Goal: Information Seeking & Learning: Learn about a topic

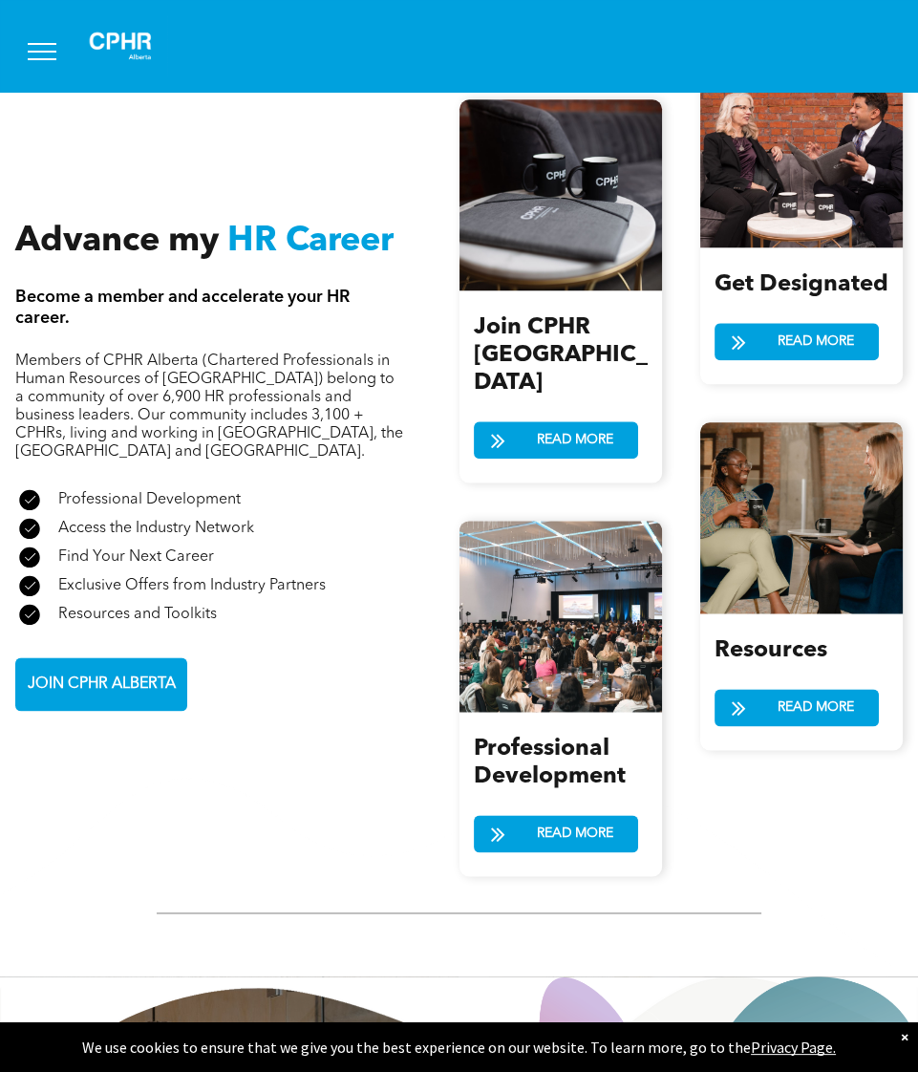
scroll to position [2196, 0]
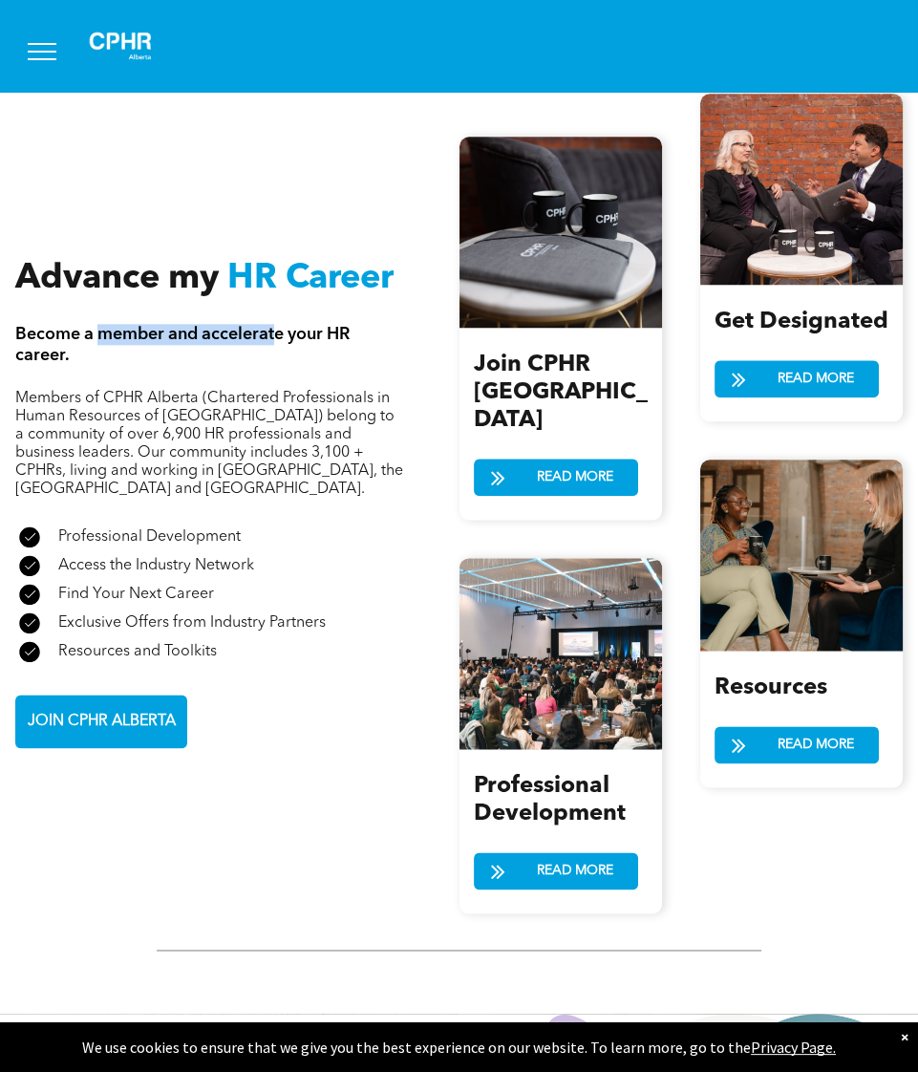
drag, startPoint x: 105, startPoint y: 308, endPoint x: 274, endPoint y: 307, distance: 169.1
click at [274, 326] on span "Become a member and accelerate your HR career." at bounding box center [182, 345] width 334 height 38
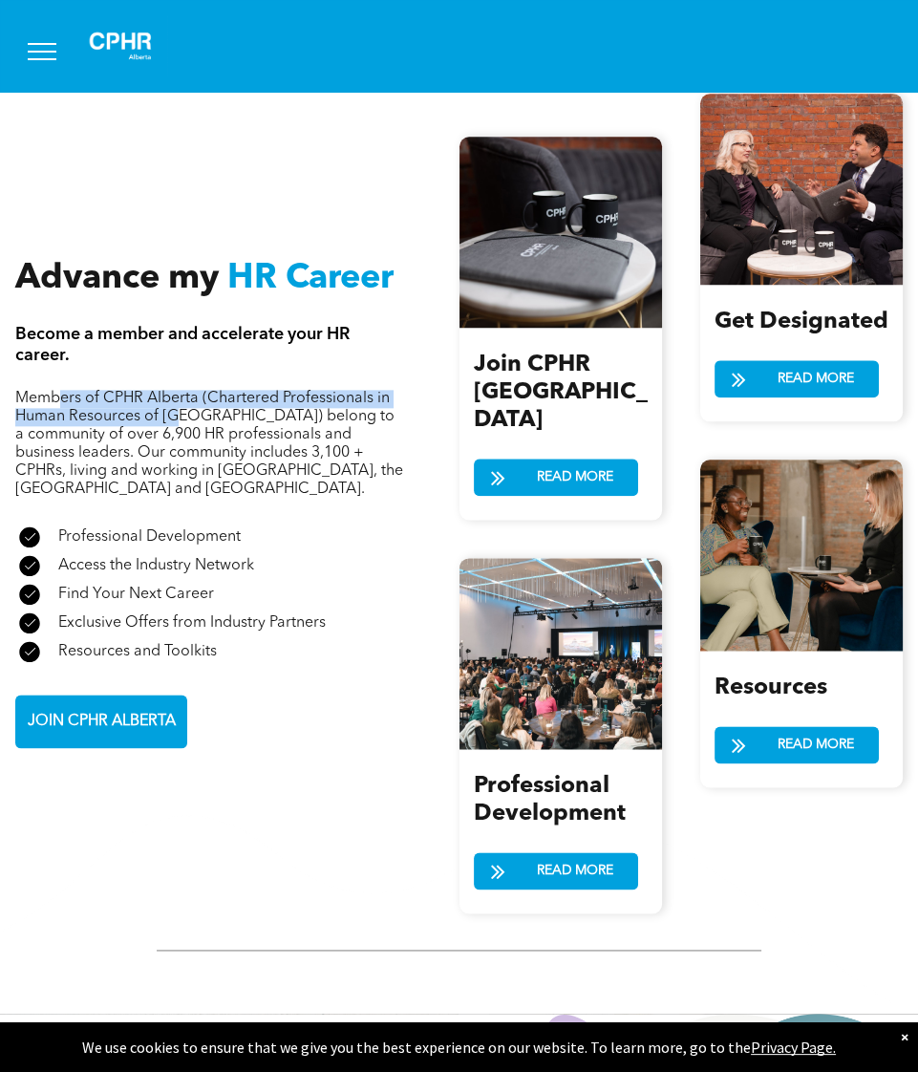
drag, startPoint x: 64, startPoint y: 358, endPoint x: 182, endPoint y: 379, distance: 119.4
click at [182, 391] on span "Members of CPHR Alberta (Chartered Professionals in Human Resources of Alberta)…" at bounding box center [209, 444] width 388 height 106
click at [182, 391] on span "Members of CPHR Alberta (Chartered Professionals in Human Resources of [GEOGRAP…" at bounding box center [209, 444] width 388 height 106
drag, startPoint x: 79, startPoint y: 366, endPoint x: 183, endPoint y: 366, distance: 104.1
click at [183, 391] on span "Members of CPHR Alberta (Chartered Professionals in Human Resources of [GEOGRAP…" at bounding box center [209, 444] width 388 height 106
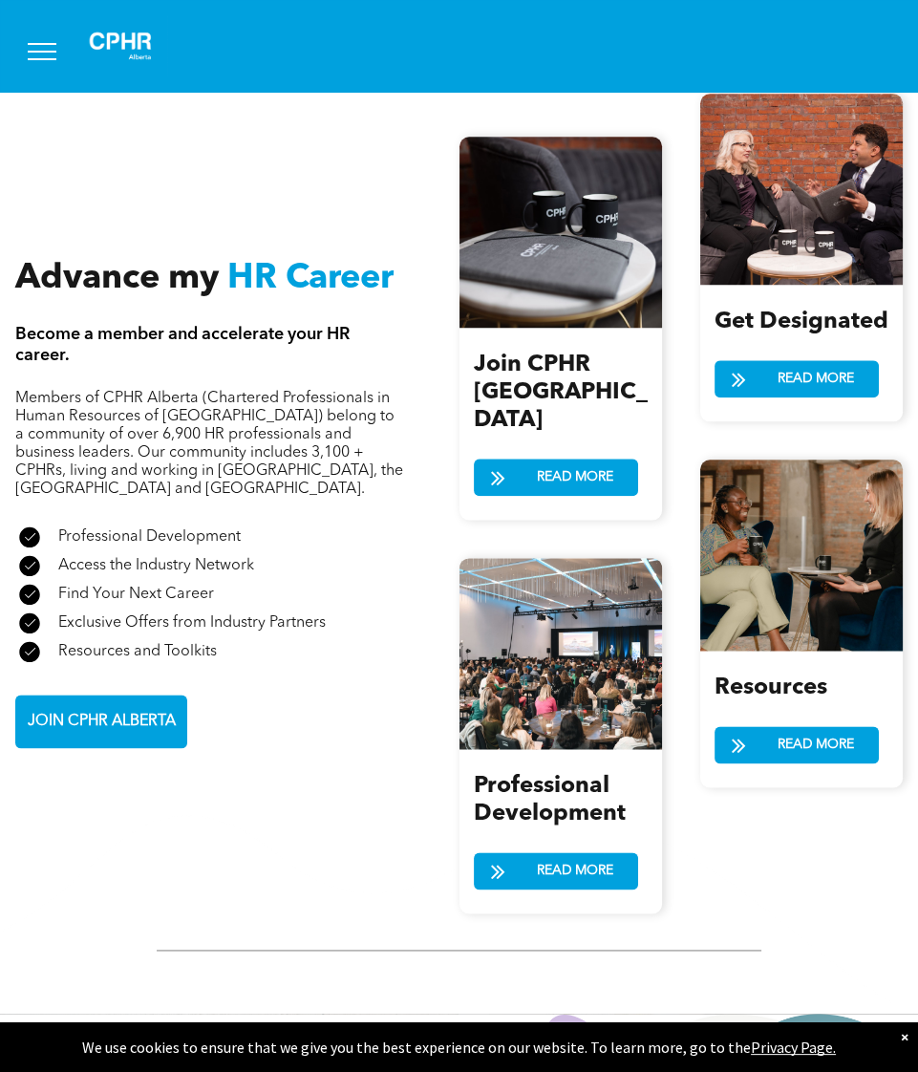
click at [196, 391] on span "Members of CPHR Alberta (Chartered Professionals in Human Resources of [GEOGRAP…" at bounding box center [209, 444] width 388 height 106
drag, startPoint x: 130, startPoint y: 369, endPoint x: 175, endPoint y: 369, distance: 44.9
click at [175, 391] on span "Members of CPHR Alberta (Chartered Professionals in Human Resources of Alberta)…" at bounding box center [209, 444] width 388 height 106
drag, startPoint x: 105, startPoint y: 372, endPoint x: 176, endPoint y: 383, distance: 71.6
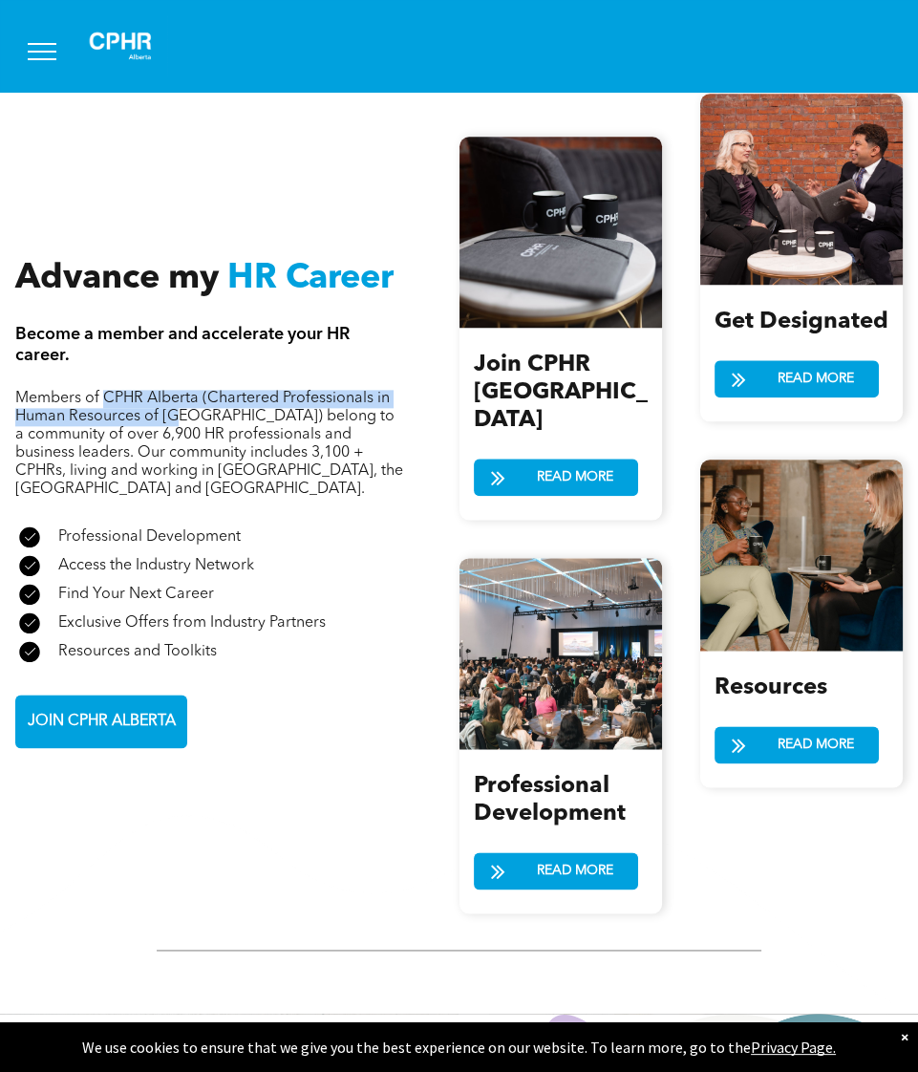
click at [176, 391] on span "Members of CPHR Alberta (Chartered Professionals in Human Resources of Alberta)…" at bounding box center [209, 444] width 388 height 106
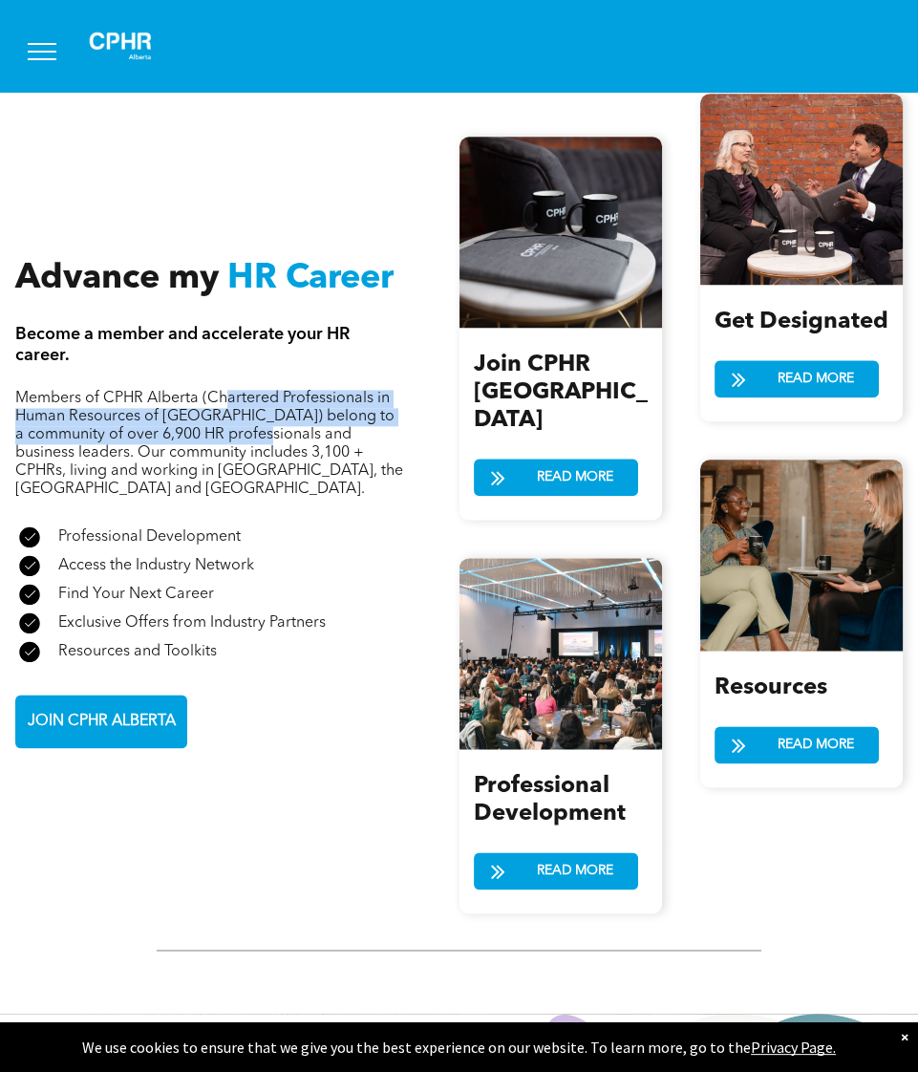
drag, startPoint x: 230, startPoint y: 375, endPoint x: 231, endPoint y: 403, distance: 28.7
click at [231, 403] on span "Members of CPHR Alberta (Chartered Professionals in Human Resources of Alberta)…" at bounding box center [209, 444] width 388 height 106
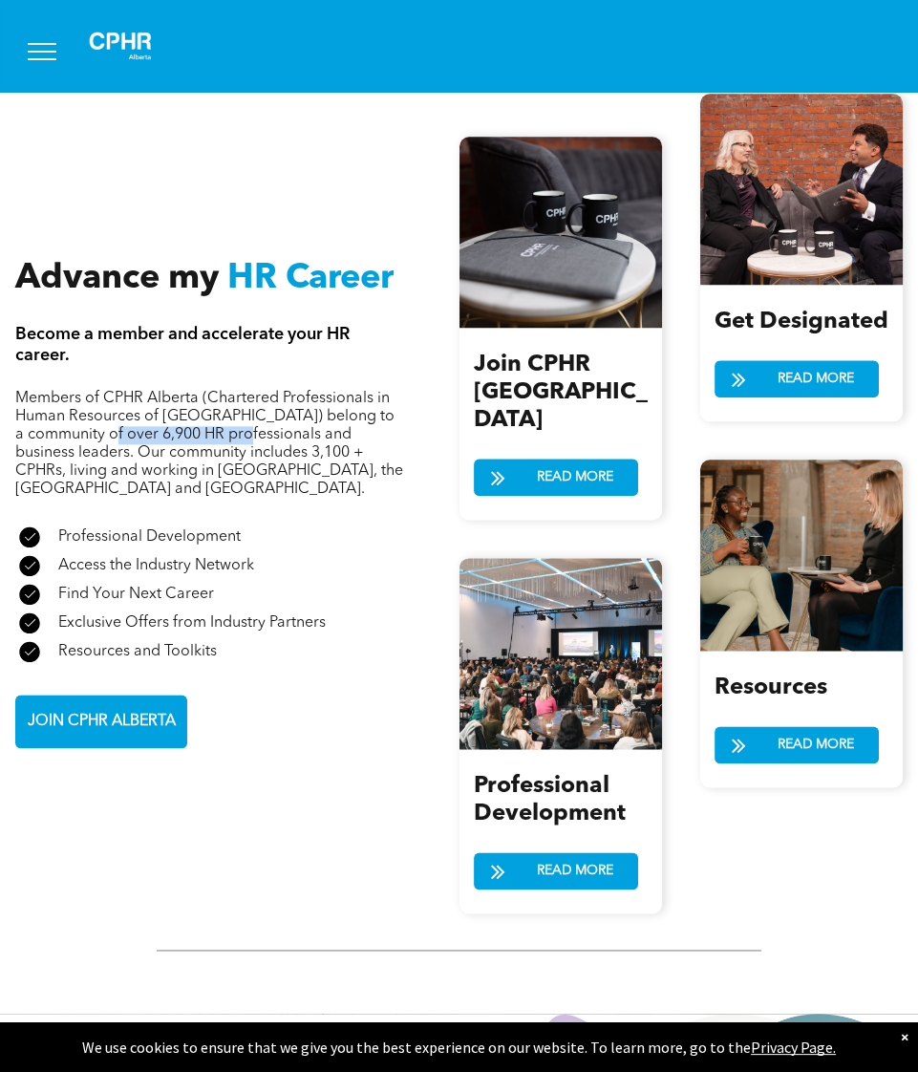
drag, startPoint x: 74, startPoint y: 397, endPoint x: 219, endPoint y: 404, distance: 145.4
click at [211, 404] on span "Members of CPHR Alberta (Chartered Professionals in Human Resources of Alberta)…" at bounding box center [209, 444] width 388 height 106
click at [224, 403] on span "Members of CPHR Alberta (Chartered Professionals in Human Resources of Alberta)…" at bounding box center [209, 444] width 388 height 106
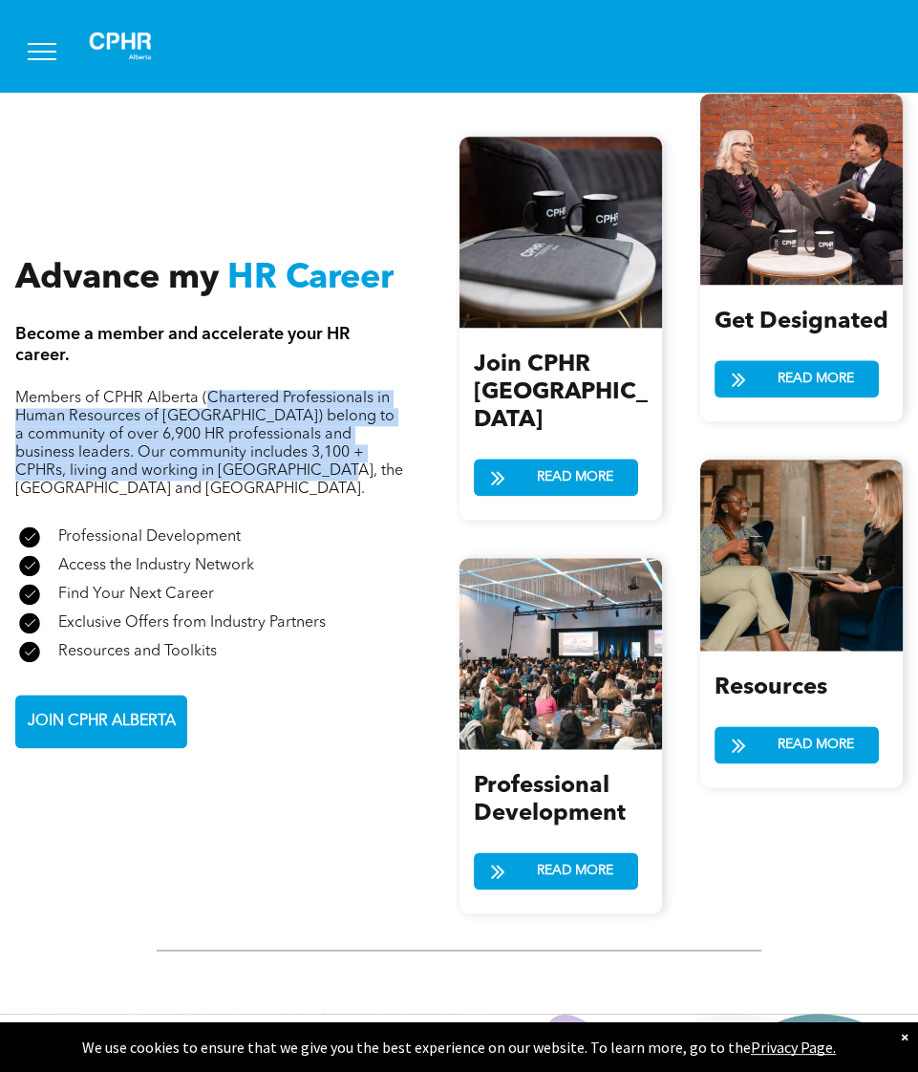
drag, startPoint x: 209, startPoint y: 366, endPoint x: 208, endPoint y: 444, distance: 78.3
click at [208, 444] on span "Members of CPHR Alberta (Chartered Professionals in Human Resources of Alberta)…" at bounding box center [209, 444] width 388 height 106
click at [198, 397] on span "Members of CPHR Alberta (Chartered Professionals in Human Resources of Alberta)…" at bounding box center [209, 444] width 388 height 106
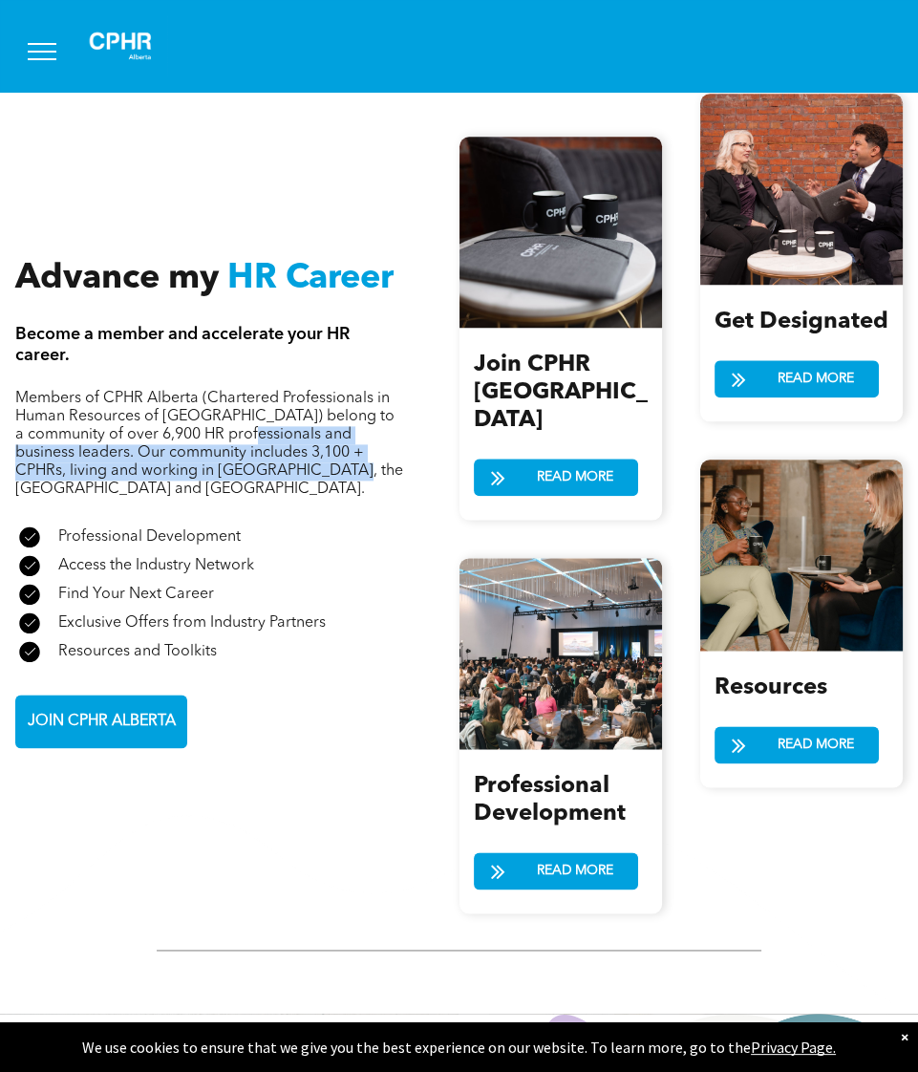
drag, startPoint x: 216, startPoint y: 397, endPoint x: 216, endPoint y: 435, distance: 37.3
click at [216, 435] on span "Members of CPHR Alberta (Chartered Professionals in Human Resources of Alberta)…" at bounding box center [209, 444] width 388 height 106
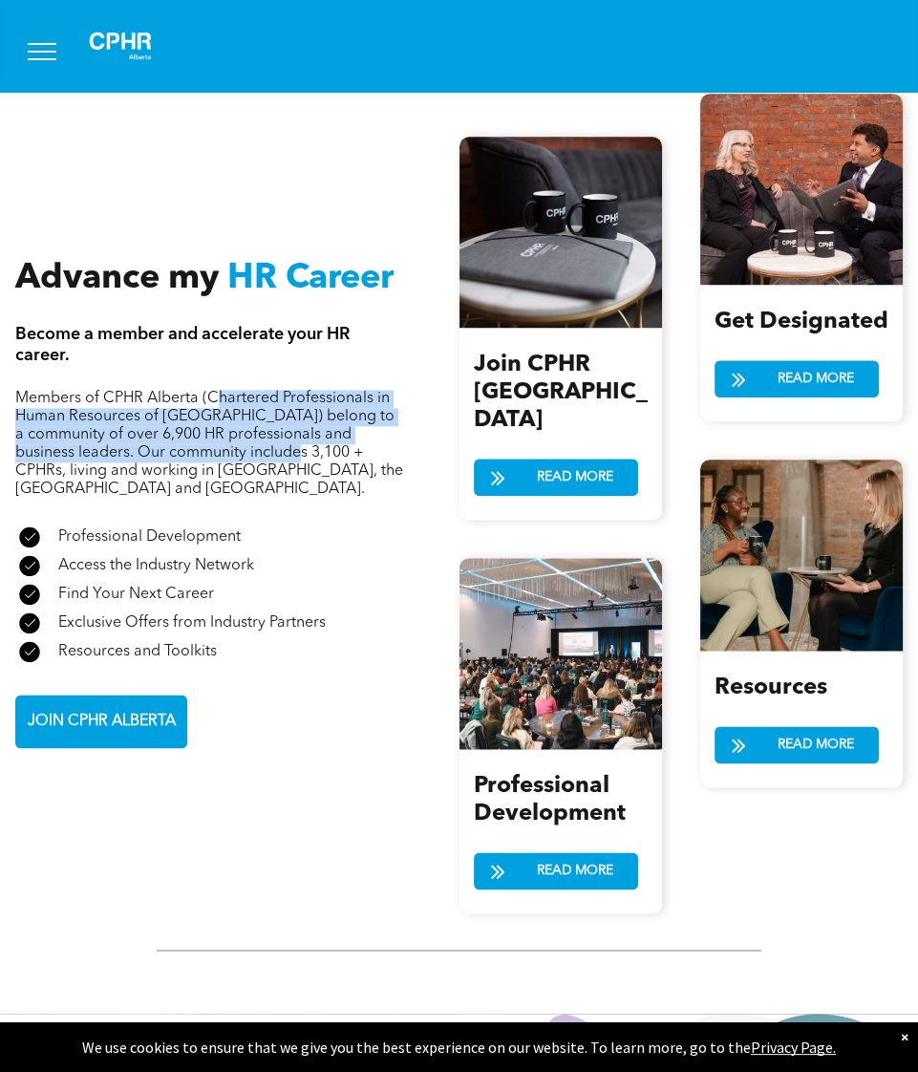
drag, startPoint x: 216, startPoint y: 371, endPoint x: 216, endPoint y: 427, distance: 56.4
click at [216, 427] on span "Members of CPHR Alberta (Chartered Professionals in Human Resources of Alberta)…" at bounding box center [209, 444] width 388 height 106
drag, startPoint x: 216, startPoint y: 365, endPoint x: 216, endPoint y: 428, distance: 63.1
click at [216, 428] on span "Members of CPHR Alberta (Chartered Professionals in Human Resources of Alberta)…" at bounding box center [209, 444] width 388 height 106
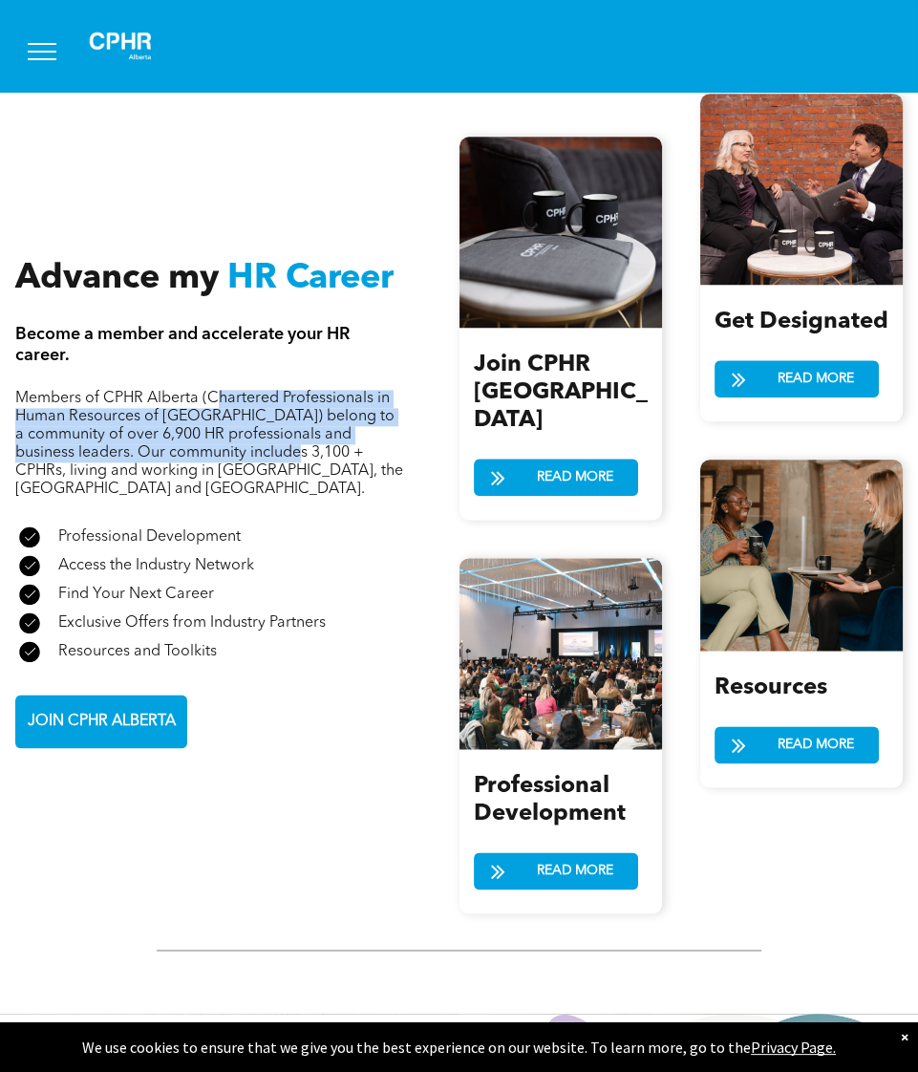
click at [216, 428] on span "Members of CPHR Alberta (Chartered Professionals in Human Resources of Alberta)…" at bounding box center [209, 444] width 388 height 106
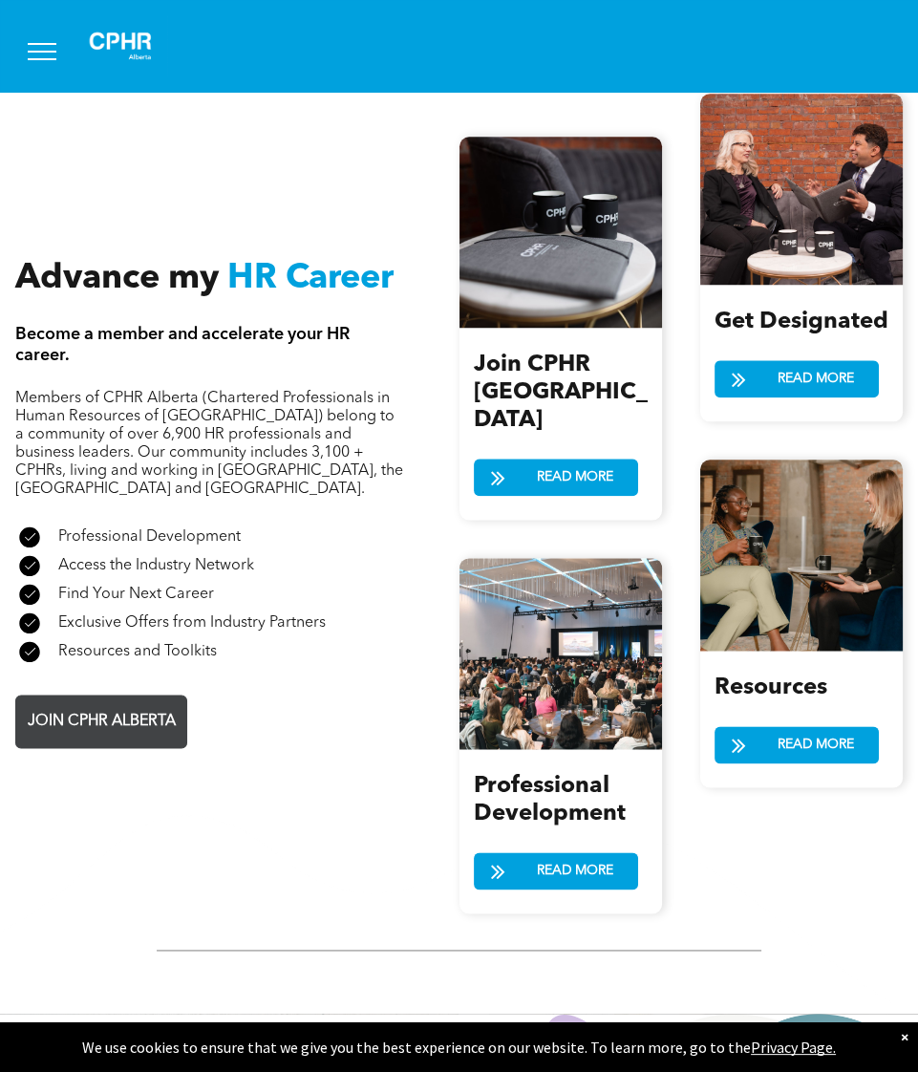
click at [122, 703] on span "JOIN CPHR ALBERTA" at bounding box center [101, 721] width 161 height 37
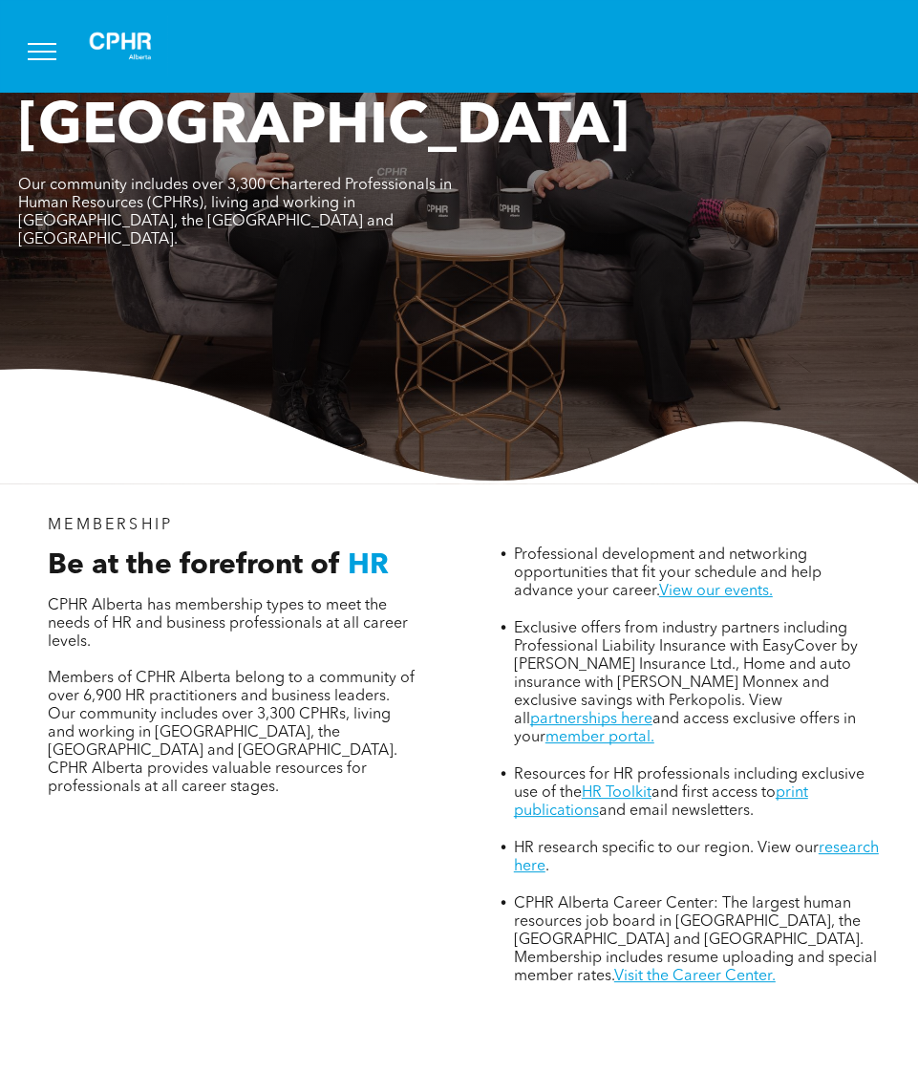
scroll to position [287, 0]
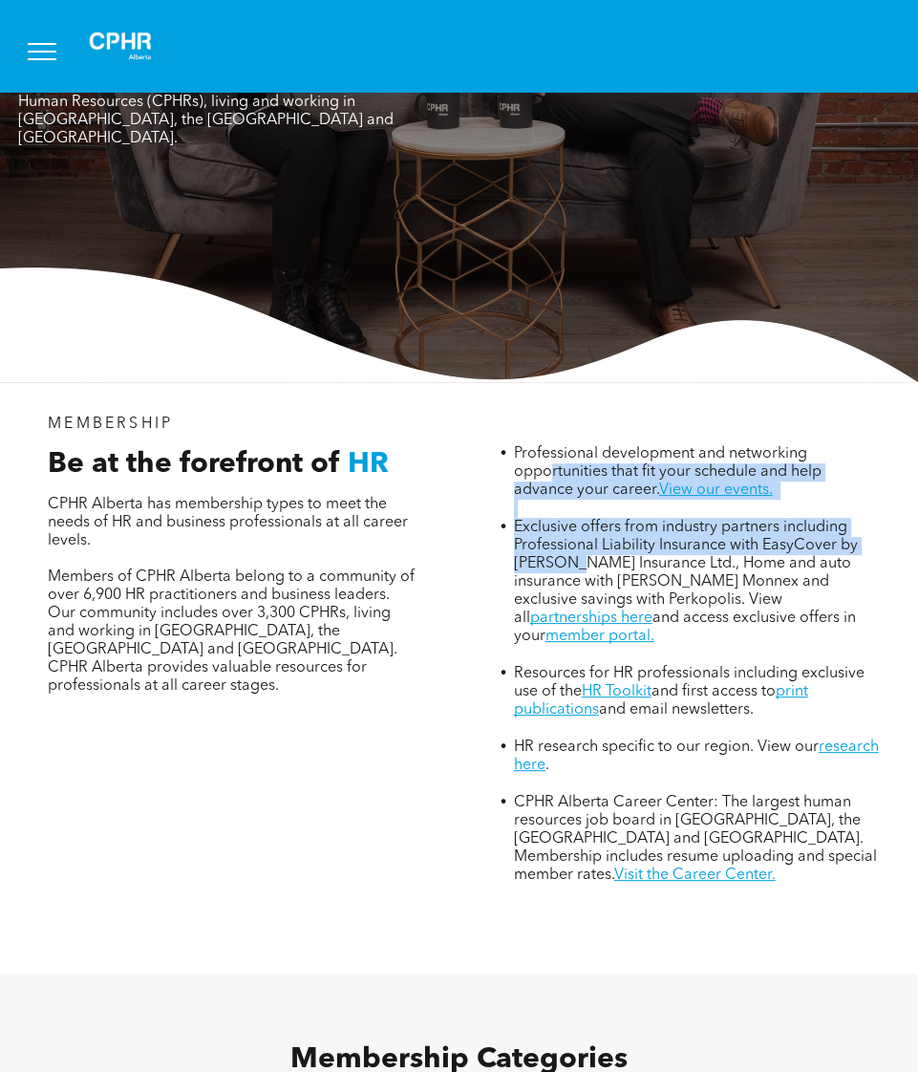
drag, startPoint x: 556, startPoint y: 393, endPoint x: 575, endPoint y: 467, distance: 76.9
click at [575, 467] on ul "Professional development and networking opportunities that fit your schedule an…" at bounding box center [683, 664] width 401 height 440
click at [575, 520] on span "Exclusive offers from industry partners including Professional Liability Insura…" at bounding box center [686, 573] width 344 height 106
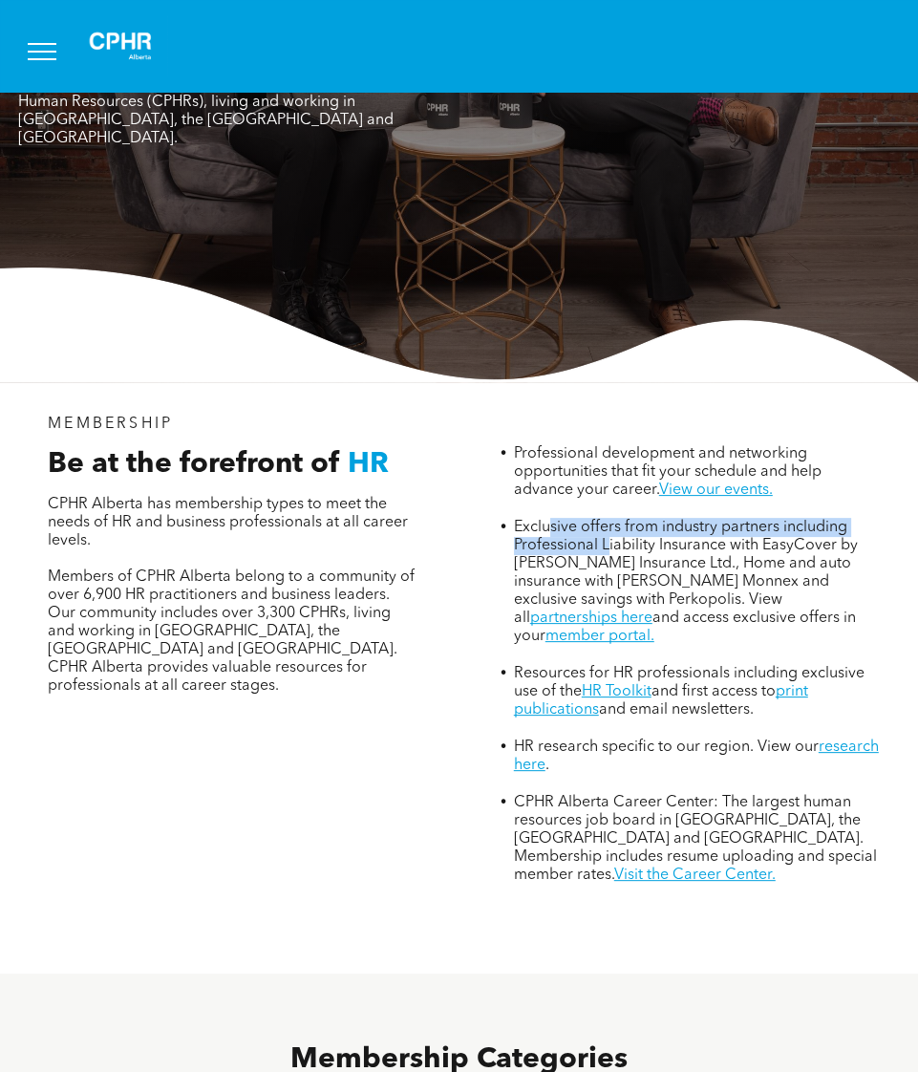
drag, startPoint x: 547, startPoint y: 439, endPoint x: 609, endPoint y: 452, distance: 62.4
click at [609, 520] on span "Exclusive offers from industry partners including Professional Liability Insura…" at bounding box center [686, 573] width 344 height 106
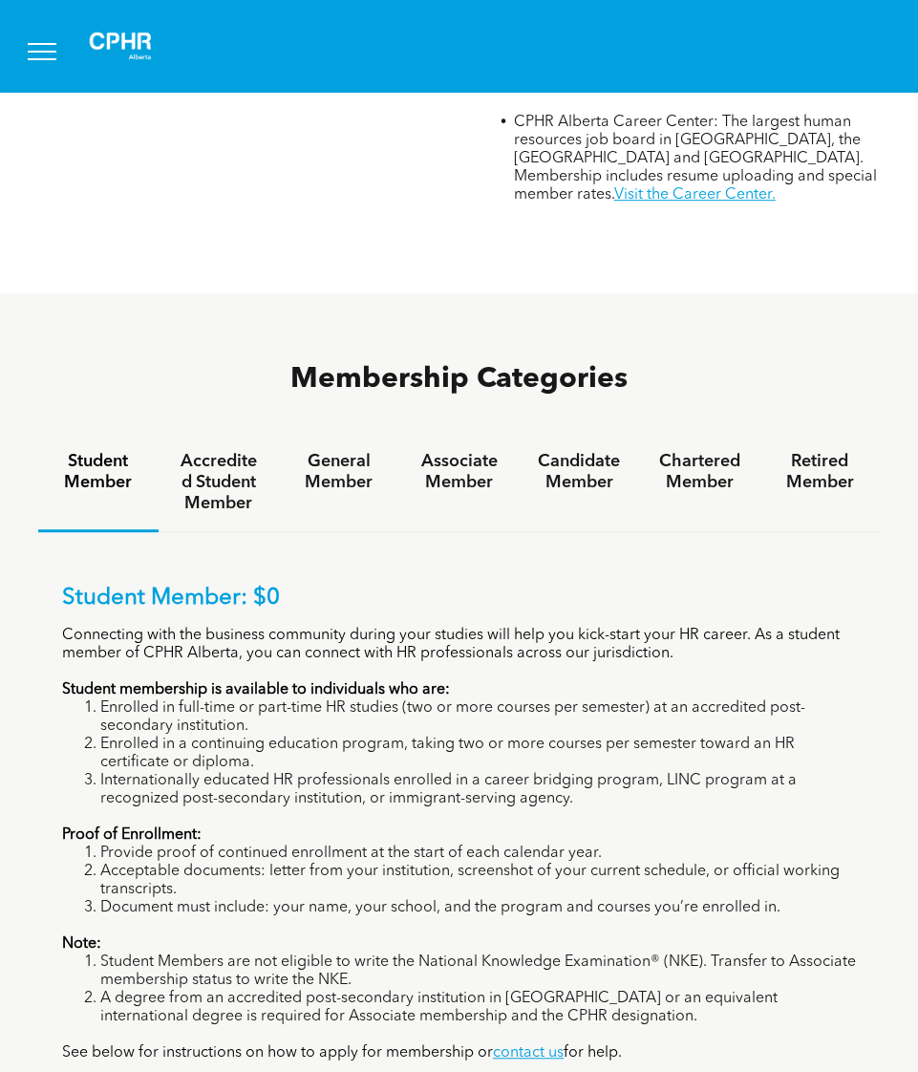
scroll to position [1050, 0]
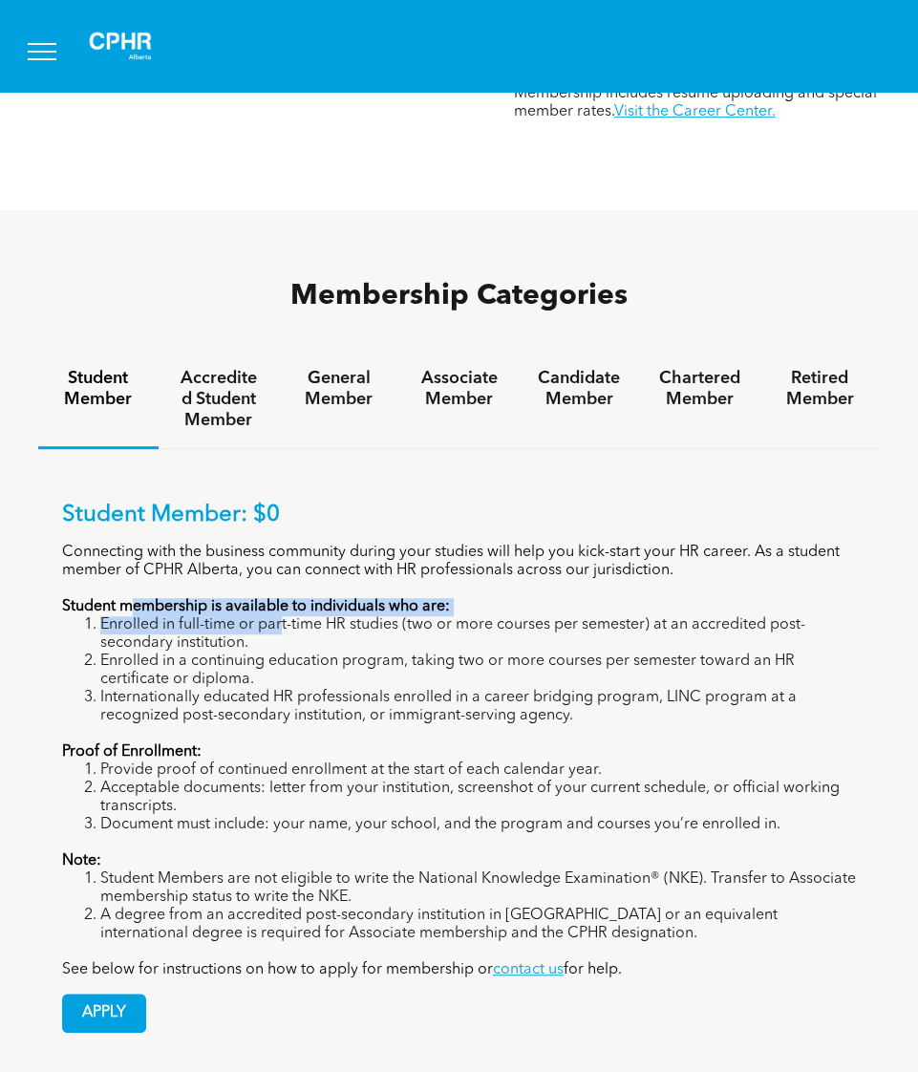
drag, startPoint x: 131, startPoint y: 488, endPoint x: 281, endPoint y: 498, distance: 150.3
click at [281, 502] on div "Student Member: $0 Connecting with the business community during your studies w…" at bounding box center [459, 741] width 794 height 478
click at [281, 616] on li "Enrolled in full-time or part-time HR studies (two or more courses per semester…" at bounding box center [478, 634] width 756 height 36
drag, startPoint x: 151, startPoint y: 498, endPoint x: 298, endPoint y: 500, distance: 147.1
click at [298, 616] on li "Enrolled in full-time or part-time HR studies (two or more courses per semester…" at bounding box center [478, 634] width 756 height 36
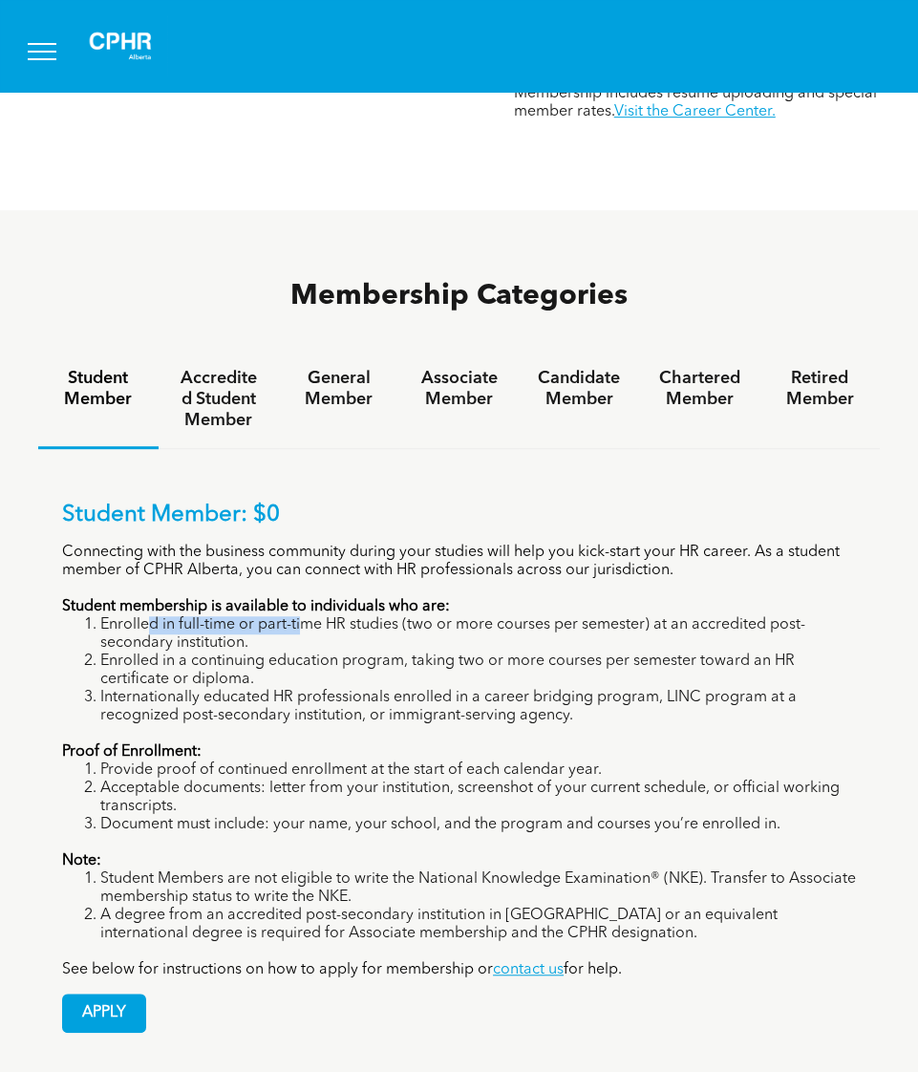
click at [302, 616] on li "Enrolled in full-time or part-time HR studies (two or more courses per semester…" at bounding box center [478, 634] width 756 height 36
drag, startPoint x: 396, startPoint y: 500, endPoint x: 482, endPoint y: 500, distance: 86.0
click at [482, 616] on li "Enrolled in full-time or part-time HR studies (two or more courses per semester…" at bounding box center [478, 634] width 756 height 36
drag, startPoint x: 125, startPoint y: 536, endPoint x: 400, endPoint y: 534, distance: 275.2
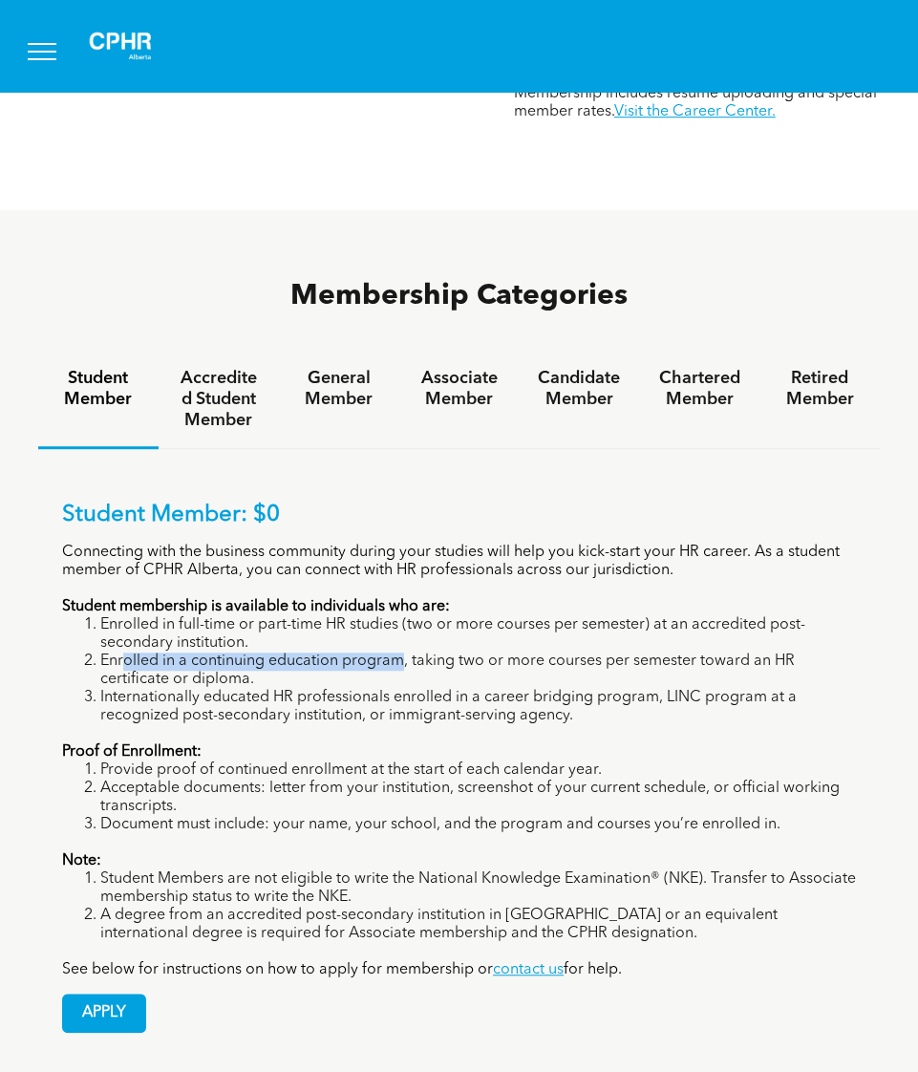
click at [400, 653] on li "Enrolled in a continuing education program, taking two or more courses per seme…" at bounding box center [478, 671] width 756 height 36
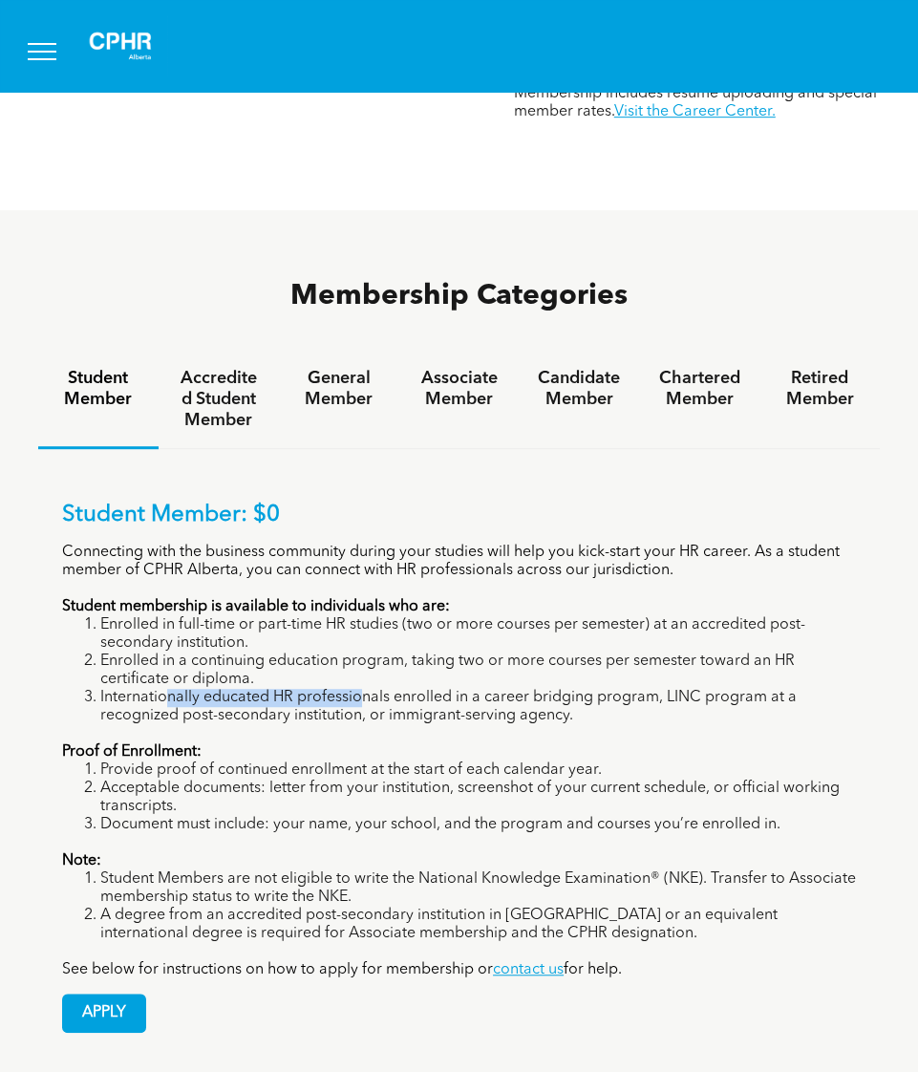
drag, startPoint x: 169, startPoint y: 565, endPoint x: 362, endPoint y: 574, distance: 193.2
click at [362, 689] on li "Internationally educated HR professionals enrolled in a career bridging program…" at bounding box center [478, 707] width 756 height 36
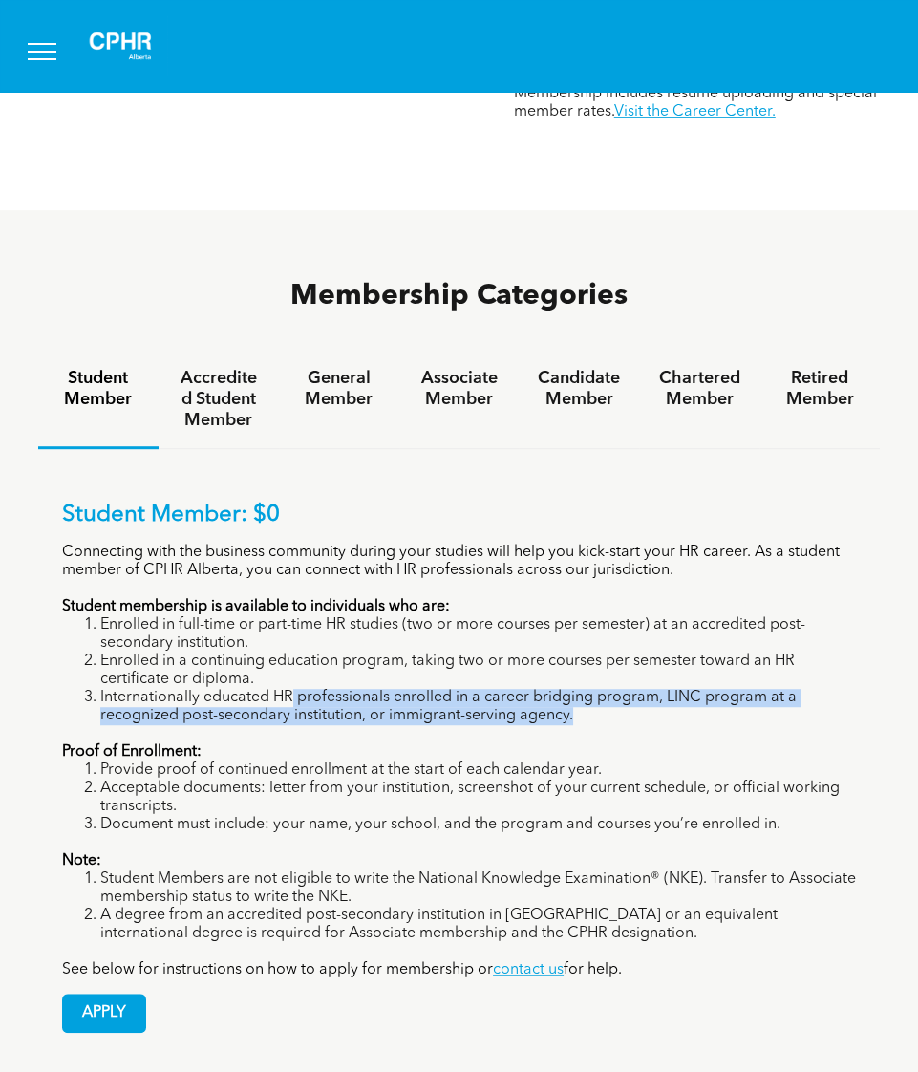
drag, startPoint x: 289, startPoint y: 573, endPoint x: 620, endPoint y: 580, distance: 331.6
click at [620, 689] on li "Internationally educated HR professionals enrolled in a career bridging program…" at bounding box center [478, 707] width 756 height 36
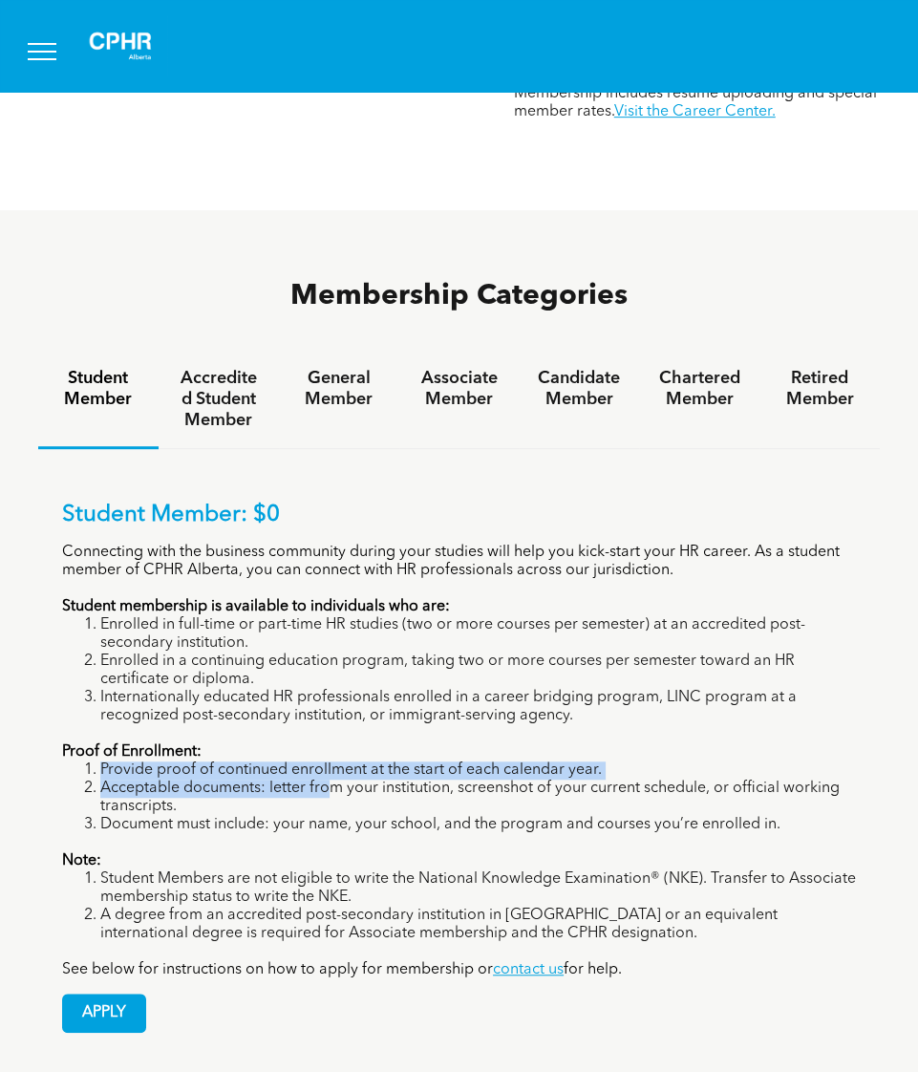
drag, startPoint x: 252, startPoint y: 649, endPoint x: 327, endPoint y: 654, distance: 74.7
click at [327, 761] on ol "Provide proof of continued enrollment at the start of each calendar year. Accep…" at bounding box center [459, 797] width 794 height 73
click at [333, 780] on li "Acceptable documents: letter from your institution, screenshot of your current …" at bounding box center [478, 798] width 756 height 36
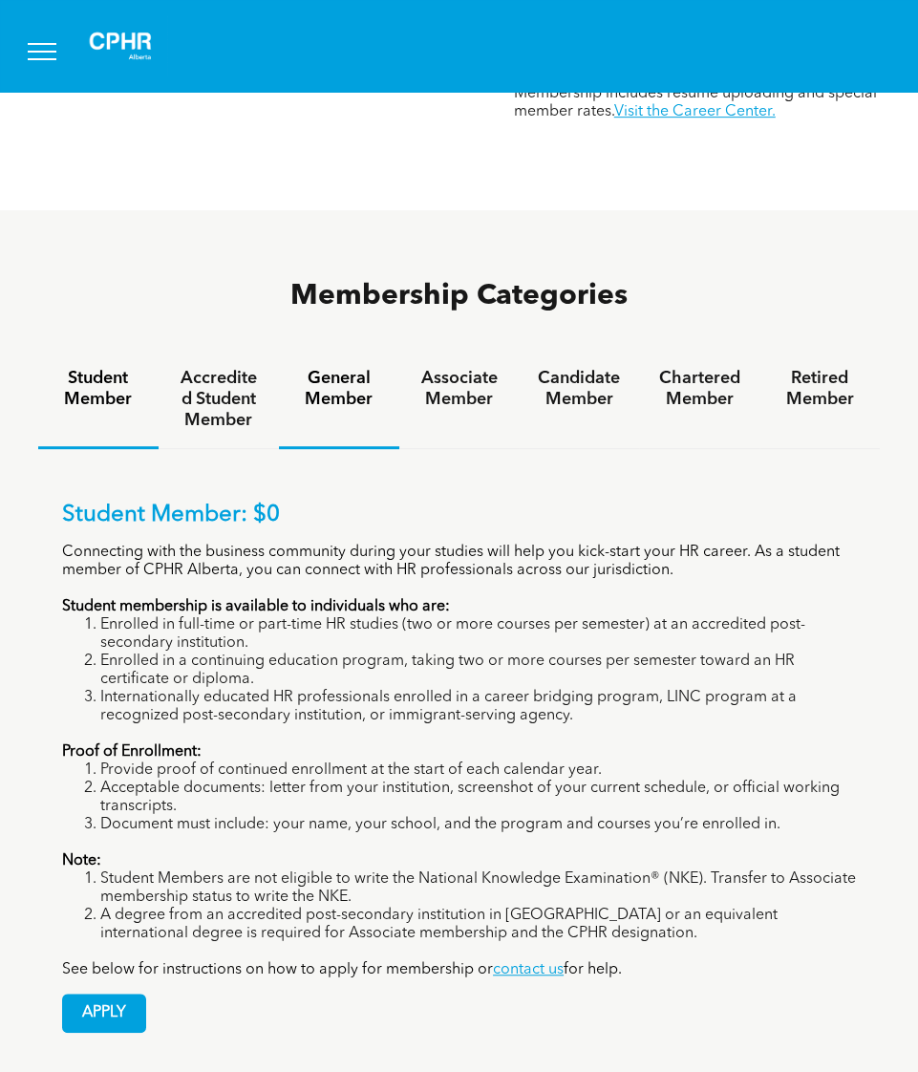
click at [362, 368] on h4 "General Member" at bounding box center [339, 389] width 86 height 42
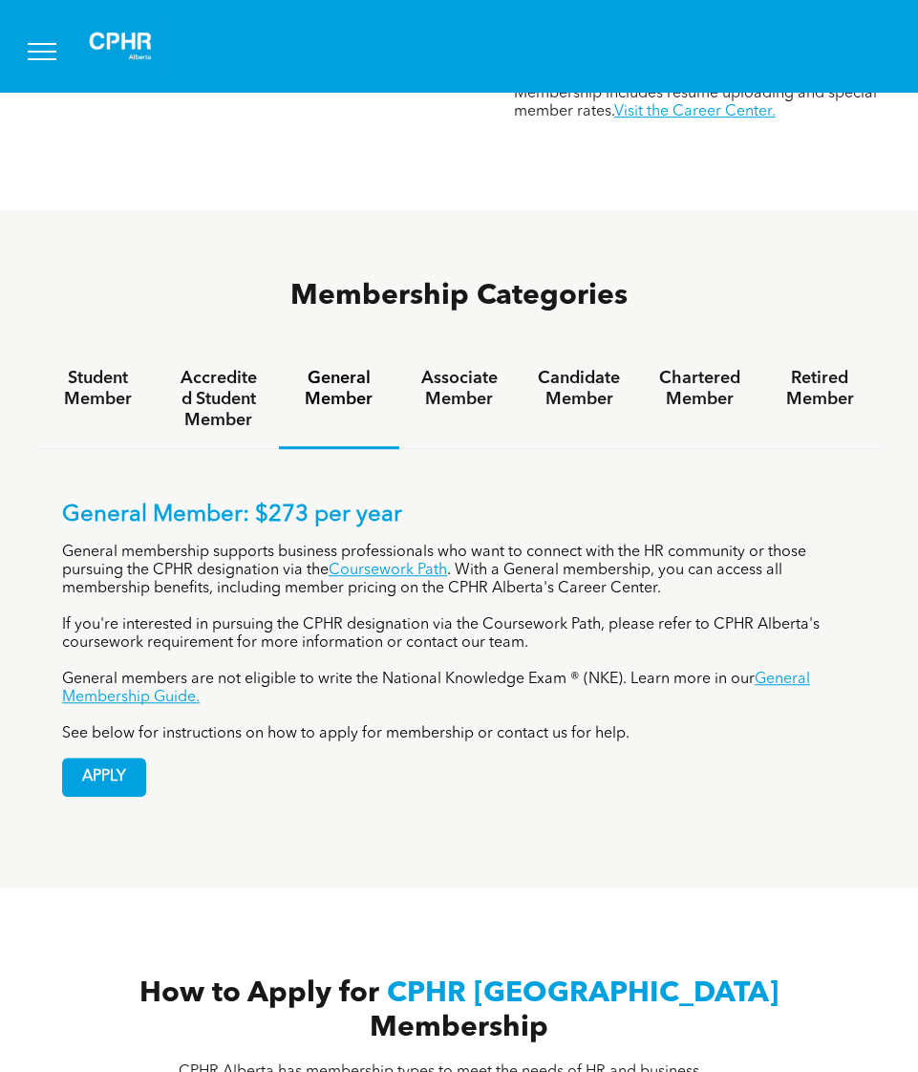
drag, startPoint x: 384, startPoint y: 422, endPoint x: 561, endPoint y: 431, distance: 177.0
click at [561, 544] on p "General membership supports business professionals who want to connect with the…" at bounding box center [459, 571] width 794 height 54
drag, startPoint x: 562, startPoint y: 430, endPoint x: 766, endPoint y: 431, distance: 204.5
click at [766, 544] on p "General membership supports business professionals who want to connect with the…" at bounding box center [459, 571] width 794 height 54
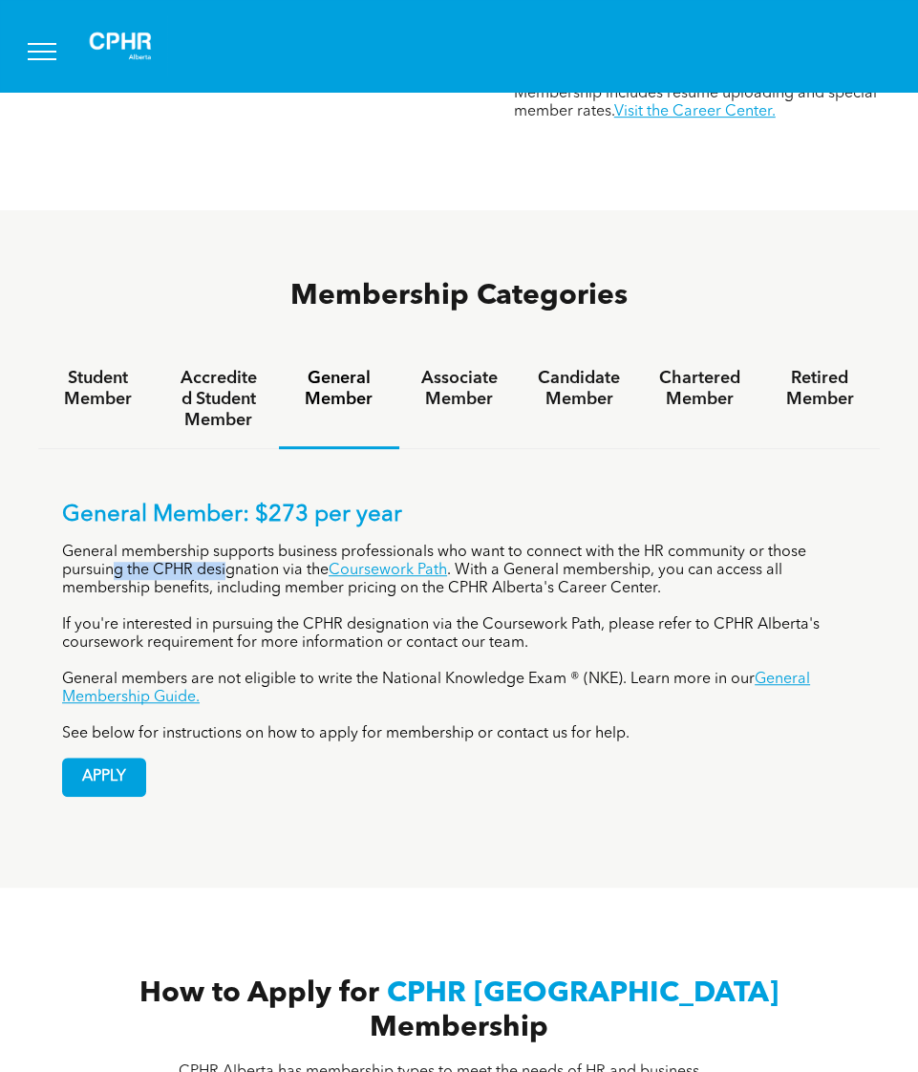
drag, startPoint x: 91, startPoint y: 450, endPoint x: 205, endPoint y: 452, distance: 114.7
click at [205, 544] on p "General membership supports business professionals who want to connect with the…" at bounding box center [459, 571] width 794 height 54
click at [211, 544] on p "General membership supports business professionals who want to connect with the…" at bounding box center [459, 571] width 794 height 54
drag, startPoint x: 134, startPoint y: 442, endPoint x: 230, endPoint y: 438, distance: 96.6
click at [230, 544] on p "General membership supports business professionals who want to connect with the…" at bounding box center [459, 571] width 794 height 54
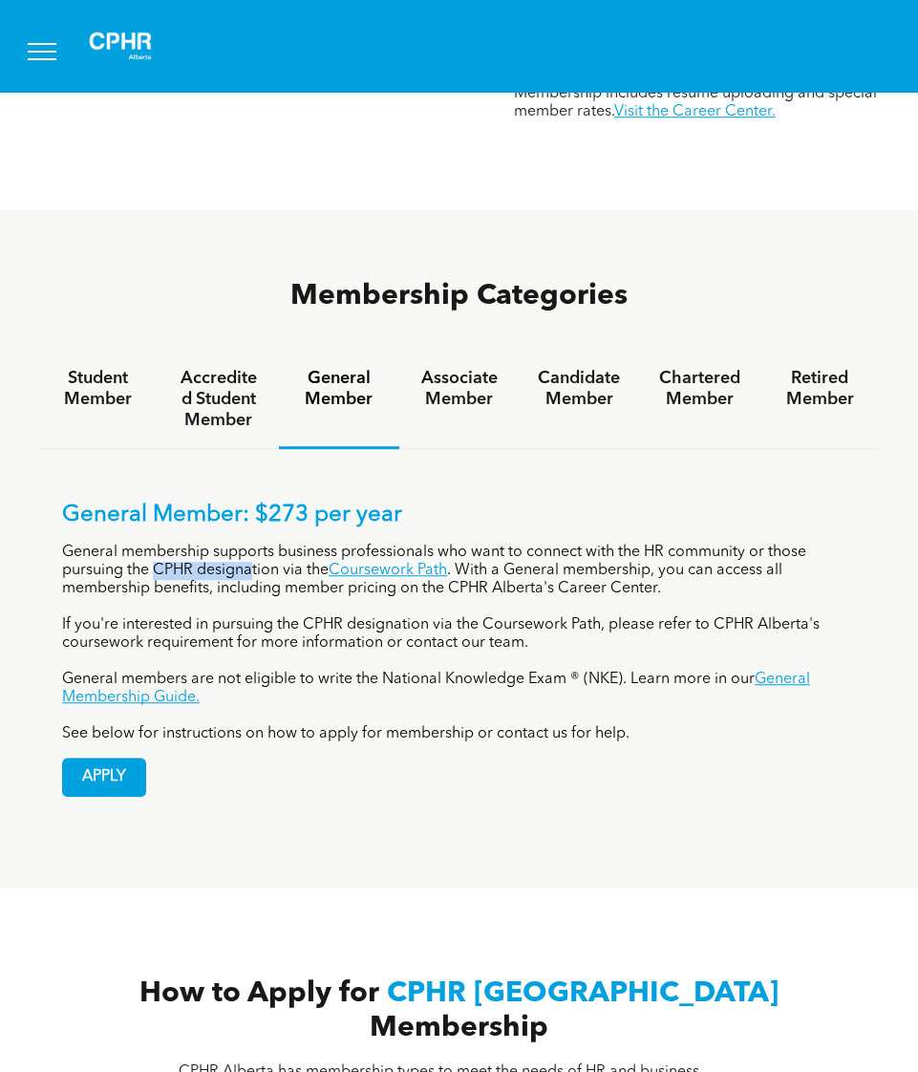
click at [230, 544] on p "General membership supports business professionals who want to connect with the…" at bounding box center [459, 571] width 794 height 54
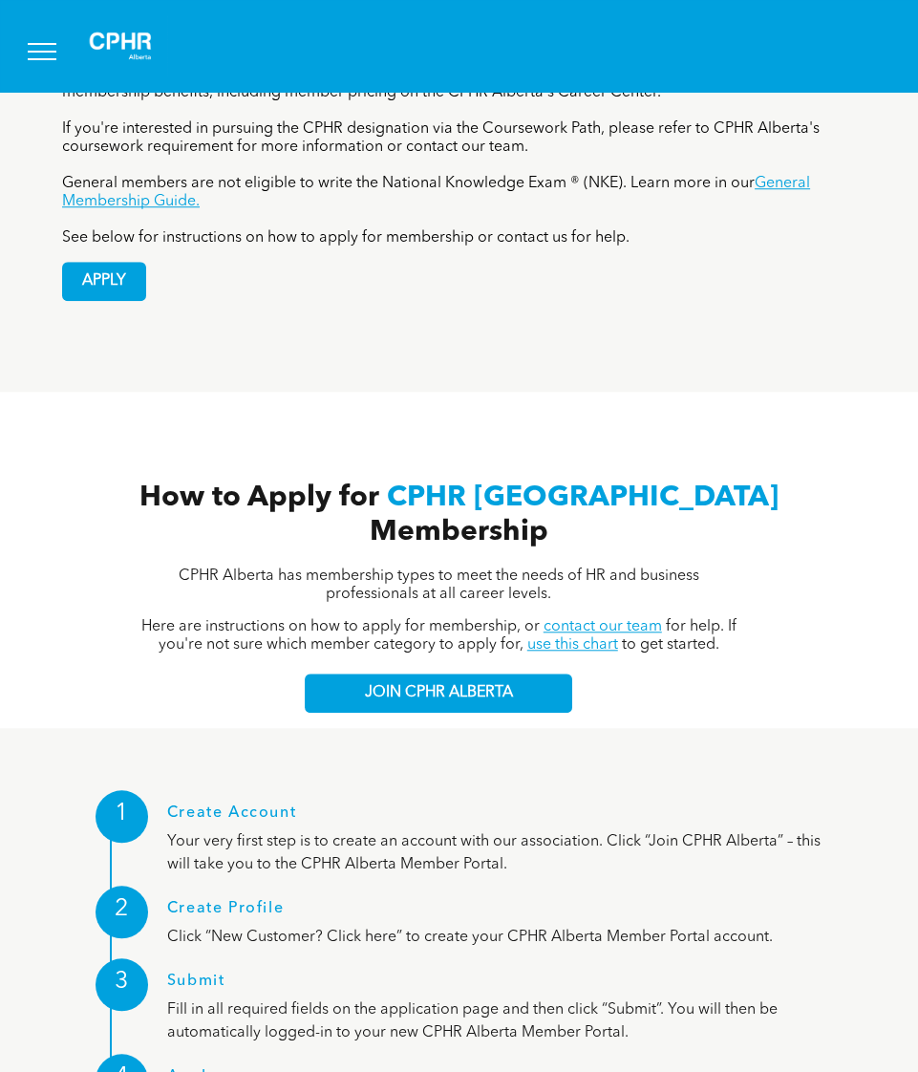
scroll to position [1624, 0]
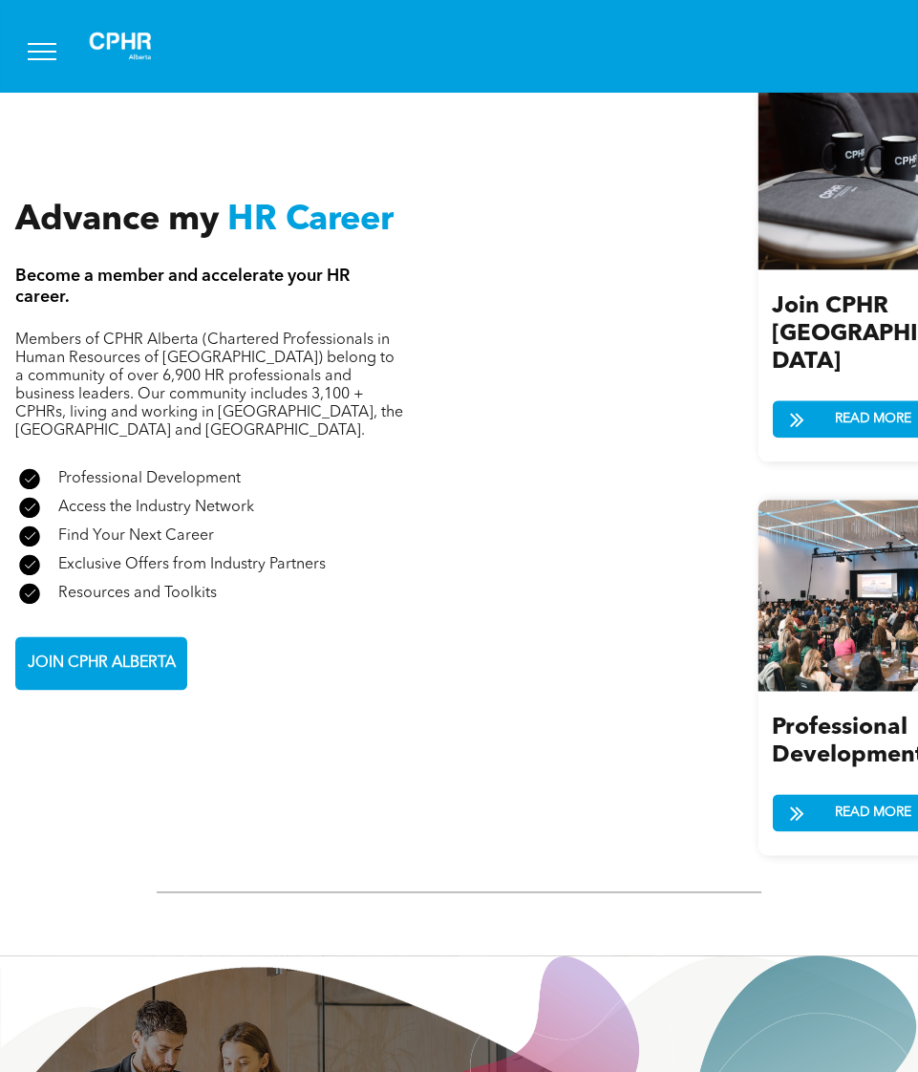
scroll to position [2196, 0]
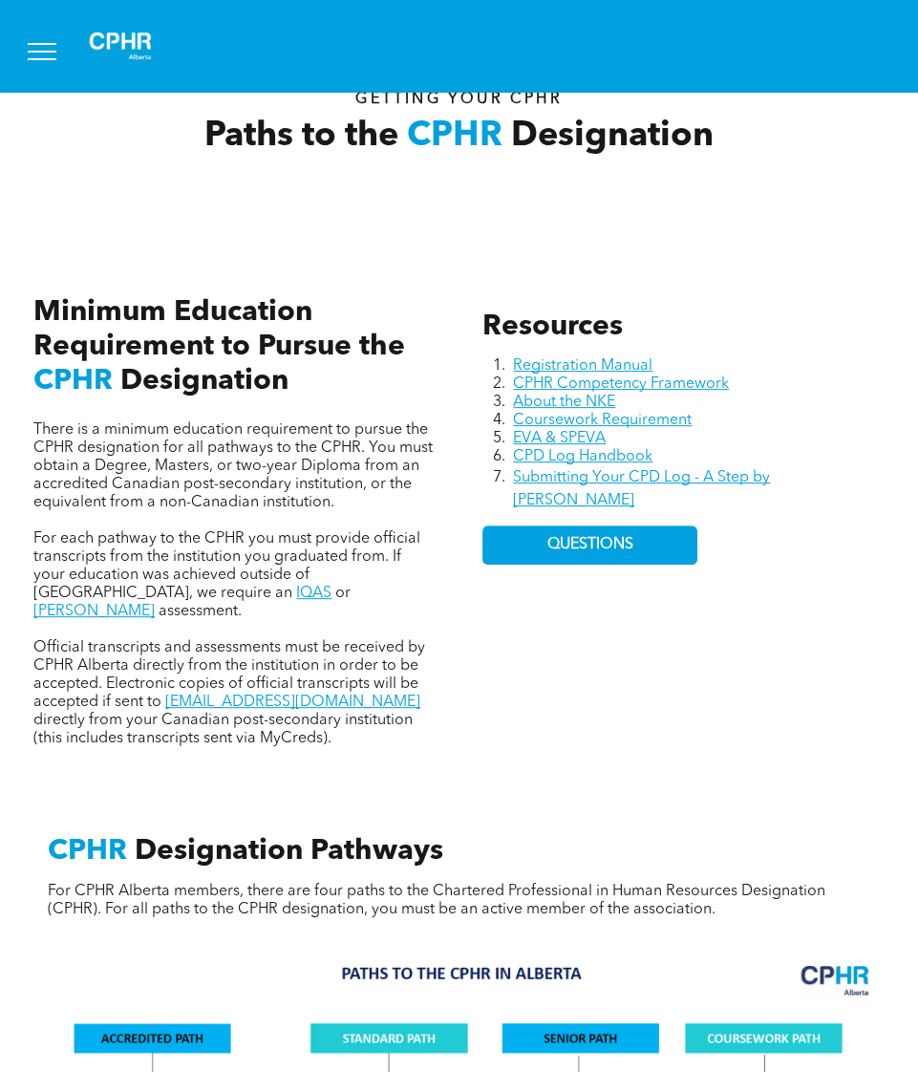
scroll to position [573, 0]
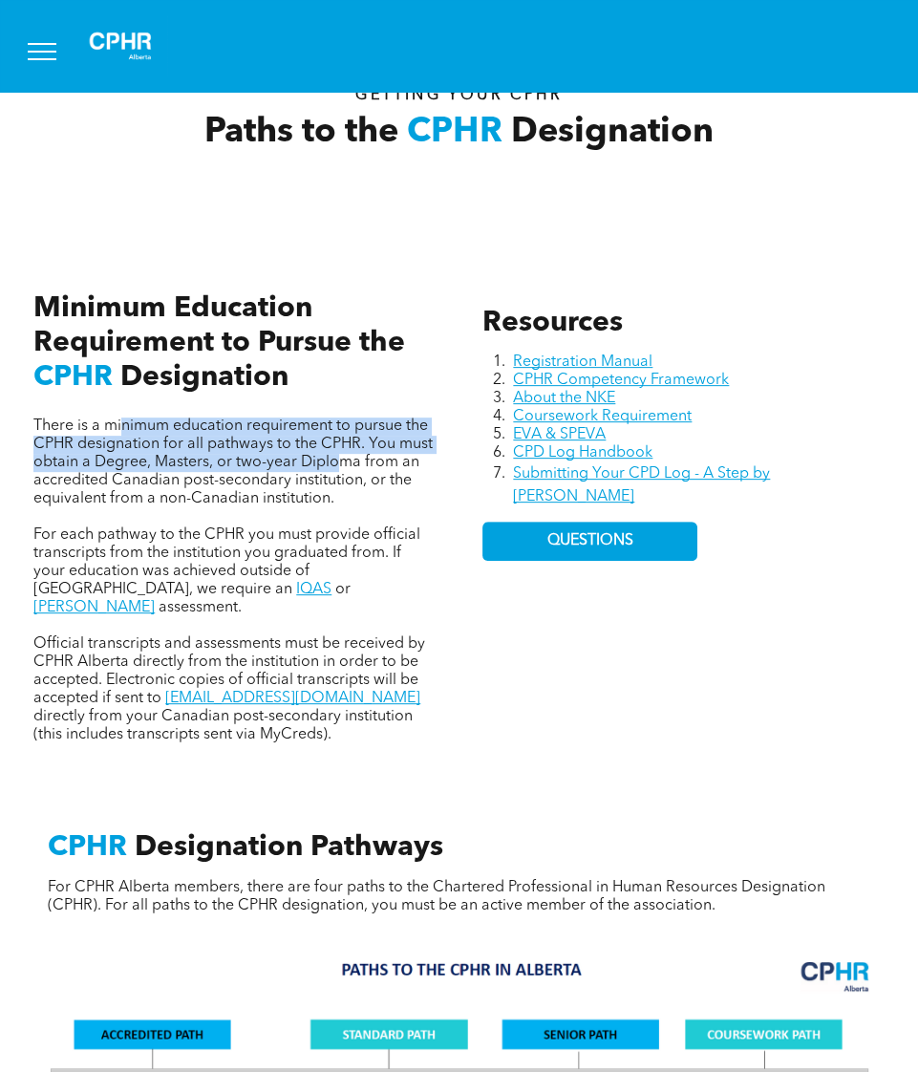
drag, startPoint x: 123, startPoint y: 417, endPoint x: 327, endPoint y: 458, distance: 207.6
click at [333, 458] on span "There is a minimum education requirement to pursue the CPHR designation for all…" at bounding box center [232, 462] width 399 height 88
click at [196, 449] on span "There is a minimum education requirement to pursue the CPHR designation for all…" at bounding box center [232, 462] width 399 height 88
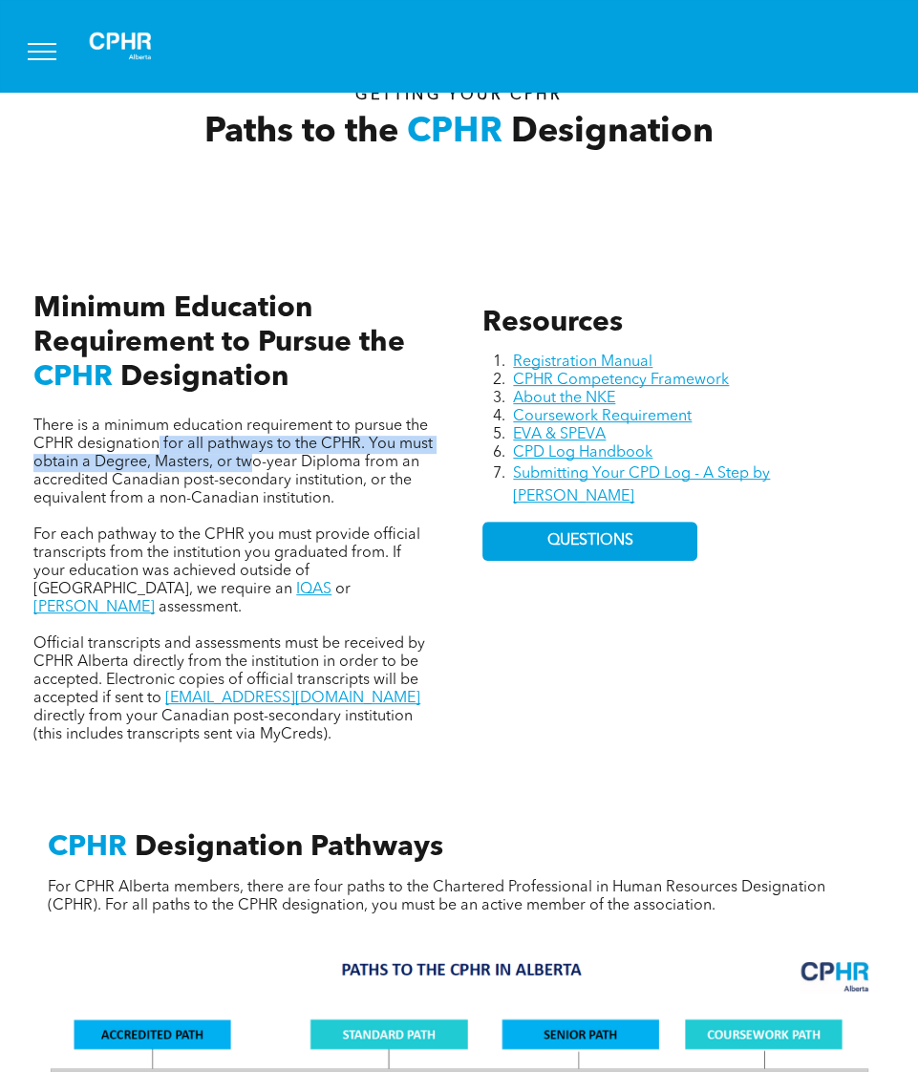
drag, startPoint x: 157, startPoint y: 443, endPoint x: 254, endPoint y: 448, distance: 97.6
click at [254, 448] on span "There is a minimum education requirement to pursue the CPHR designation for all…" at bounding box center [232, 462] width 399 height 88
drag, startPoint x: 100, startPoint y: 460, endPoint x: 249, endPoint y: 461, distance: 149.0
click at [249, 461] on span "There is a minimum education requirement to pursue the CPHR designation for all…" at bounding box center [232, 462] width 399 height 88
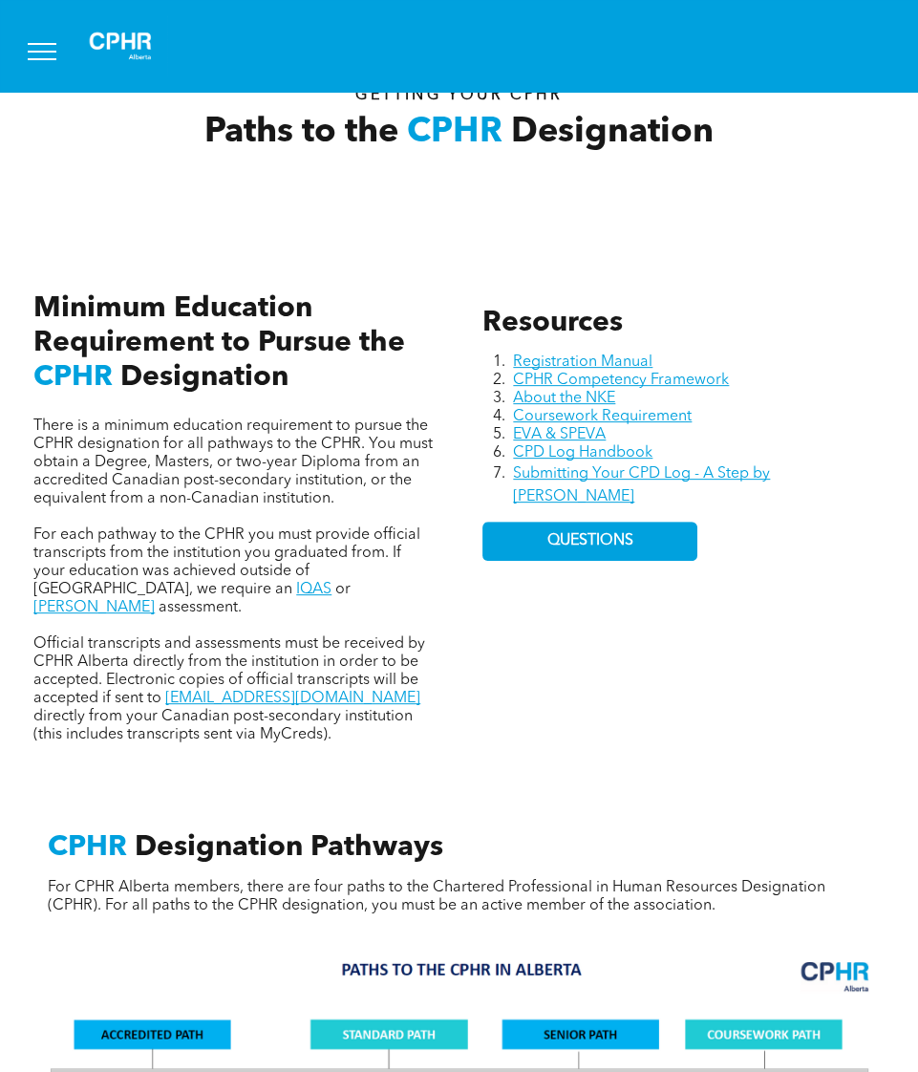
click at [268, 461] on span "There is a minimum education requirement to pursue the CPHR designation for all…" at bounding box center [232, 462] width 399 height 88
drag, startPoint x: 114, startPoint y: 475, endPoint x: 294, endPoint y: 481, distance: 180.7
click at [294, 481] on span "There is a minimum education requirement to pursue the CPHR designation for all…" at bounding box center [232, 462] width 399 height 88
click at [138, 480] on span "There is a minimum education requirement to pursue the CPHR designation for all…" at bounding box center [232, 462] width 399 height 88
click at [113, 492] on span "There is a minimum education requirement to pursue the CPHR designation for all…" at bounding box center [232, 462] width 399 height 88
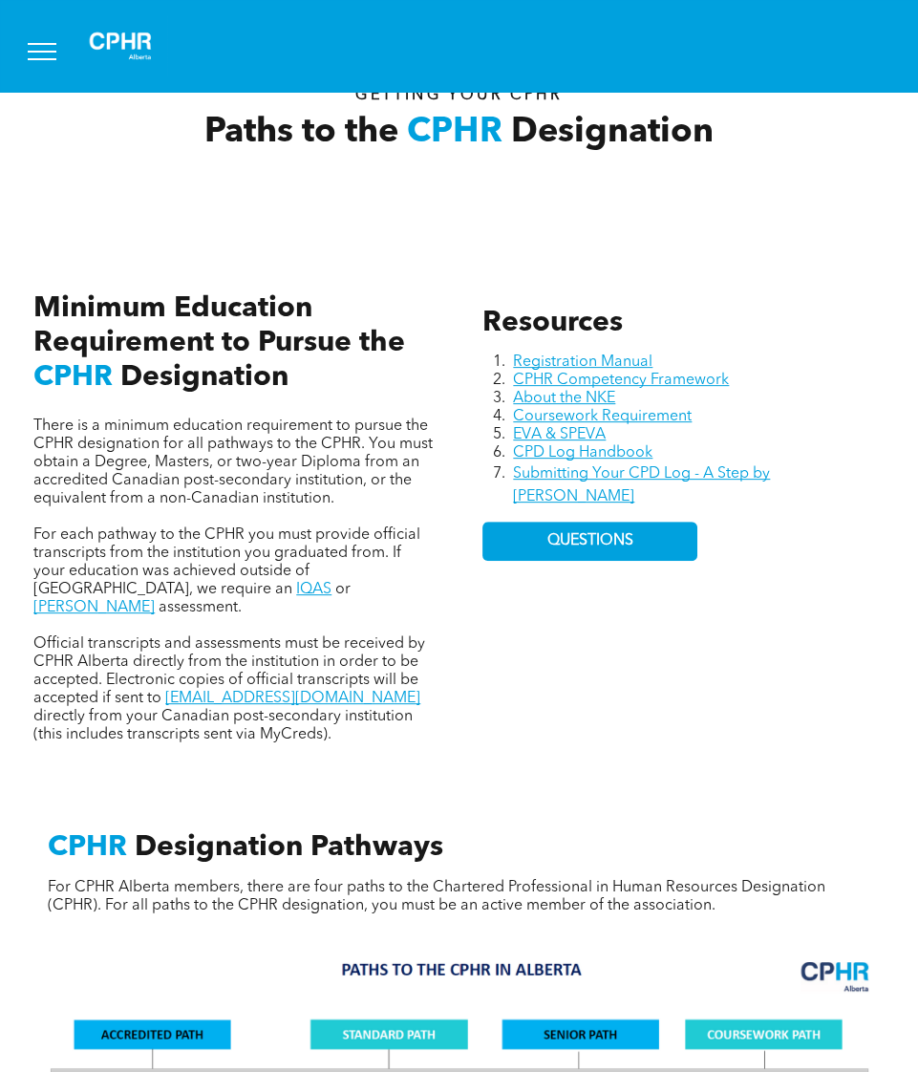
click at [91, 527] on span "For each pathway to the CPHR you must provide official transcripts from the ins…" at bounding box center [226, 562] width 387 height 70
drag, startPoint x: 58, startPoint y: 532, endPoint x: 301, endPoint y: 529, distance: 242.7
click at [301, 529] on span "For each pathway to the CPHR you must provide official transcripts from the ins…" at bounding box center [226, 562] width 387 height 70
drag, startPoint x: 84, startPoint y: 538, endPoint x: 322, endPoint y: 532, distance: 238.0
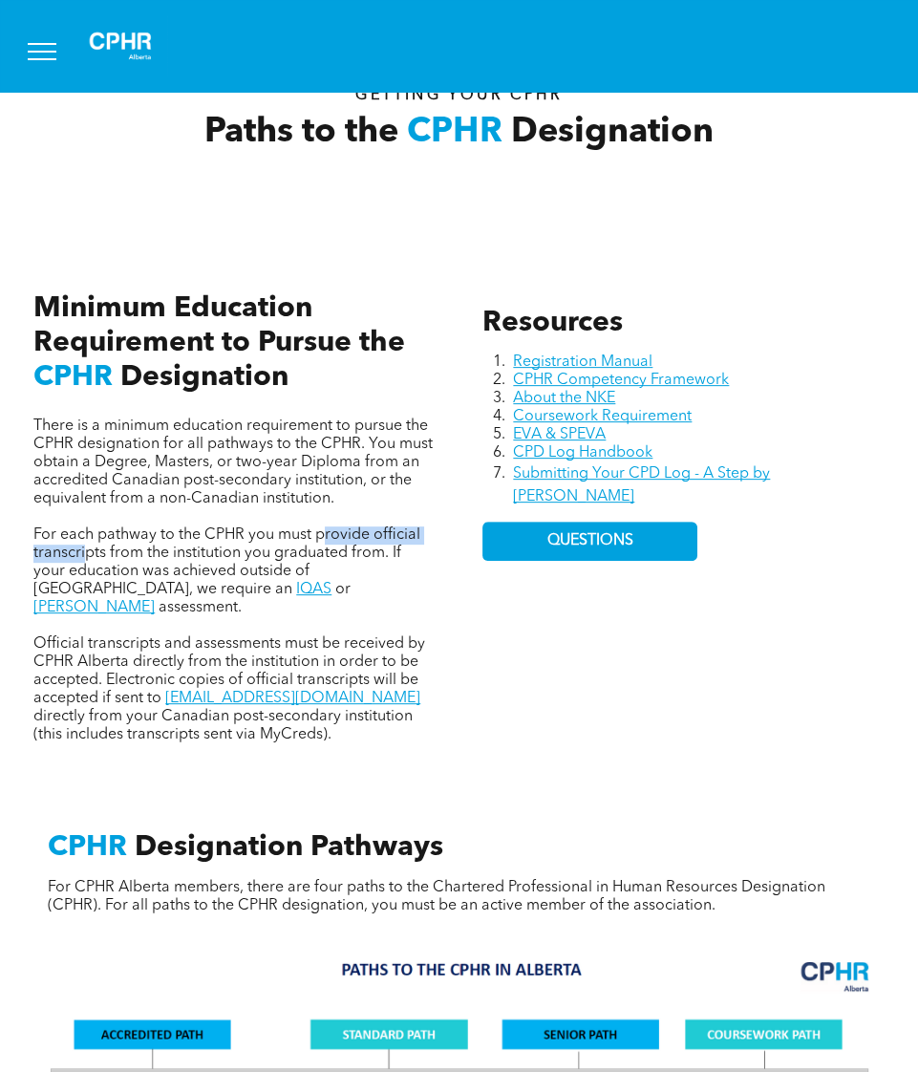
click at [322, 532] on span "For each pathway to the CPHR you must provide official transcripts from the ins…" at bounding box center [226, 562] width 387 height 70
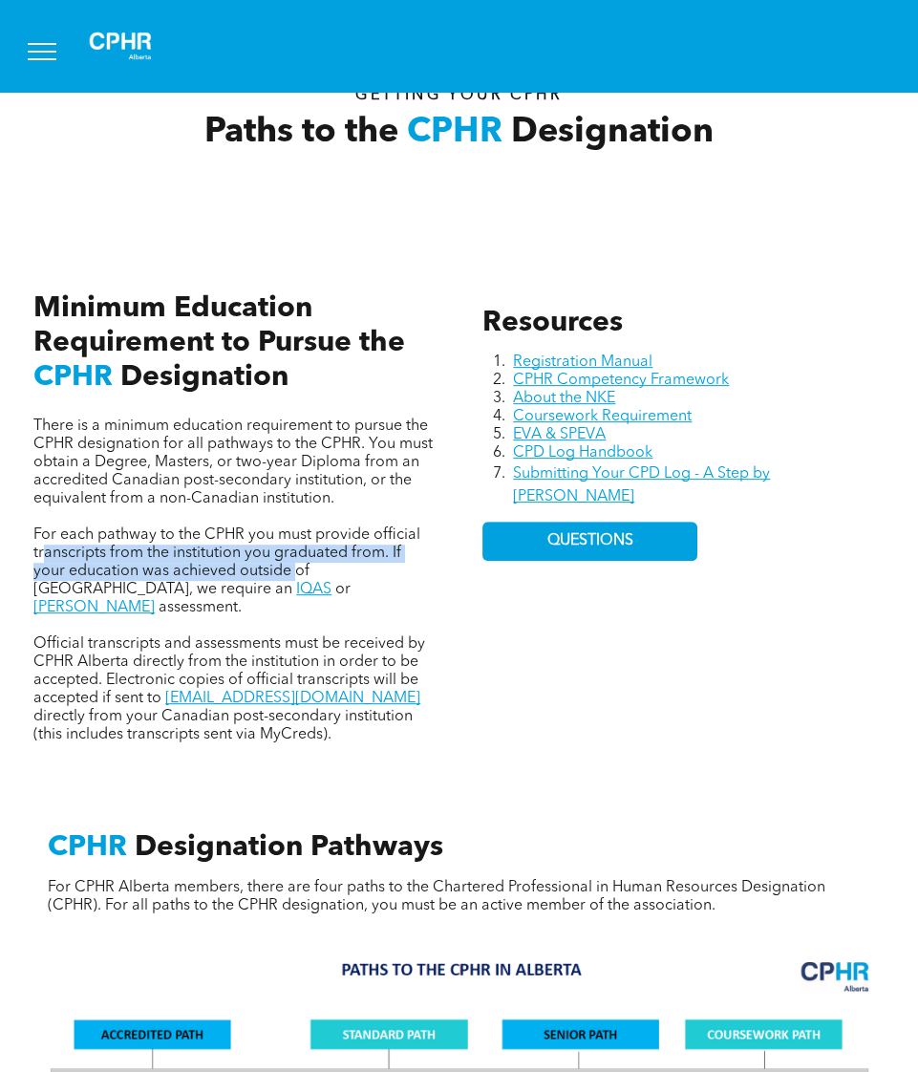
drag, startPoint x: 43, startPoint y: 548, endPoint x: 296, endPoint y: 561, distance: 253.5
click at [296, 561] on span "For each pathway to the CPHR you must provide official transcripts from the ins…" at bounding box center [226, 562] width 387 height 70
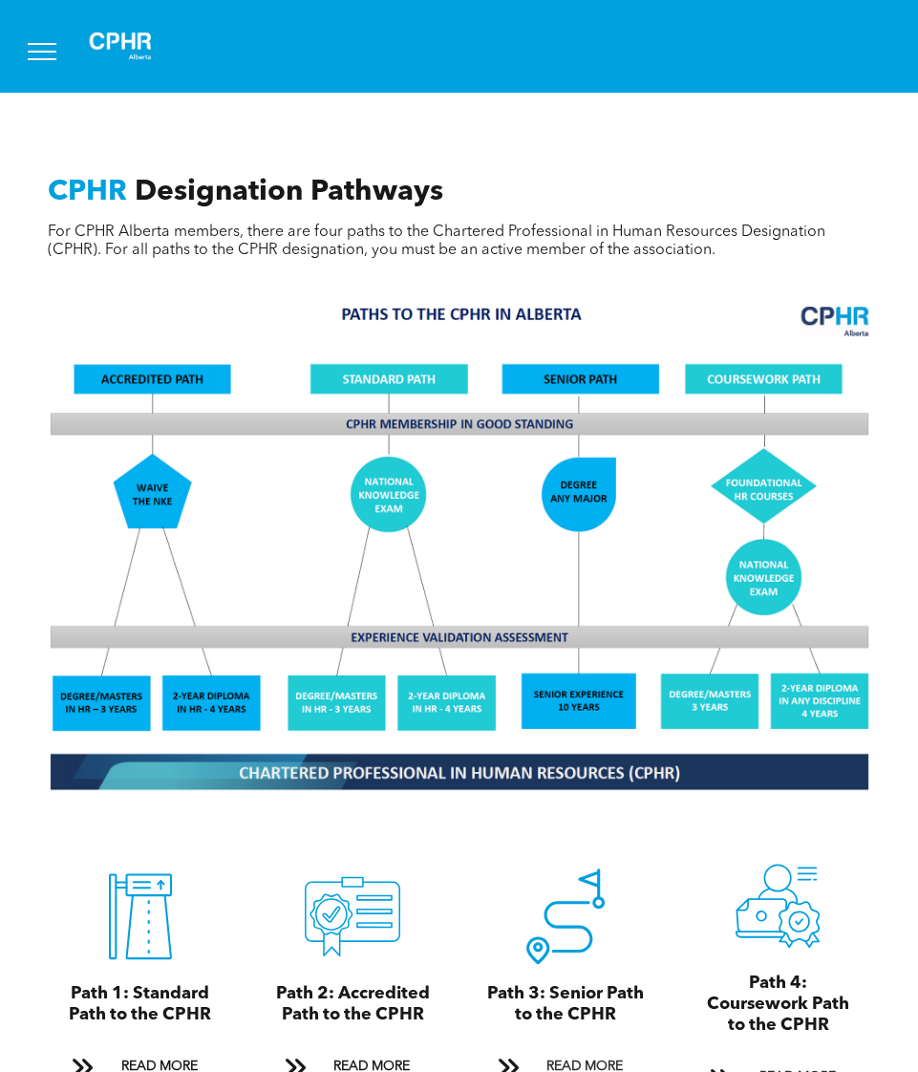
scroll to position [1146, 0]
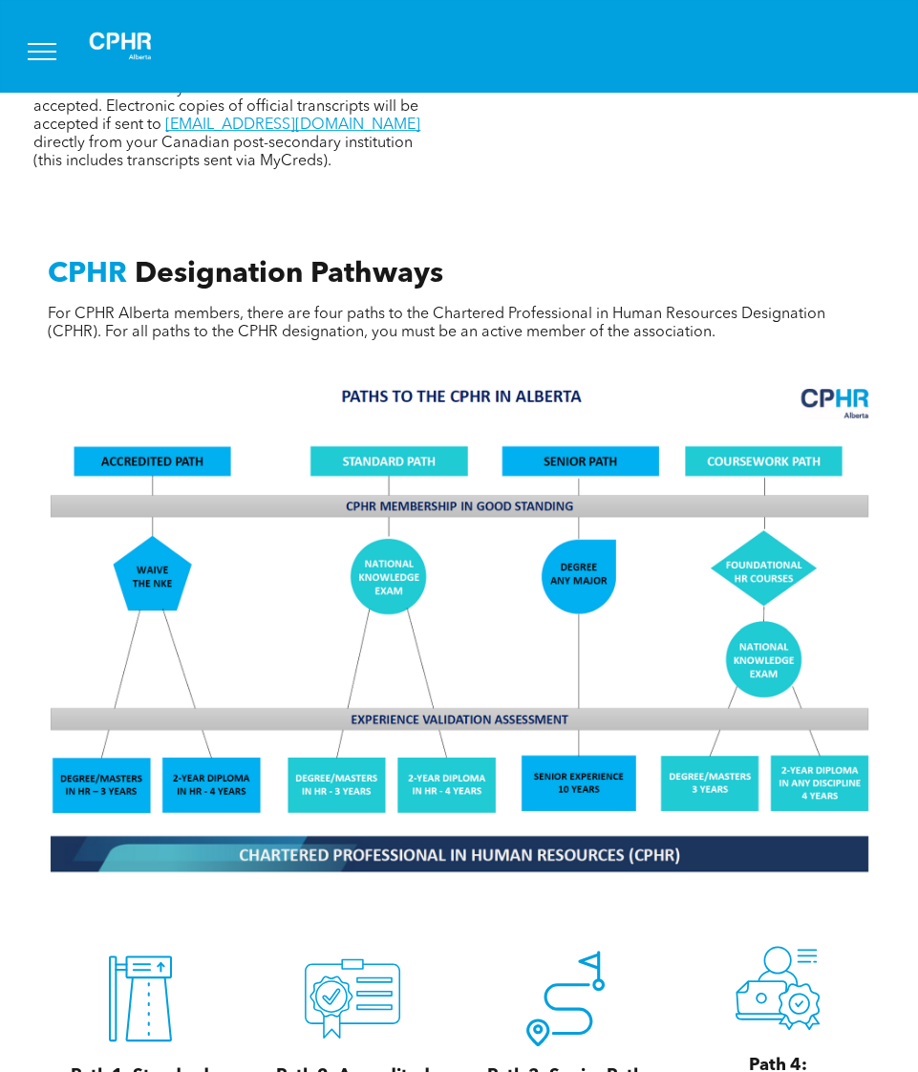
click at [203, 761] on img at bounding box center [459, 628] width 842 height 506
click at [424, 769] on img at bounding box center [459, 628] width 842 height 506
click at [387, 558] on img at bounding box center [459, 628] width 842 height 506
click at [390, 573] on img at bounding box center [459, 628] width 842 height 506
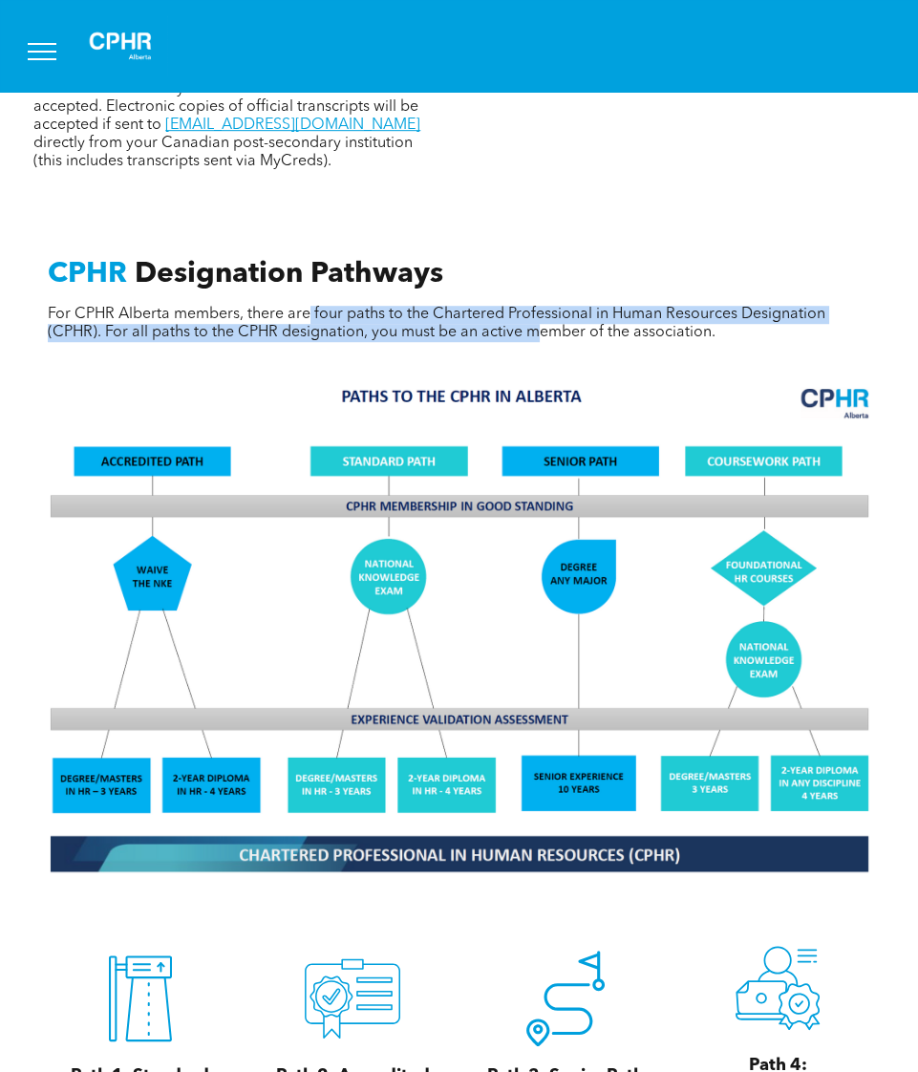
drag, startPoint x: 308, startPoint y: 268, endPoint x: 534, endPoint y: 299, distance: 228.6
click at [534, 299] on div "CPHR Designation Pathways For CPHR Alberta members, there are four paths to the…" at bounding box center [458, 316] width 851 height 118
click at [534, 307] on span "For CPHR Alberta members, there are four paths to the Chartered Professional in…" at bounding box center [437, 323] width 778 height 33
drag, startPoint x: 431, startPoint y: 286, endPoint x: 432, endPoint y: 301, distance: 15.3
click at [432, 307] on span "For CPHR Alberta members, there are four paths to the Chartered Professional in…" at bounding box center [437, 323] width 778 height 33
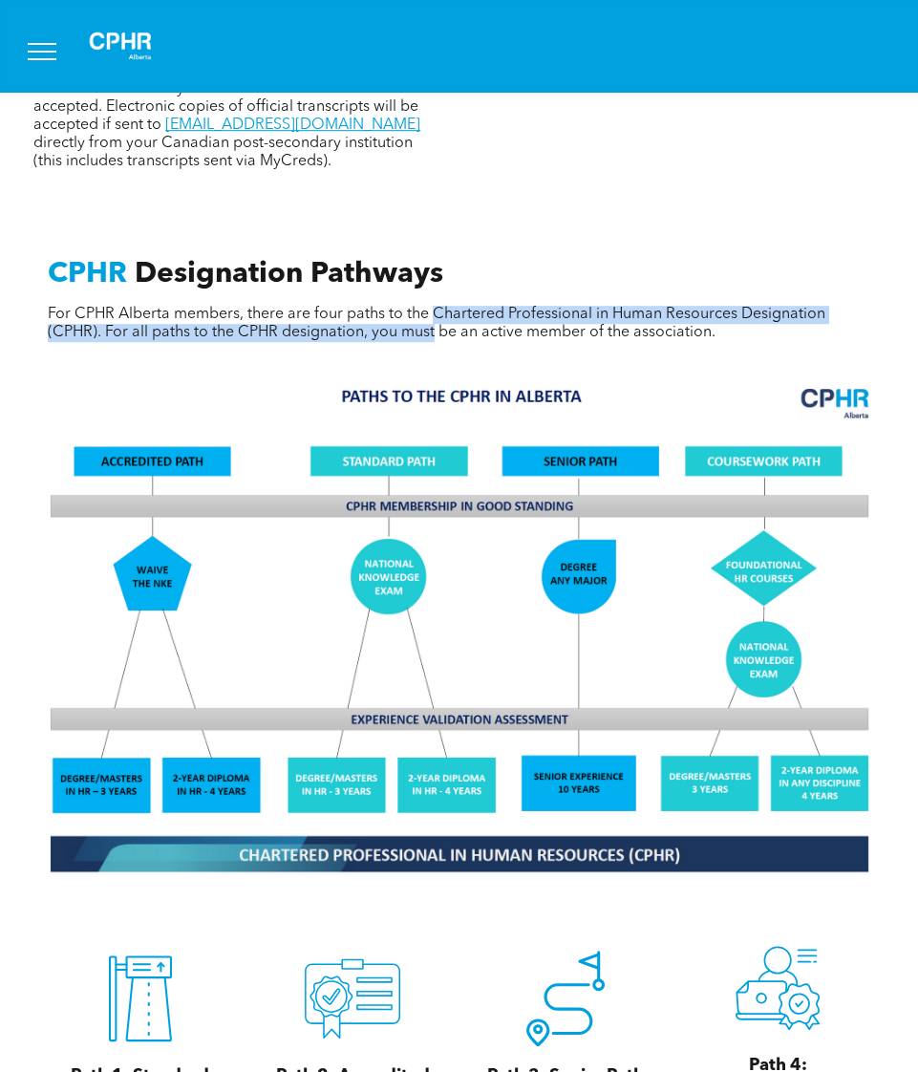
click at [432, 307] on span "For CPHR Alberta members, there are four paths to the Chartered Professional in…" at bounding box center [437, 323] width 778 height 33
drag, startPoint x: 432, startPoint y: 285, endPoint x: 431, endPoint y: 296, distance: 11.5
click at [431, 307] on span "For CPHR Alberta members, there are four paths to the Chartered Professional in…" at bounding box center [437, 323] width 778 height 33
drag, startPoint x: 432, startPoint y: 287, endPoint x: 432, endPoint y: 303, distance: 16.2
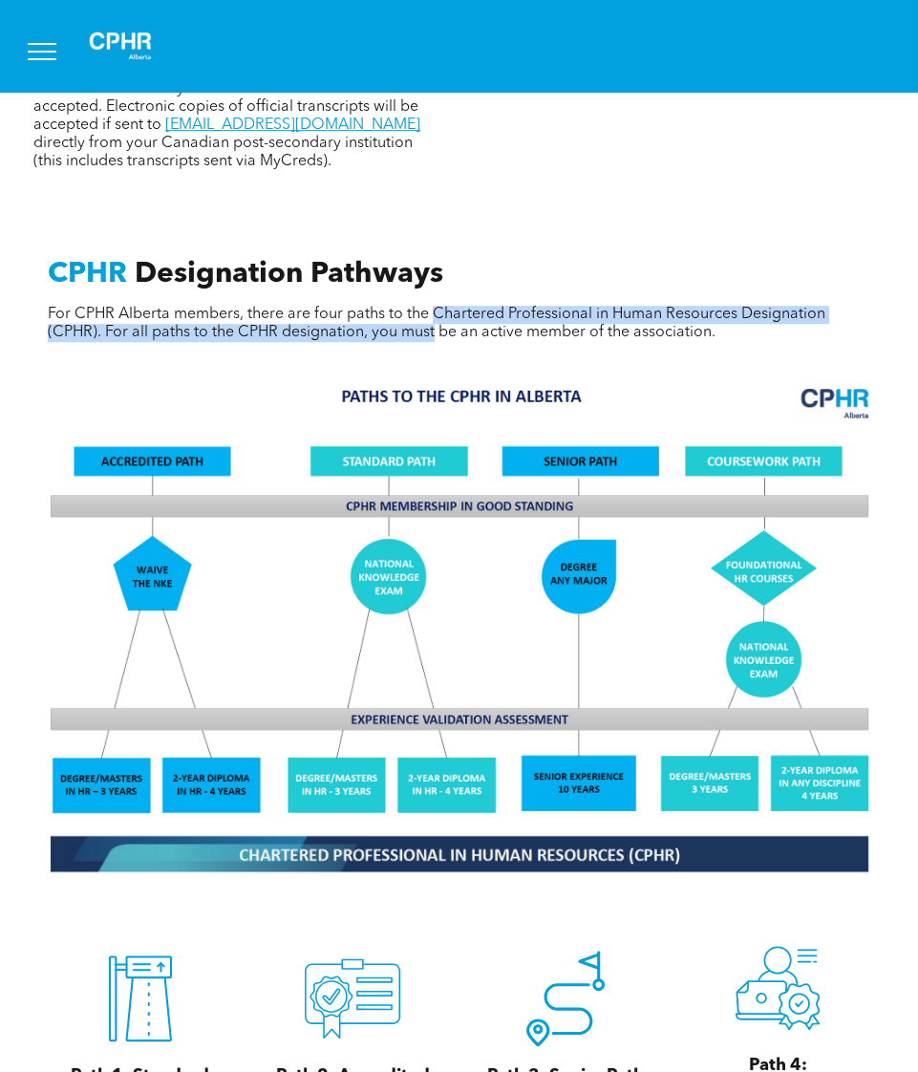
click at [432, 307] on span "For CPHR Alberta members, there are four paths to the Chartered Professional in…" at bounding box center [437, 323] width 778 height 33
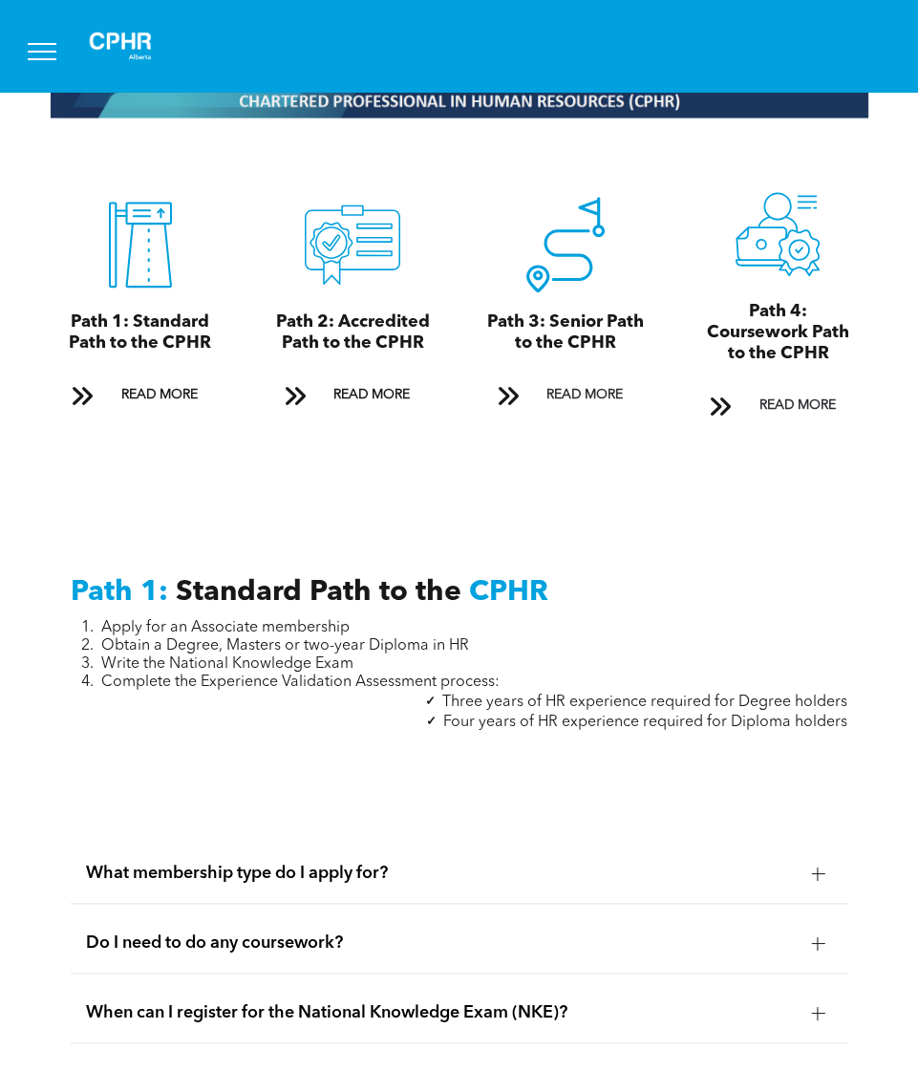
scroll to position [1911, 0]
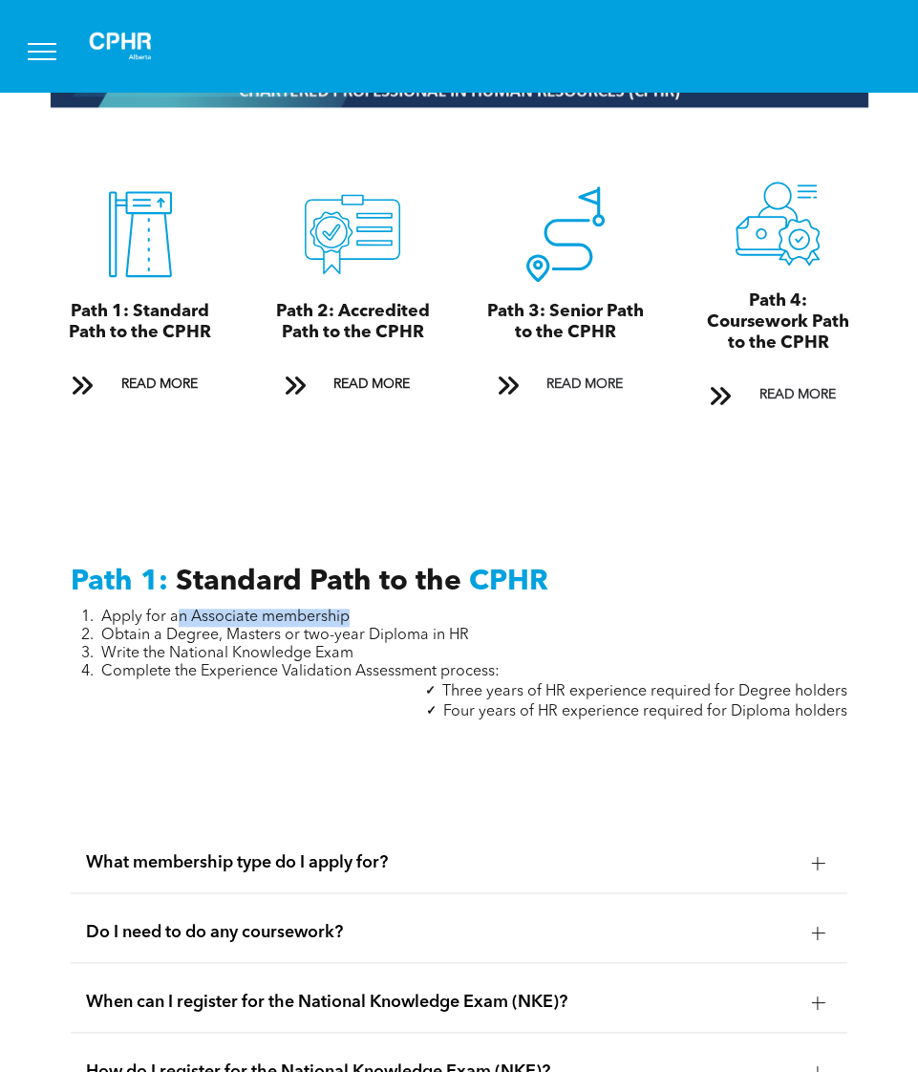
drag, startPoint x: 177, startPoint y: 585, endPoint x: 373, endPoint y: 584, distance: 195.9
click at [373, 609] on li "Apply for an Associate membership" at bounding box center [474, 618] width 747 height 18
drag, startPoint x: 180, startPoint y: 637, endPoint x: 293, endPoint y: 641, distance: 113.8
click at [293, 664] on span "Complete the Experience Validation Assessment process:" at bounding box center [300, 671] width 398 height 15
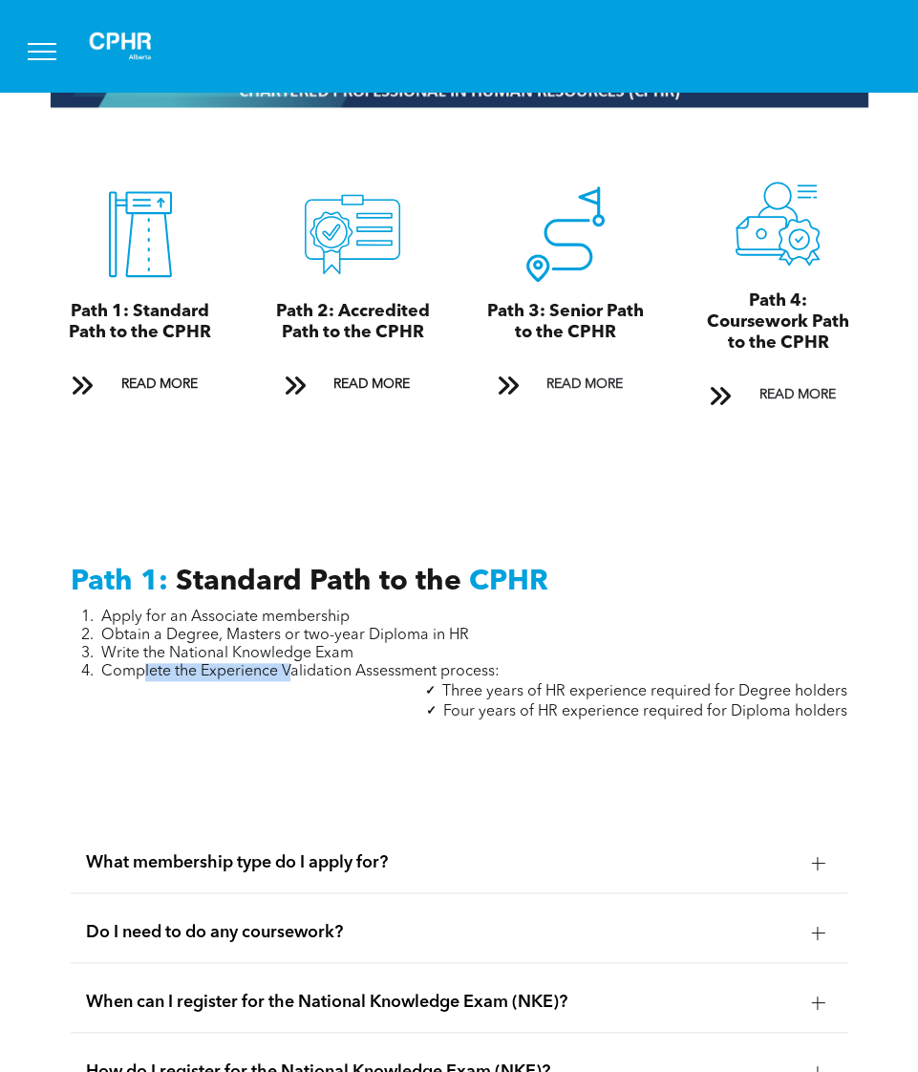
click at [293, 664] on span "Complete the Experience Validation Assessment process:" at bounding box center [300, 671] width 398 height 15
drag, startPoint x: 565, startPoint y: 656, endPoint x: 802, endPoint y: 660, distance: 237.0
click at [802, 684] on span "Three years of HR experience required for Degree holders" at bounding box center [644, 691] width 405 height 15
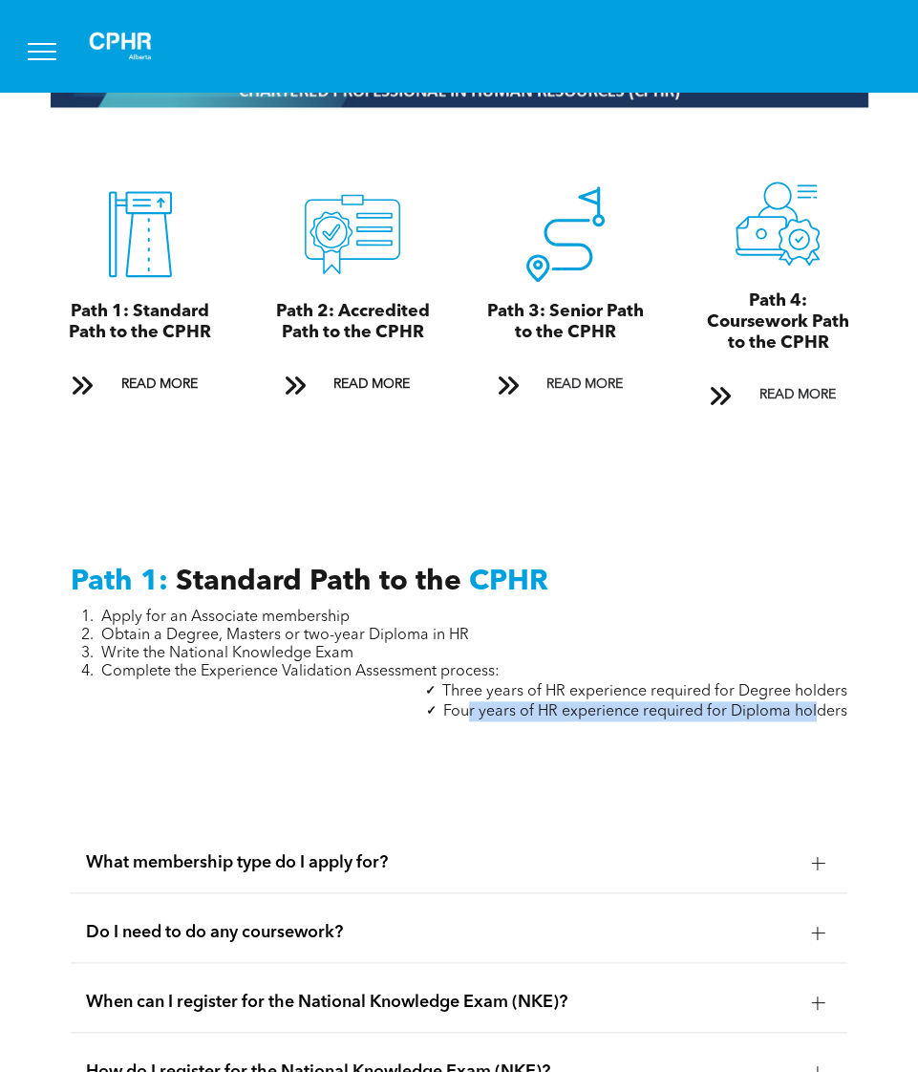
drag, startPoint x: 468, startPoint y: 669, endPoint x: 819, endPoint y: 672, distance: 350.6
click at [819, 704] on span "Four years of HR experience required for Diploma holders" at bounding box center [645, 711] width 404 height 15
drag, startPoint x: 724, startPoint y: 676, endPoint x: 851, endPoint y: 676, distance: 127.1
click at [851, 676] on div "Path 1: Standard Path to the CPHR Apply for an Associate membership Obtain a De…" at bounding box center [459, 664] width 808 height 230
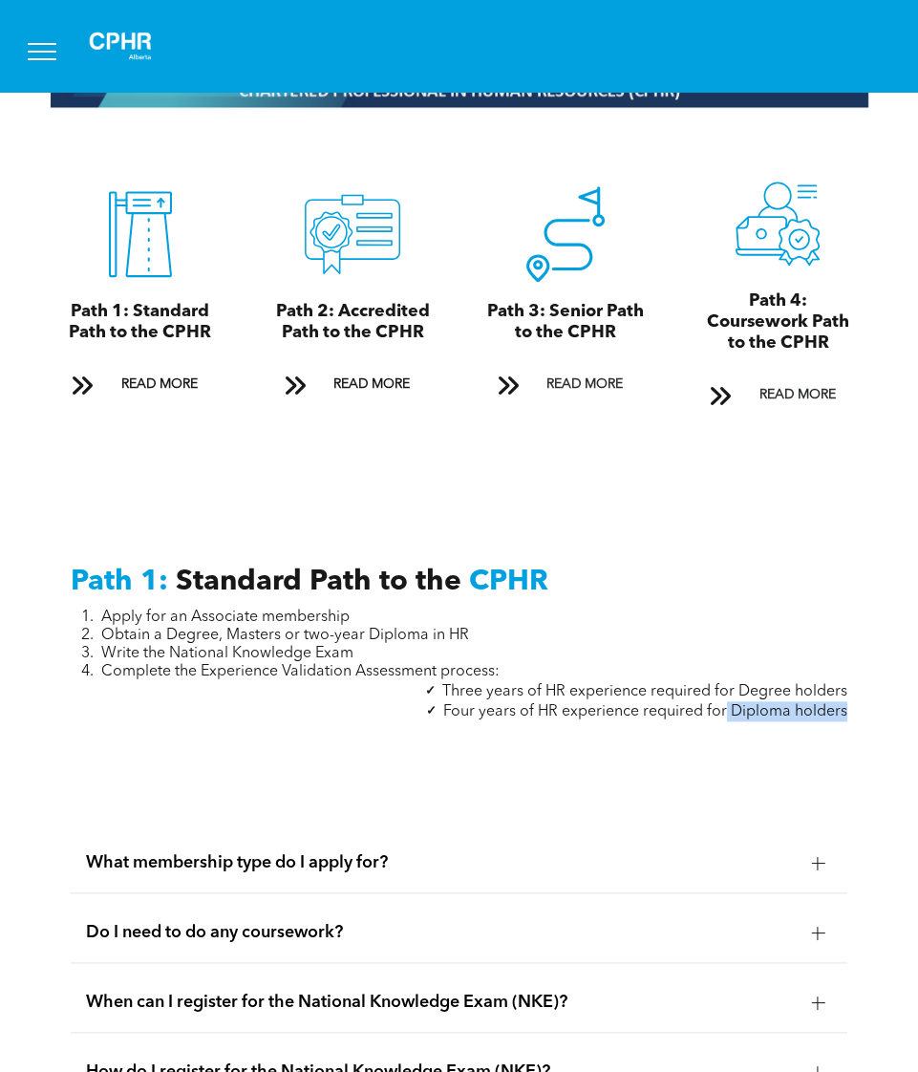
click at [851, 676] on div "Path 1: Standard Path to the CPHR Apply for an Associate membership Obtain a De…" at bounding box center [459, 664] width 808 height 230
drag, startPoint x: 529, startPoint y: 676, endPoint x: 858, endPoint y: 679, distance: 328.7
click at [858, 679] on div "Path 1: Standard Path to the CPHR Apply for an Associate membership Obtain a De…" at bounding box center [459, 664] width 808 height 230
drag, startPoint x: 131, startPoint y: 637, endPoint x: 225, endPoint y: 639, distance: 93.6
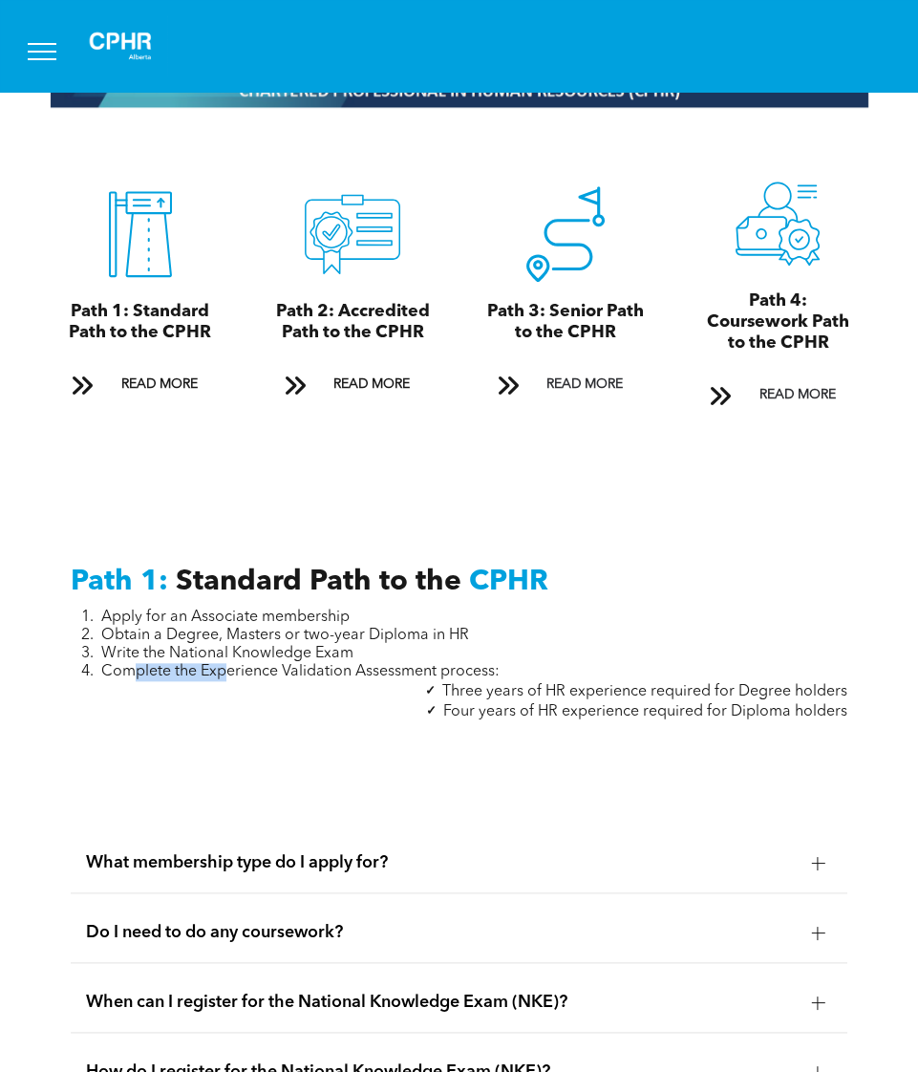
click at [225, 664] on span "Complete the Experience Validation Assessment process:" at bounding box center [300, 671] width 398 height 15
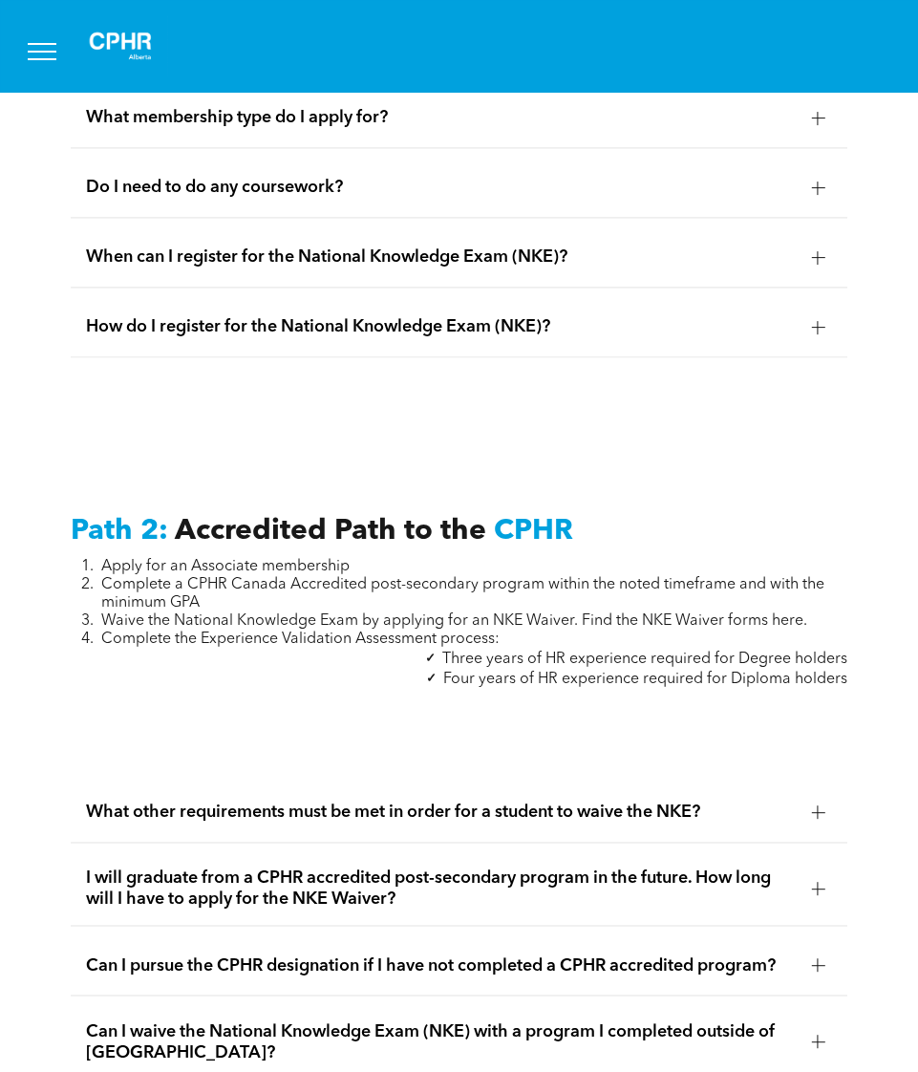
scroll to position [2674, 0]
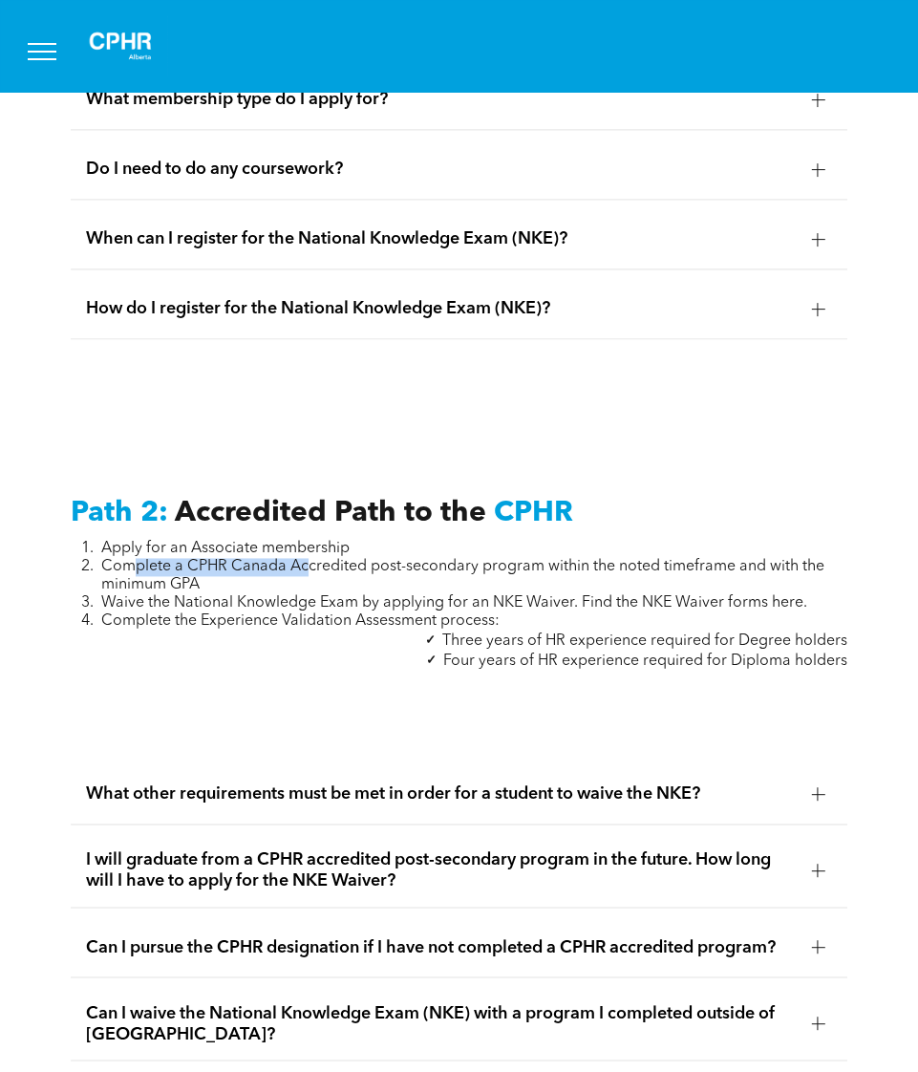
drag, startPoint x: 139, startPoint y: 528, endPoint x: 309, endPoint y: 530, distance: 170.1
click at [309, 559] on span "Complete a CPHR Canada Accredited post-secondary program within the noted timef…" at bounding box center [462, 575] width 723 height 33
drag, startPoint x: 288, startPoint y: 527, endPoint x: 597, endPoint y: 527, distance: 309.5
click at [597, 559] on span "Complete a CPHR Canada Accredited post-secondary program within the noted timef…" at bounding box center [462, 575] width 723 height 33
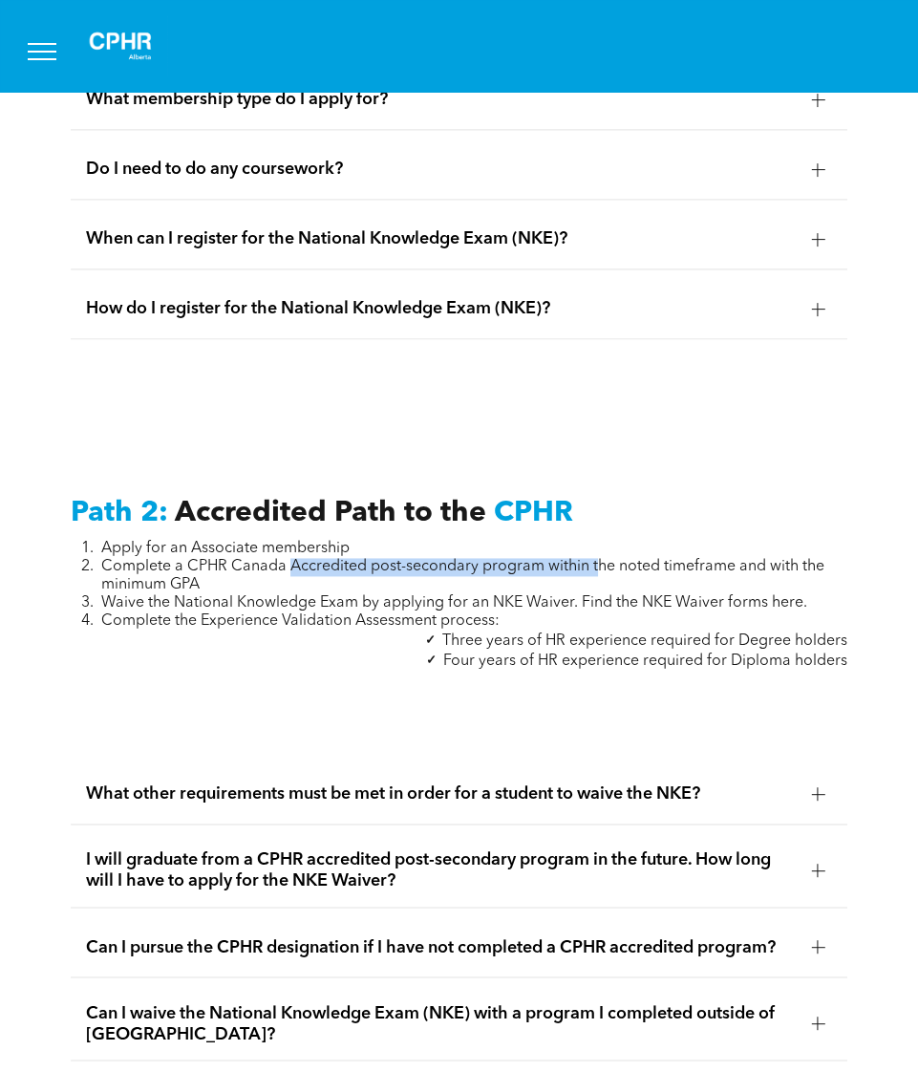
click at [597, 559] on span "Complete a CPHR Canada Accredited post-secondary program within the noted timef…" at bounding box center [462, 575] width 723 height 33
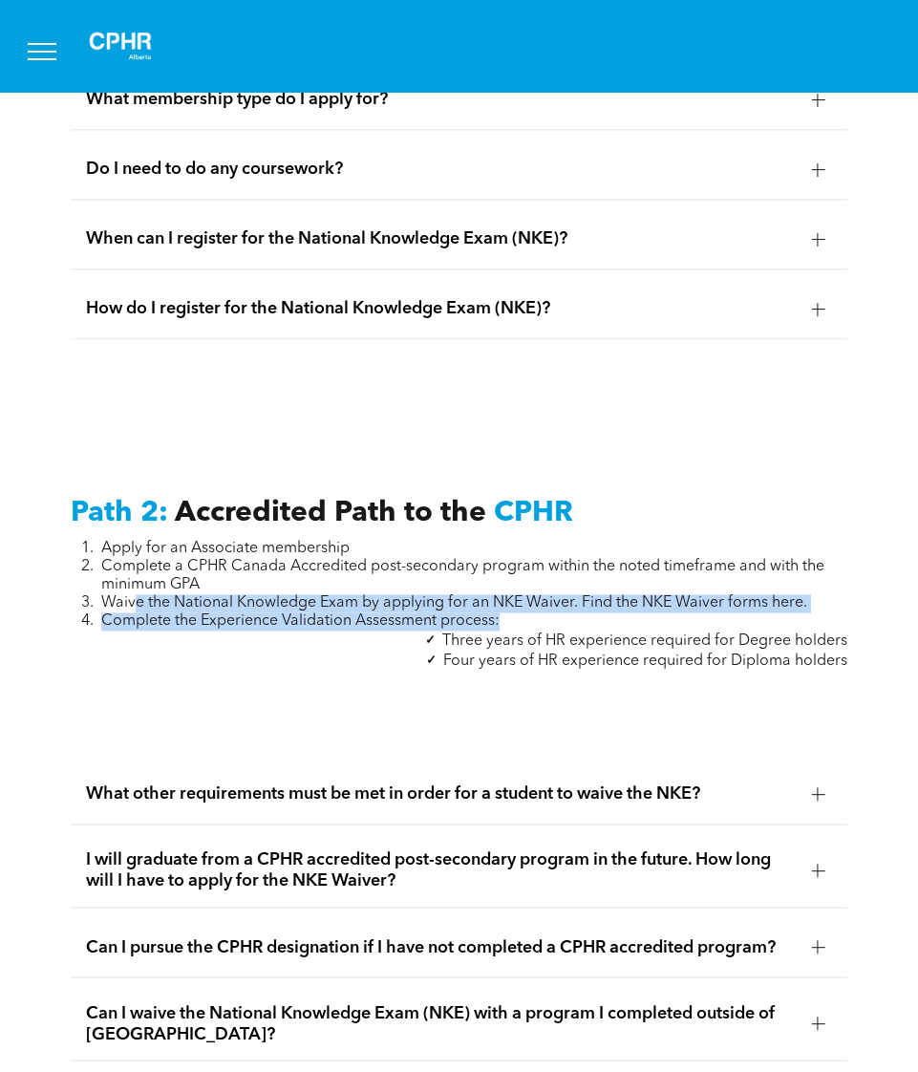
drag, startPoint x: 131, startPoint y: 559, endPoint x: 505, endPoint y: 572, distance: 374.7
click at [505, 572] on ol "Apply for an Associate membership Complete a CPHR Canada Accredited post-second…" at bounding box center [460, 585] width 778 height 91
click at [355, 595] on span "Waive the National Knowledge Exam by applying for an NKE Waiver. Find the NKE W…" at bounding box center [454, 602] width 706 height 15
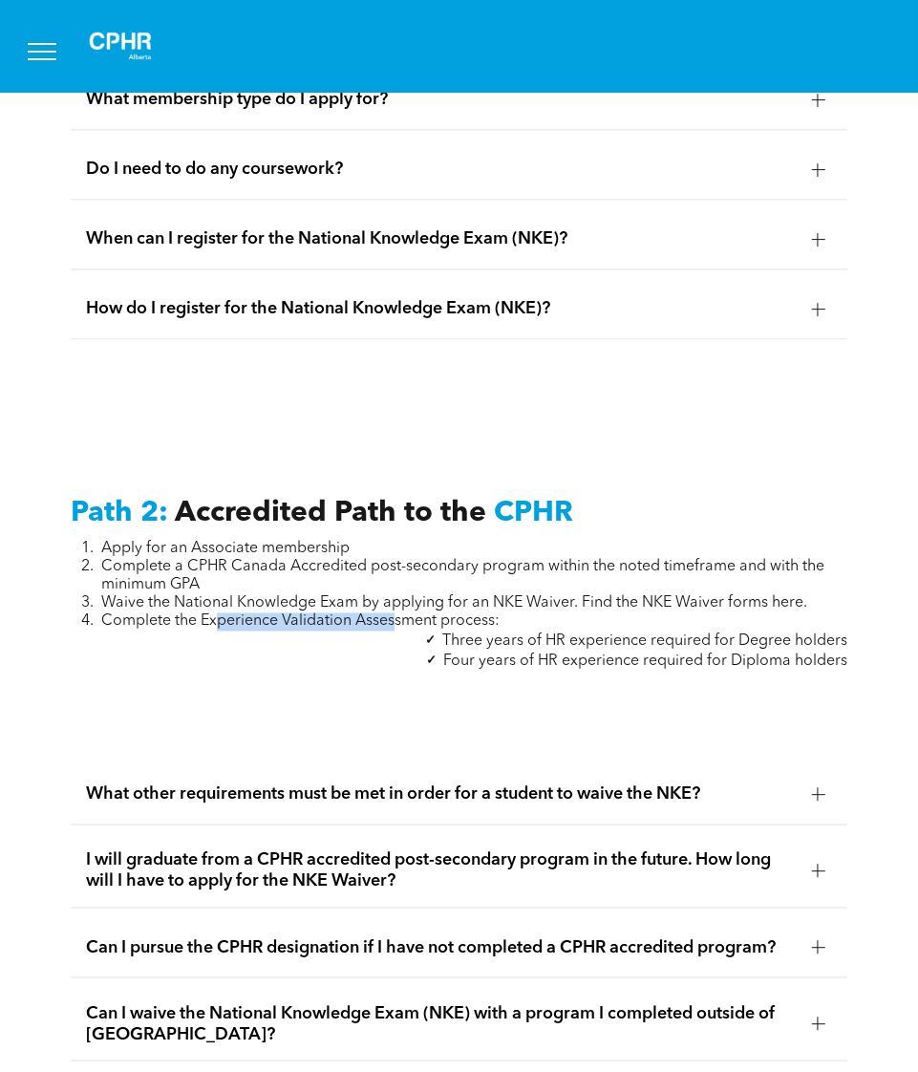
drag, startPoint x: 215, startPoint y: 580, endPoint x: 395, endPoint y: 584, distance: 179.6
click at [395, 613] on span "Complete the Experience Validation Assessment process:" at bounding box center [300, 620] width 398 height 15
drag, startPoint x: 120, startPoint y: 577, endPoint x: 366, endPoint y: 603, distance: 246.9
click at [366, 603] on div "Apply for an Associate membership Complete a CPHR Canada Accredited post-second…" at bounding box center [460, 605] width 778 height 131
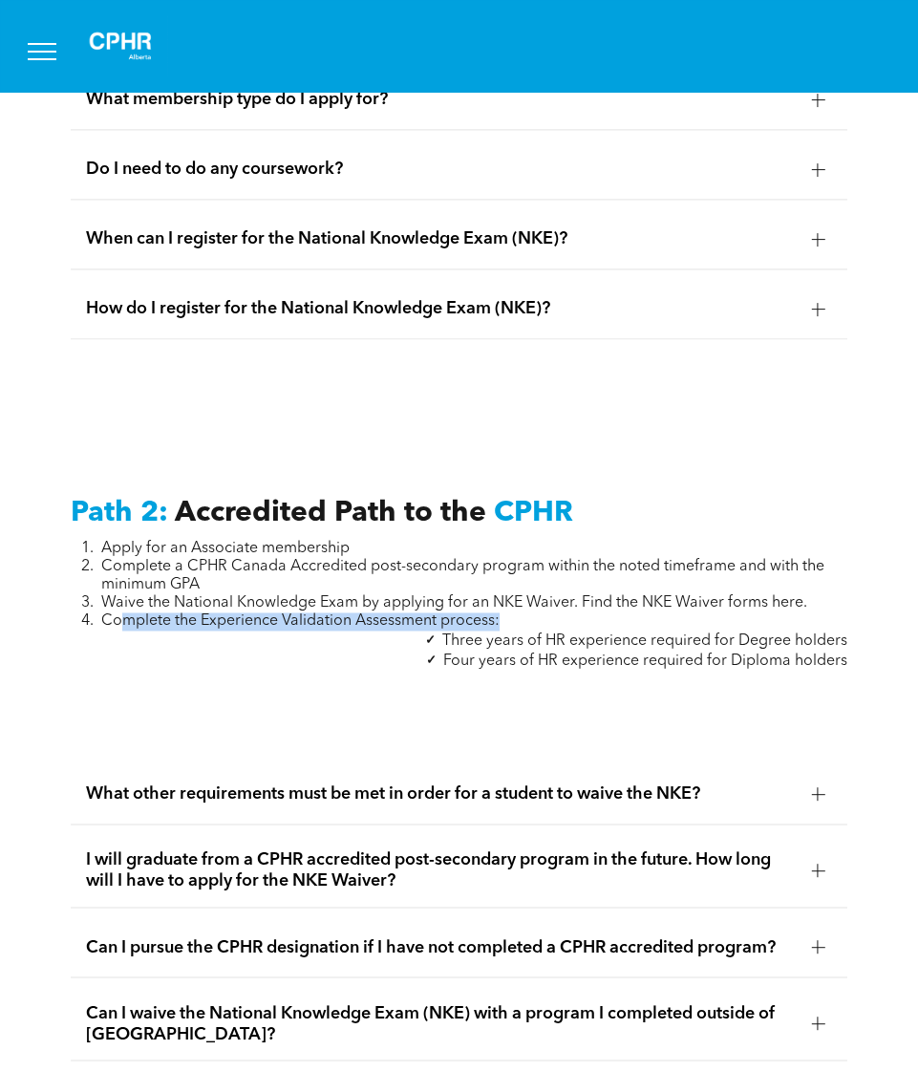
click at [366, 631] on li "Three years of HR experience required for Degree holders" at bounding box center [474, 641] width 747 height 20
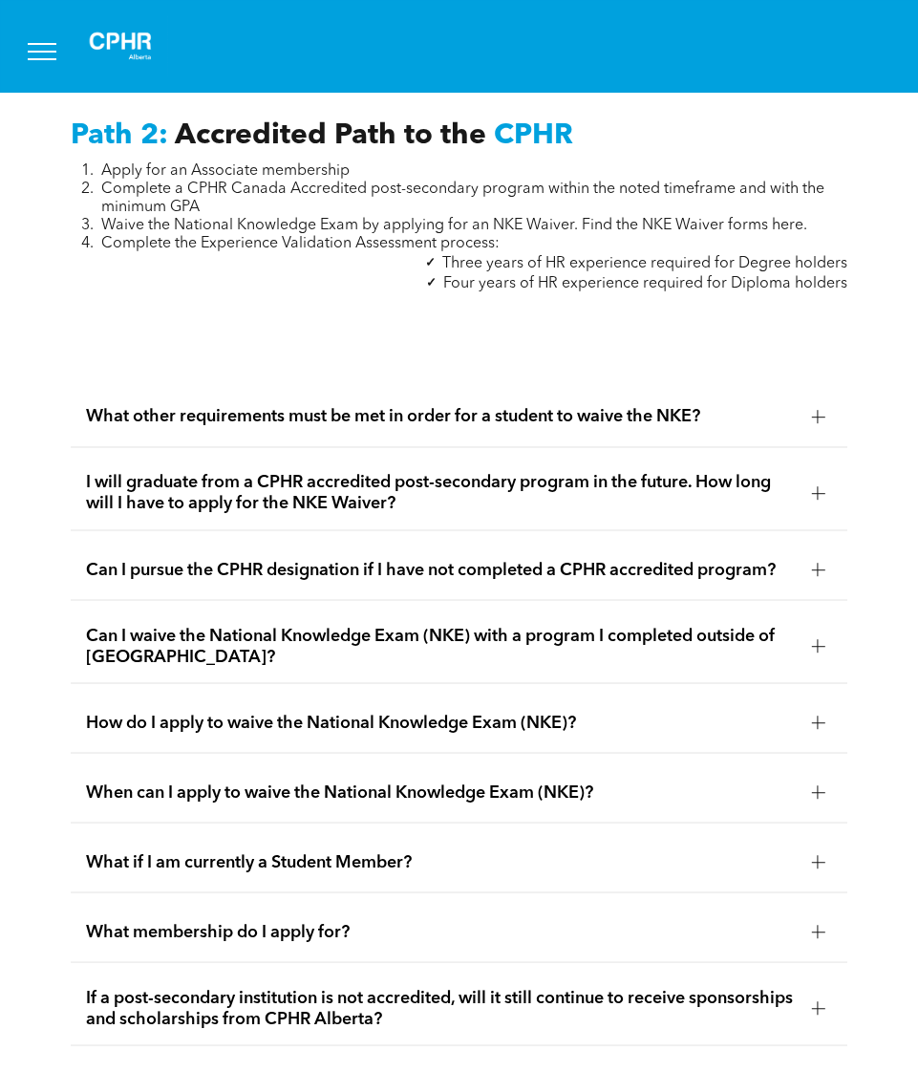
scroll to position [3057, 0]
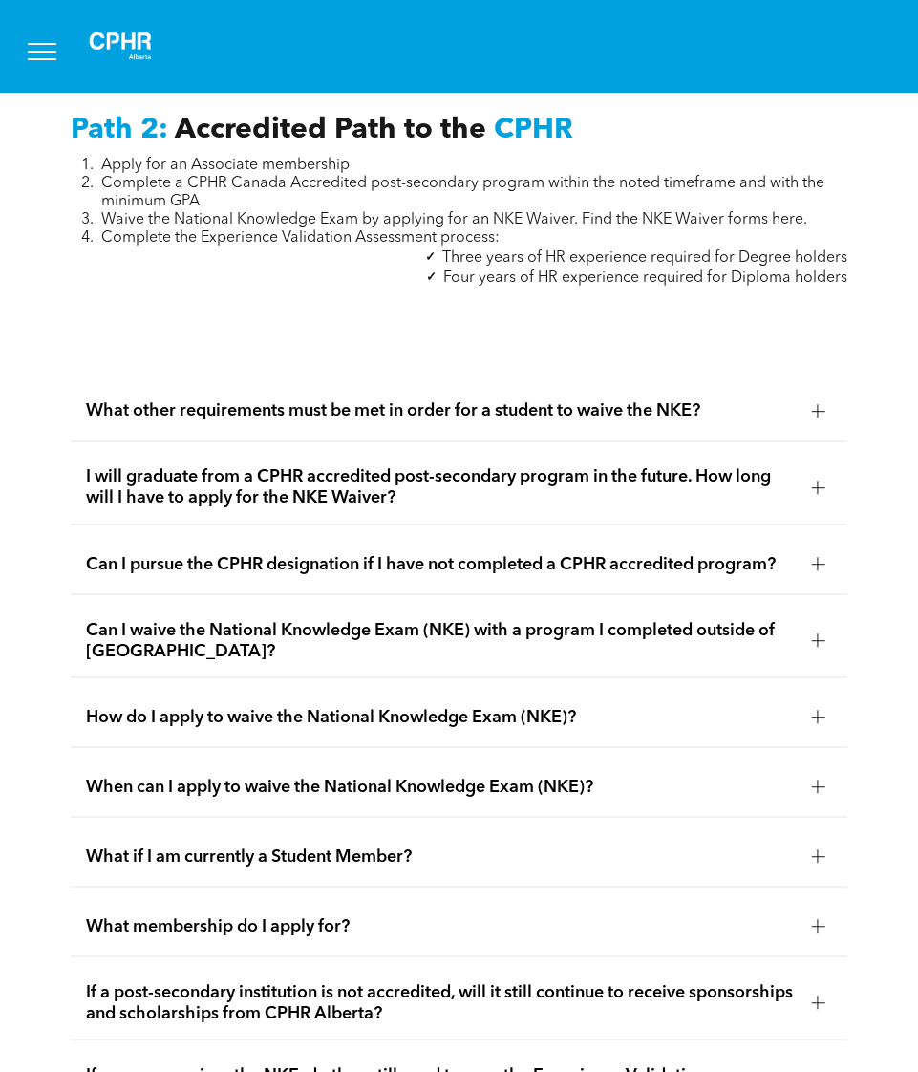
click at [396, 400] on span "What other requirements must be met in order for a student to waive the NKE?" at bounding box center [441, 410] width 711 height 21
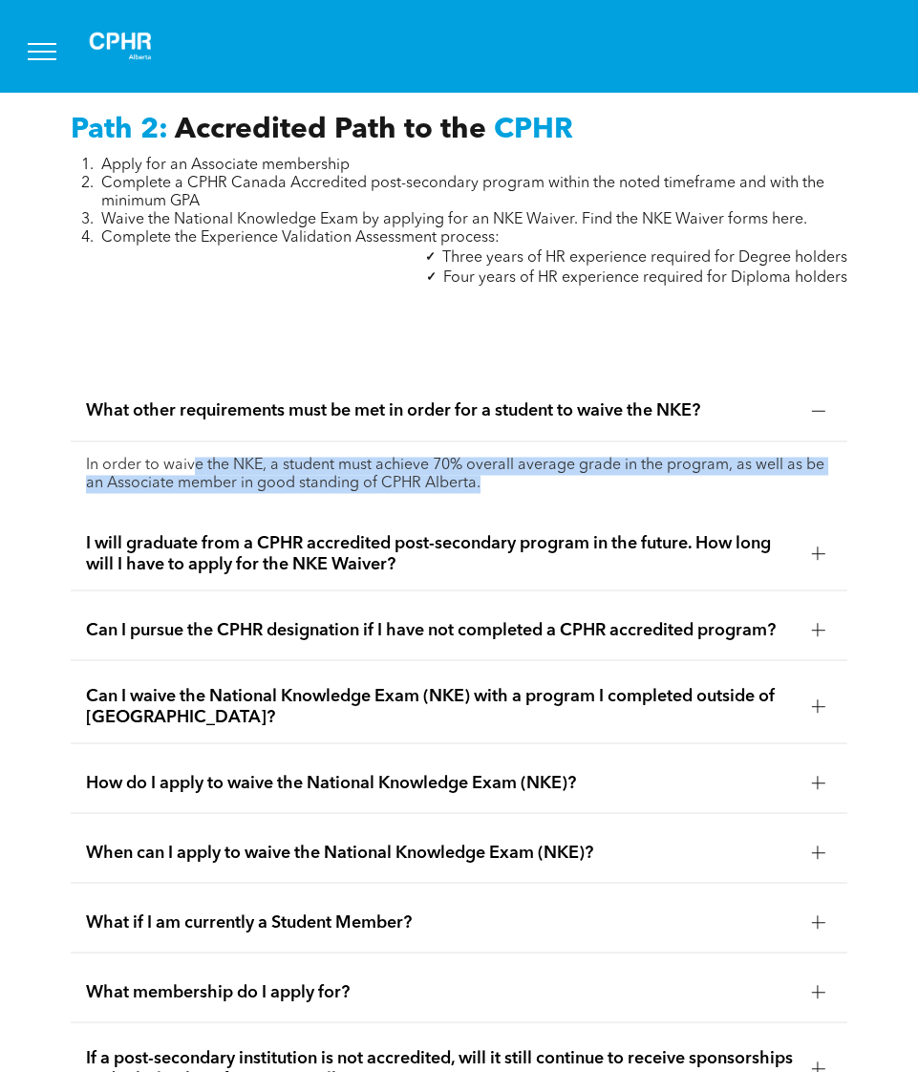
drag, startPoint x: 196, startPoint y: 417, endPoint x: 519, endPoint y: 448, distance: 324.4
click at [519, 457] on p "In order to waive the NKE, a student must achieve 70% overall average grade in …" at bounding box center [459, 475] width 747 height 36
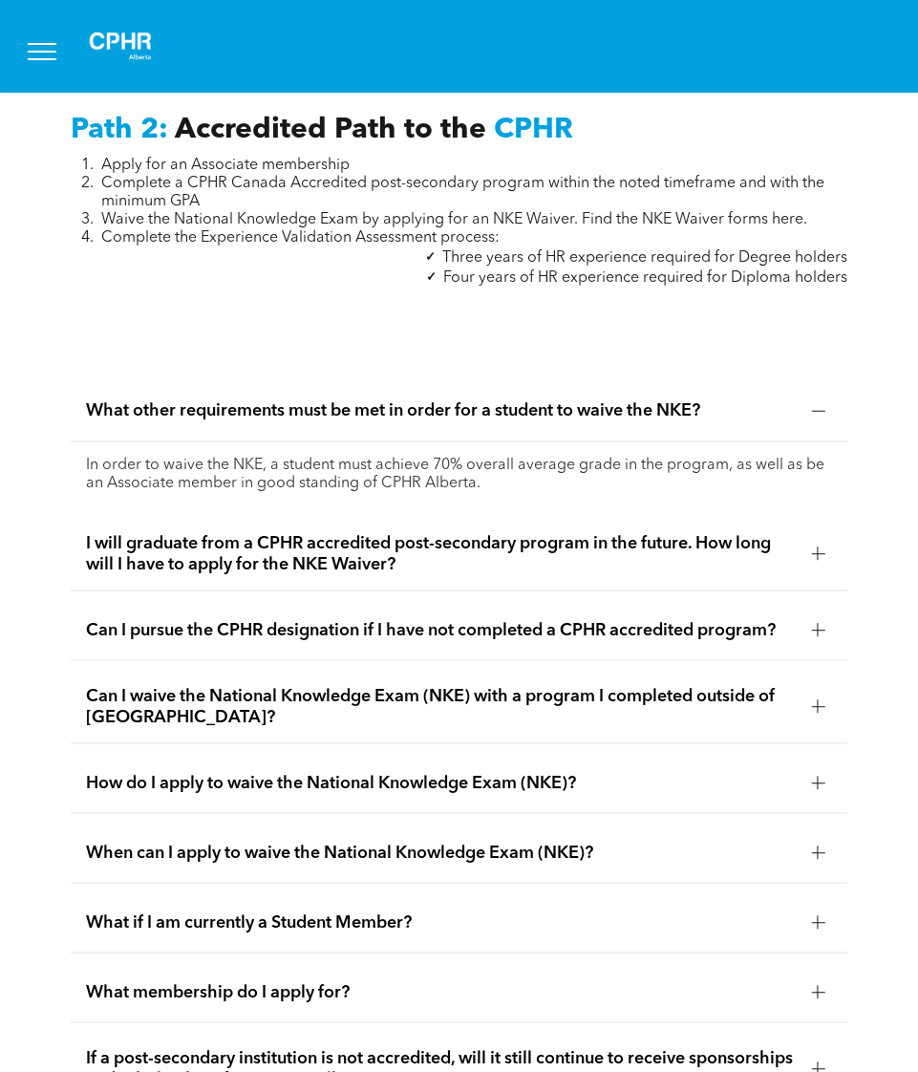
click at [377, 289] on div "Path 2: Accredited Path to the CPHR Apply for an Associate membership Complete …" at bounding box center [459, 1032] width 918 height 1980
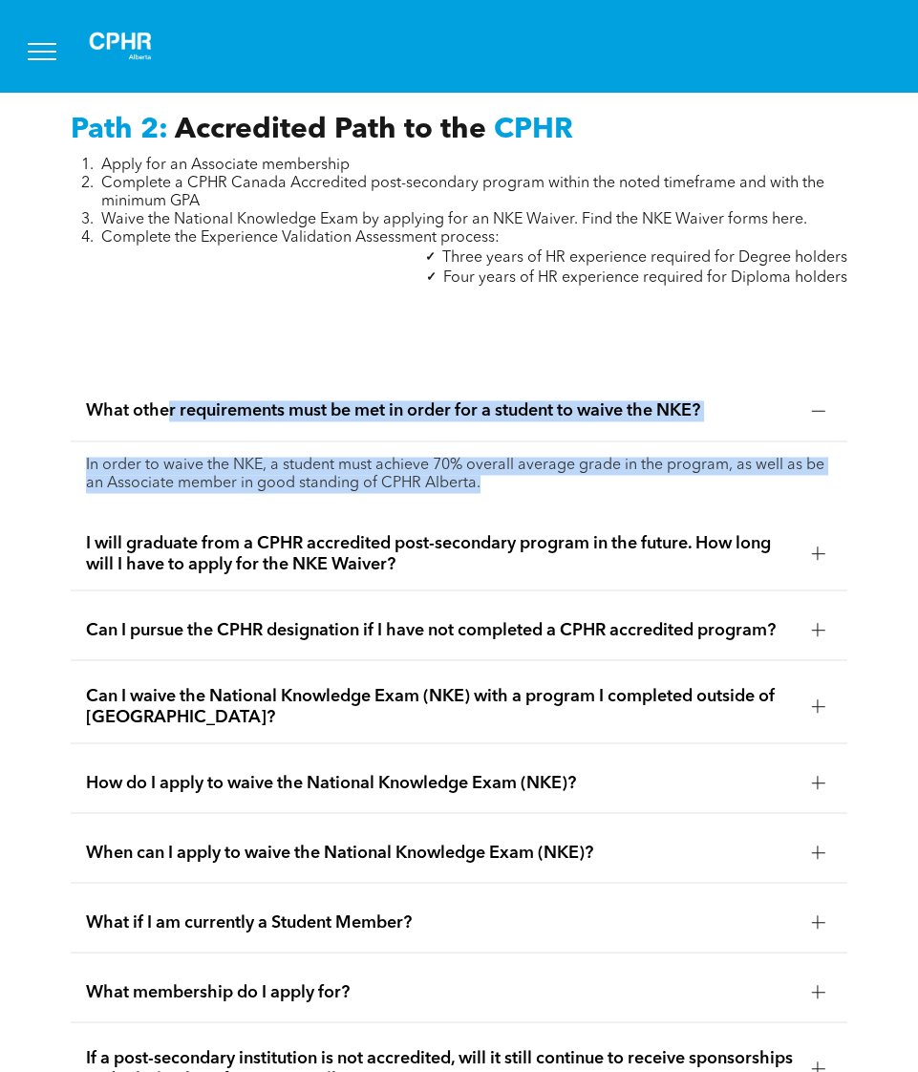
drag, startPoint x: 169, startPoint y: 350, endPoint x: 574, endPoint y: 458, distance: 419.2
click at [574, 458] on li "What other requirements must be met in order for a student to waive the NKE? In…" at bounding box center [460, 444] width 778 height 126
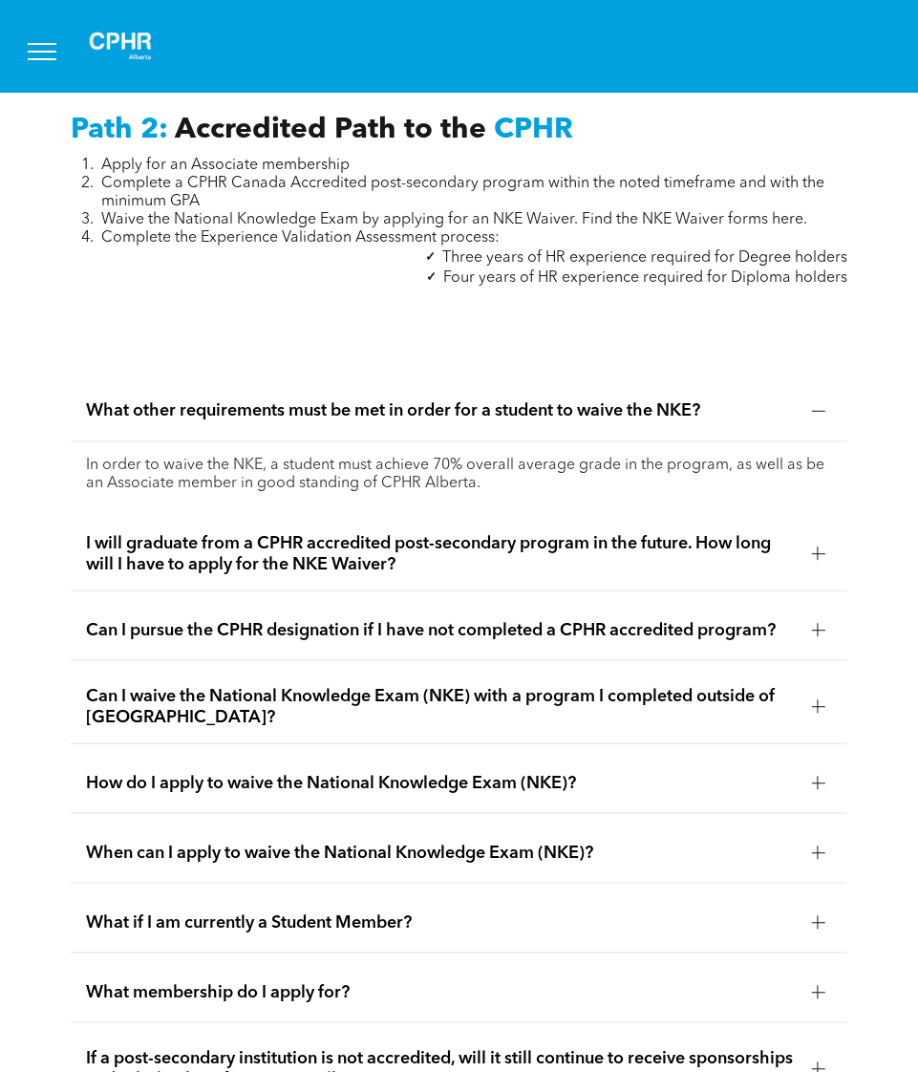
click at [331, 298] on div "Path 2: Accredited Path to the CPHR Apply for an Associate membership Complete …" at bounding box center [459, 1032] width 918 height 1980
click at [152, 532] on span "I will graduate from a CPHR accredited post-secondary program in the future. Ho…" at bounding box center [441, 553] width 711 height 42
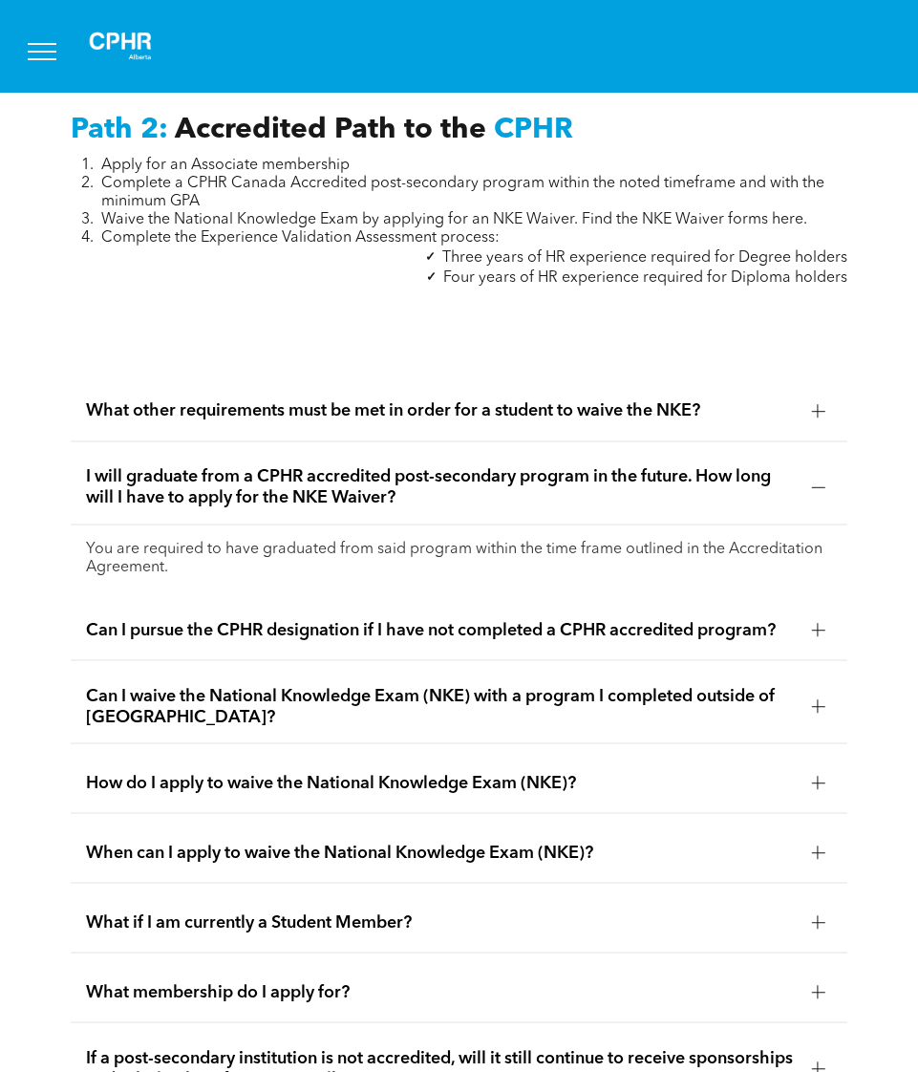
click at [235, 600] on div "Can I pursue the CPHR designation if I have not completed a CPHR accredited pro…" at bounding box center [460, 630] width 778 height 60
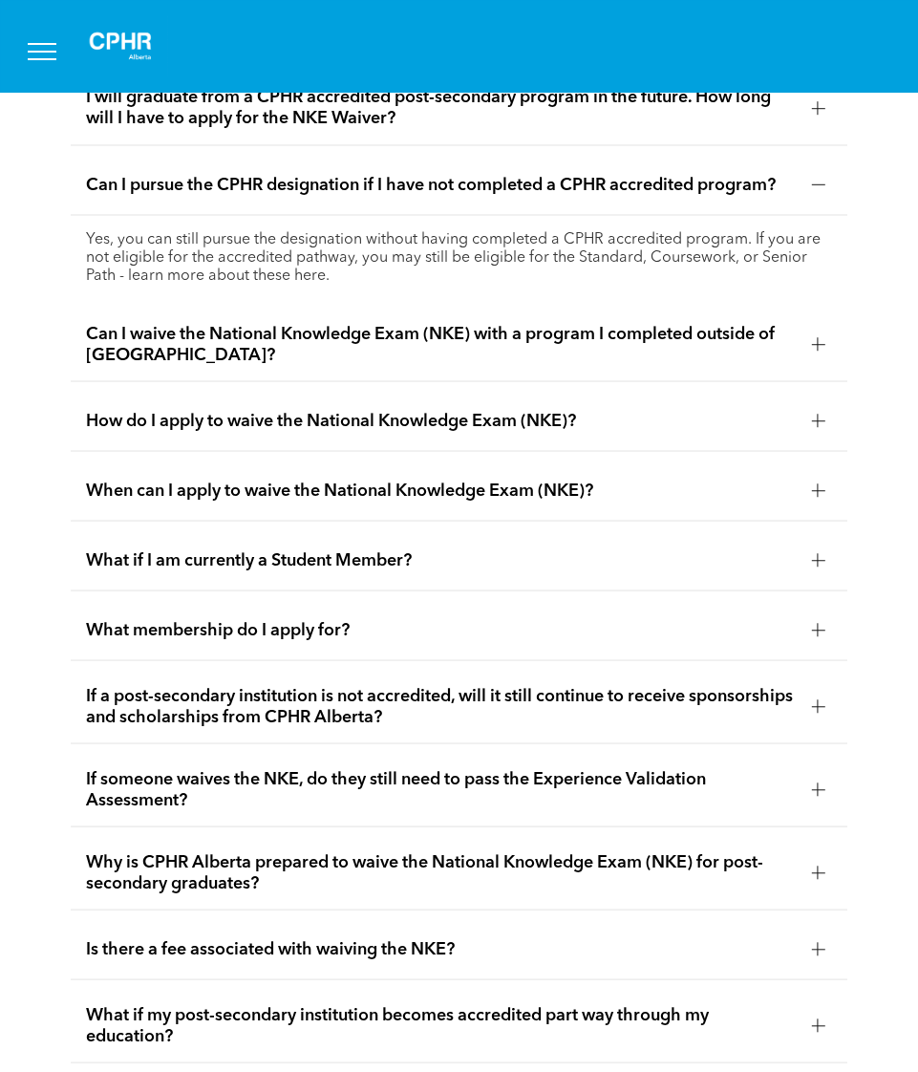
scroll to position [3438, 0]
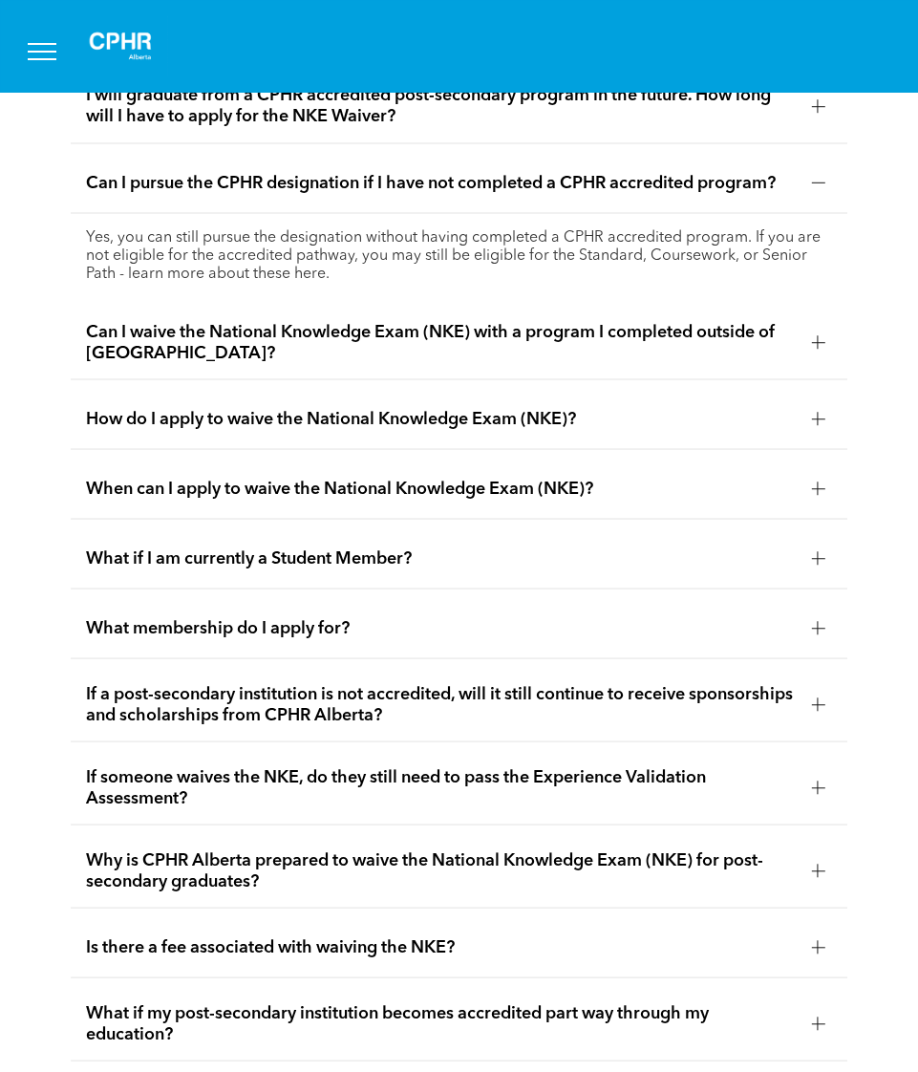
click at [284, 683] on span "If a post-secondary institution is not accredited, will it still continue to re…" at bounding box center [441, 704] width 711 height 42
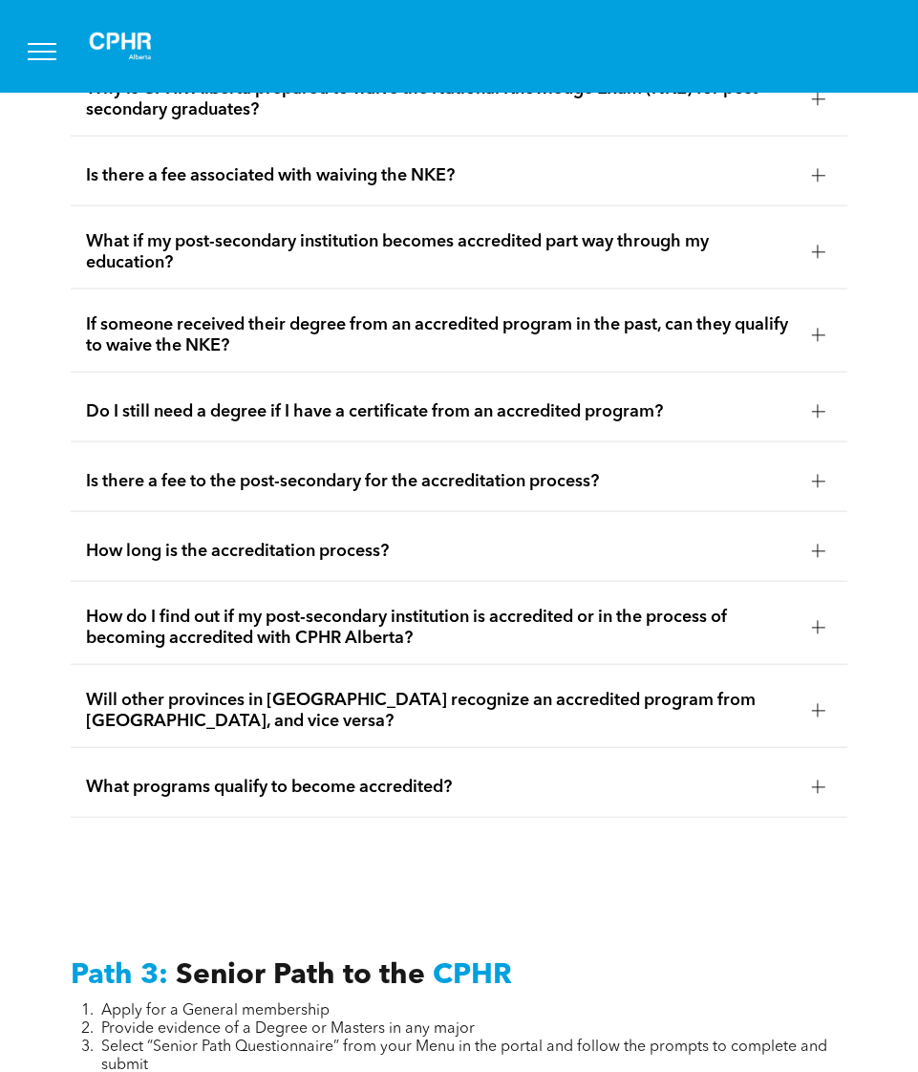
scroll to position [4107, 0]
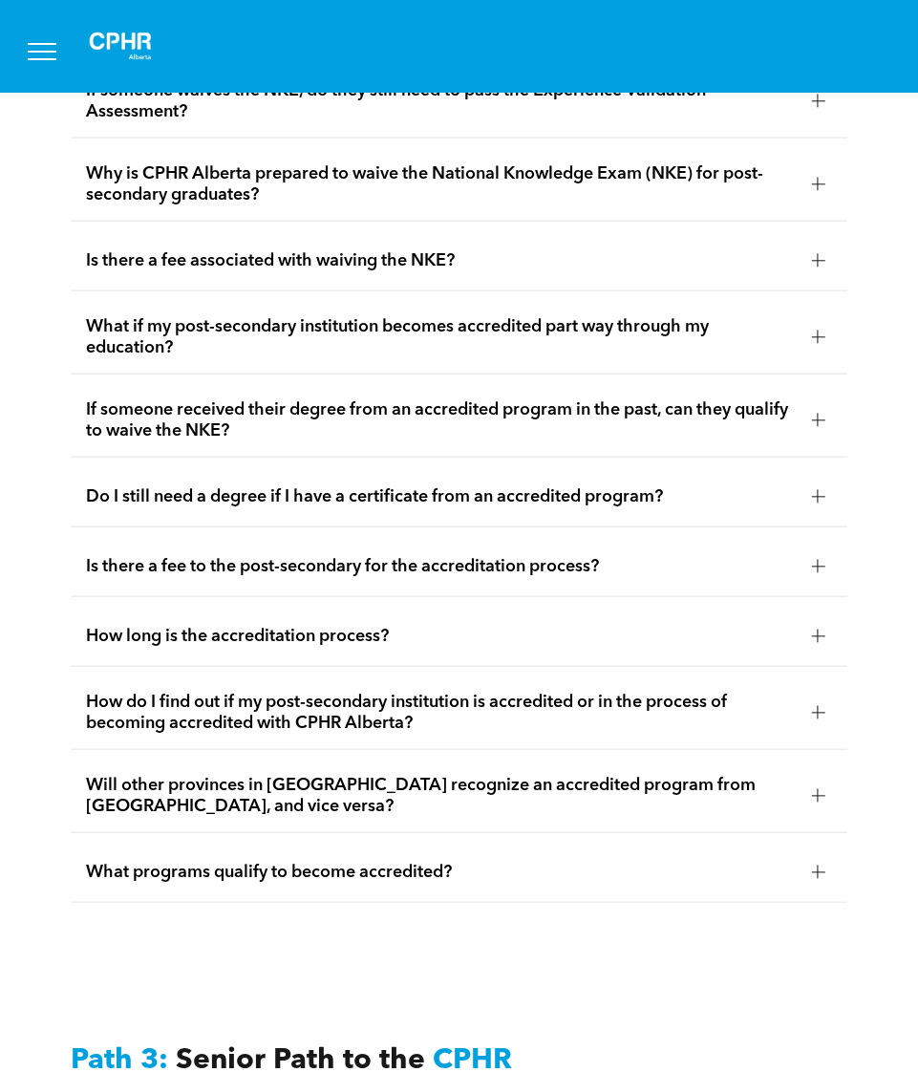
click at [243, 862] on span "What programs qualify to become accredited?" at bounding box center [441, 872] width 711 height 21
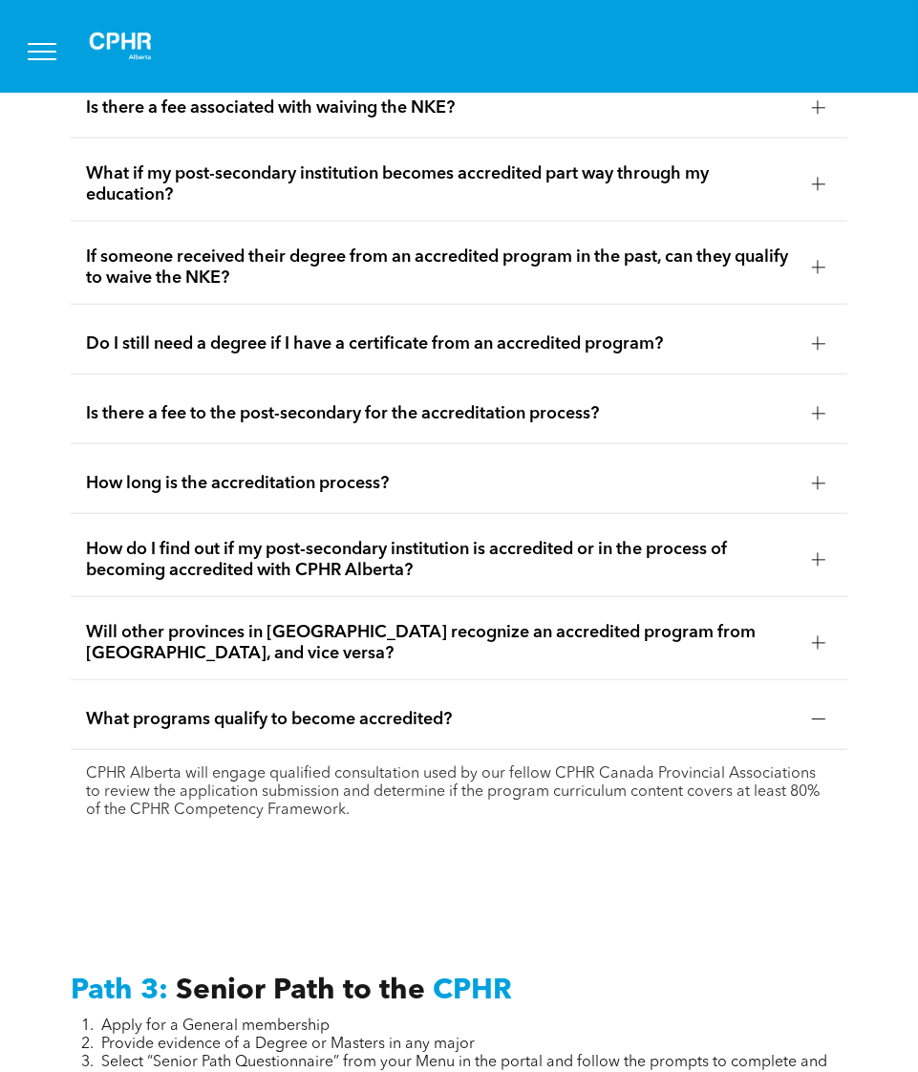
scroll to position [4204, 0]
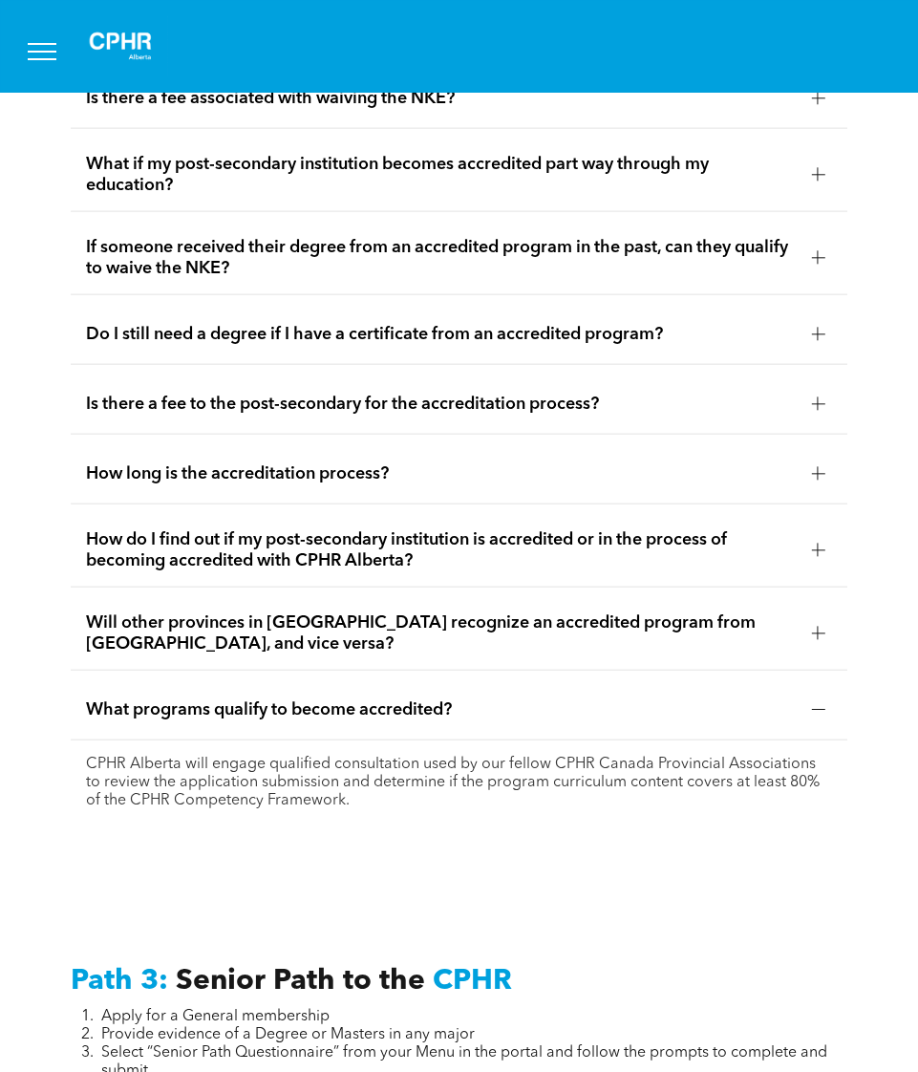
drag, startPoint x: 152, startPoint y: 738, endPoint x: 448, endPoint y: 773, distance: 298.2
click at [448, 773] on div "CPHR Alberta will engage qualified consultation used by our fellow CPHR Canada …" at bounding box center [460, 782] width 778 height 85
click at [482, 773] on div "CPHR Alberta will engage qualified consultation used by our fellow CPHR Canada …" at bounding box center [460, 782] width 778 height 85
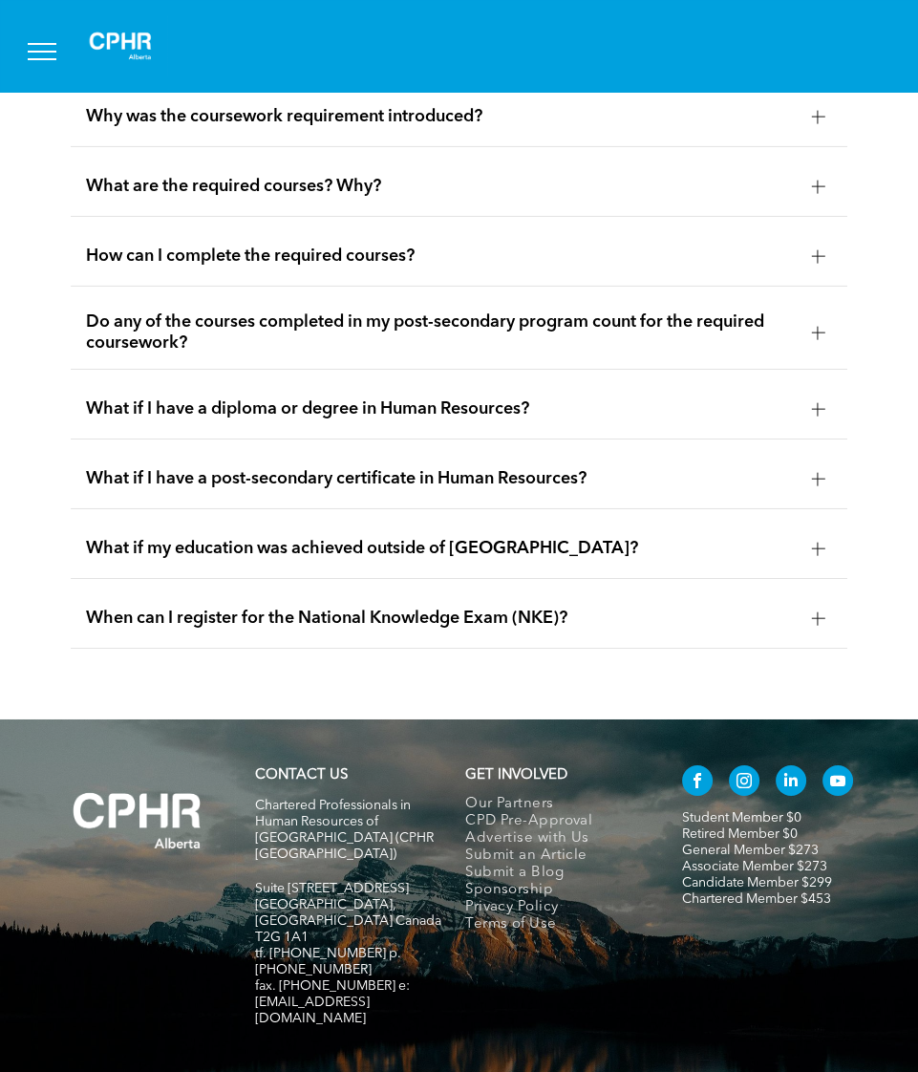
scroll to position [6454, 0]
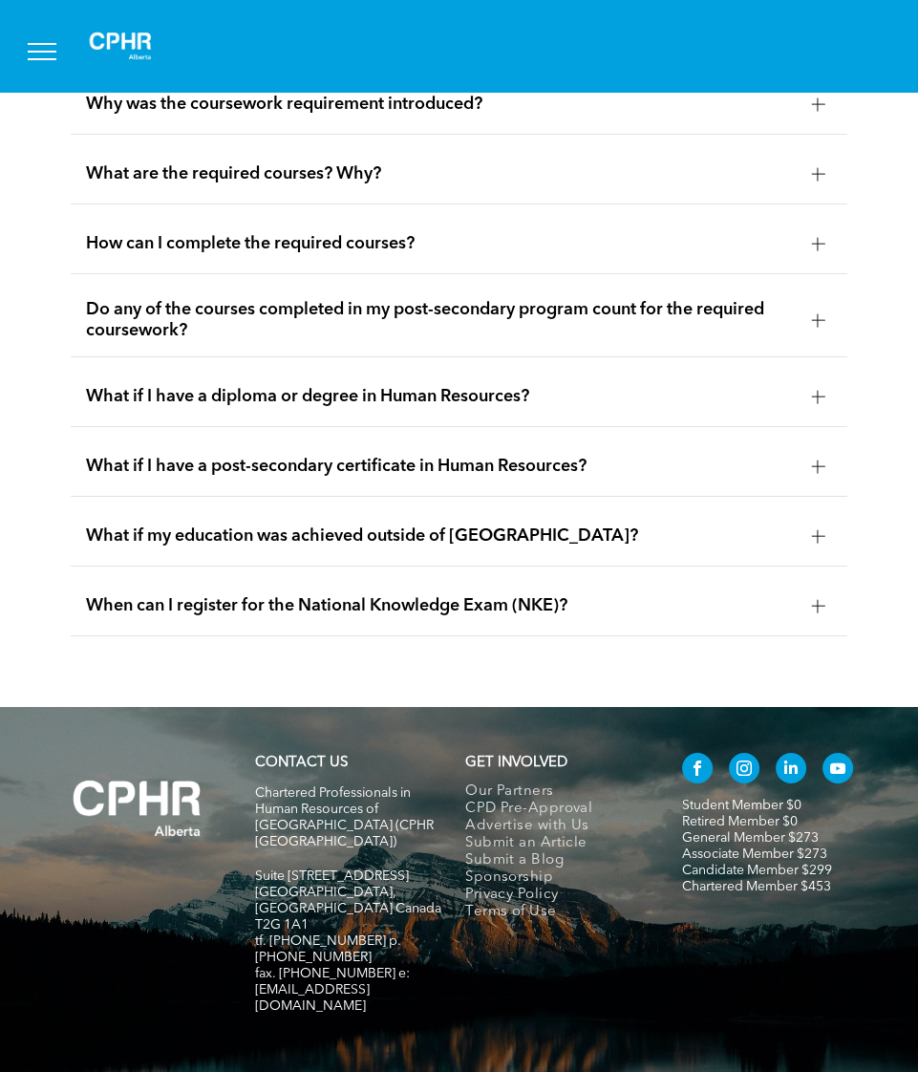
click at [912, 941] on div "CONTACT US Chartered Professionals in Human Resources of Alberta (CPHR Alberta)…" at bounding box center [459, 907] width 918 height 401
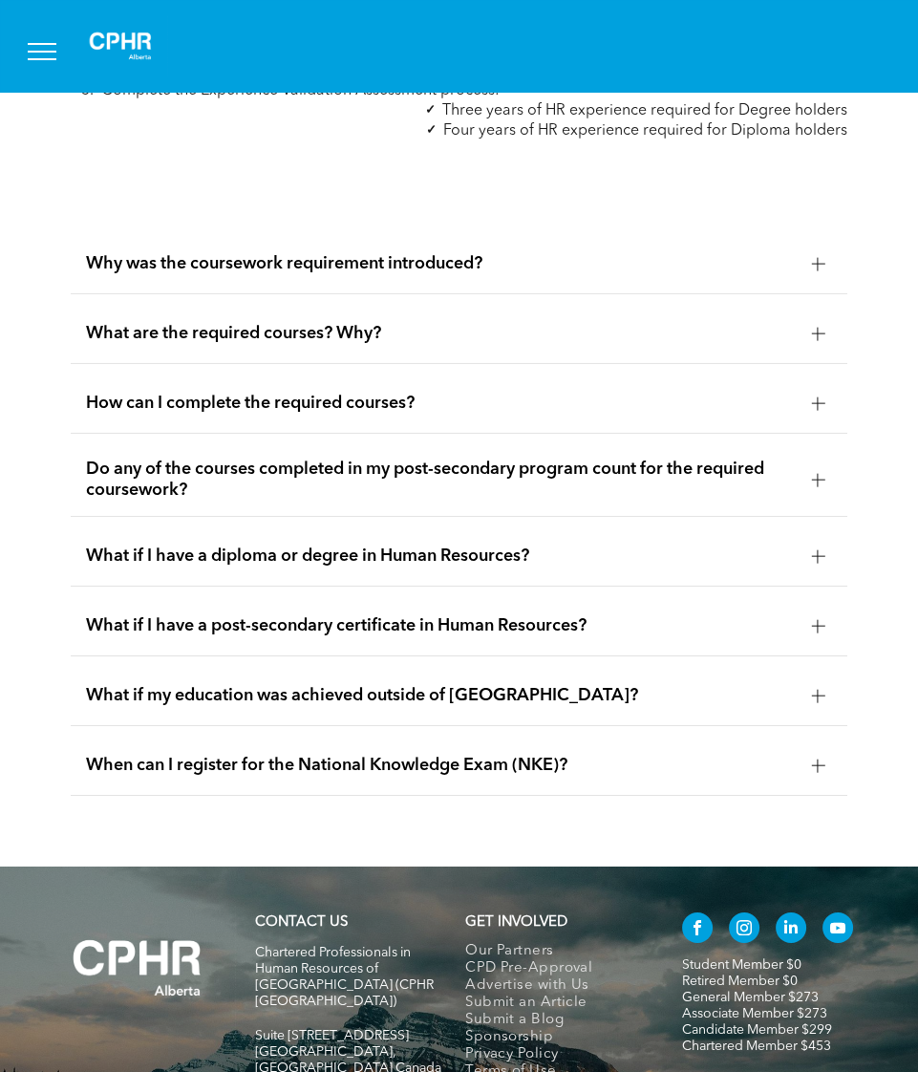
scroll to position [6289, 0]
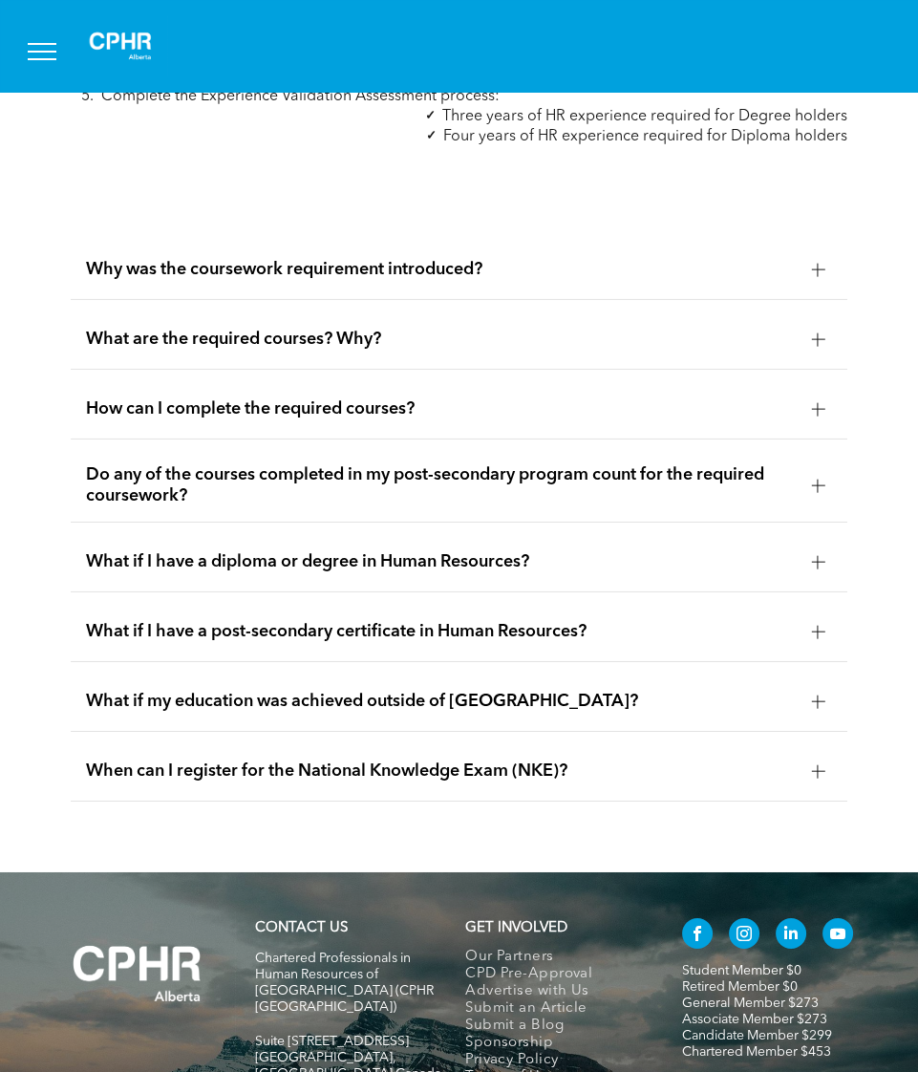
click at [249, 551] on span "What if I have a diploma or degree in Human Resources?" at bounding box center [441, 561] width 711 height 21
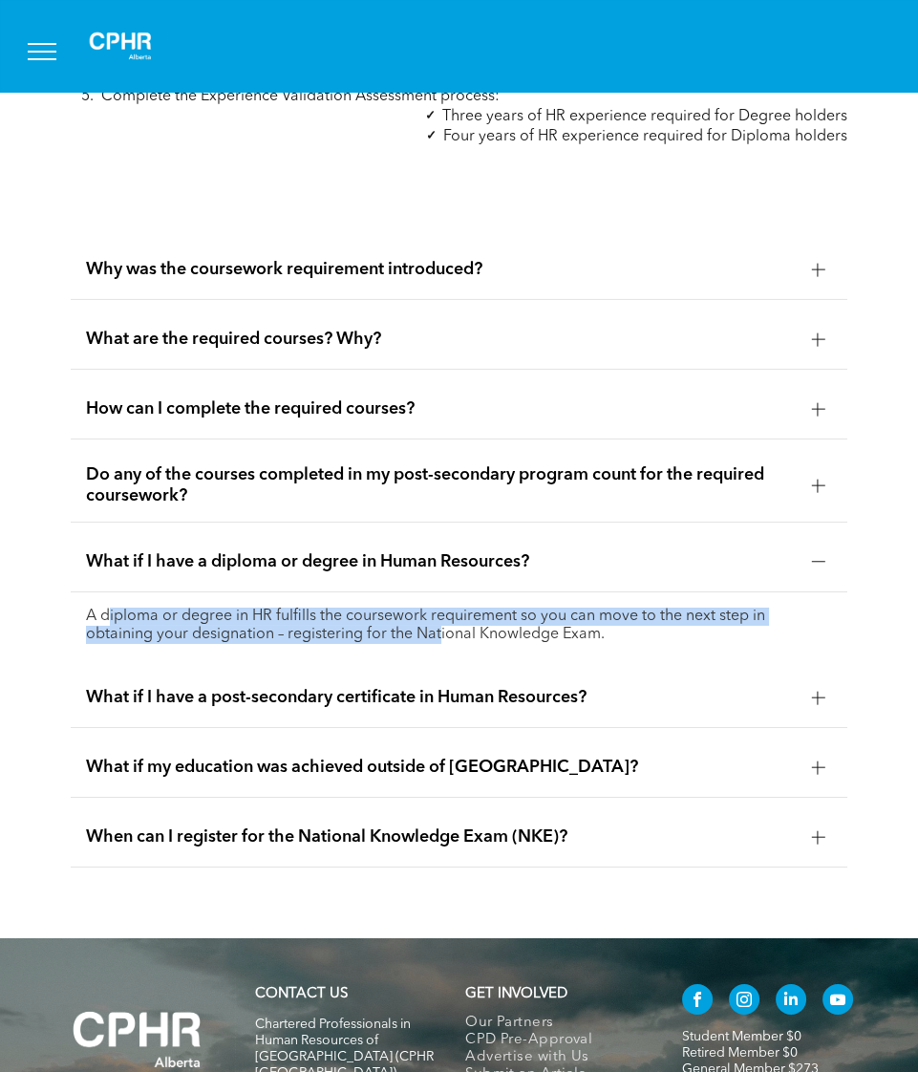
drag, startPoint x: 106, startPoint y: 564, endPoint x: 424, endPoint y: 594, distance: 319.6
click at [439, 603] on ul "Why was the coursework requirement introduced? CPHR Canada implemented the cour…" at bounding box center [460, 554] width 778 height 628
click at [235, 608] on p "A diploma or degree in HR fulfills the coursework requirement so you can move t…" at bounding box center [459, 626] width 747 height 36
drag, startPoint x: 84, startPoint y: 563, endPoint x: 623, endPoint y: 587, distance: 539.4
click at [623, 592] on div "A diploma or degree in HR fulfills the coursework requirement so you can move t…" at bounding box center [460, 625] width 778 height 67
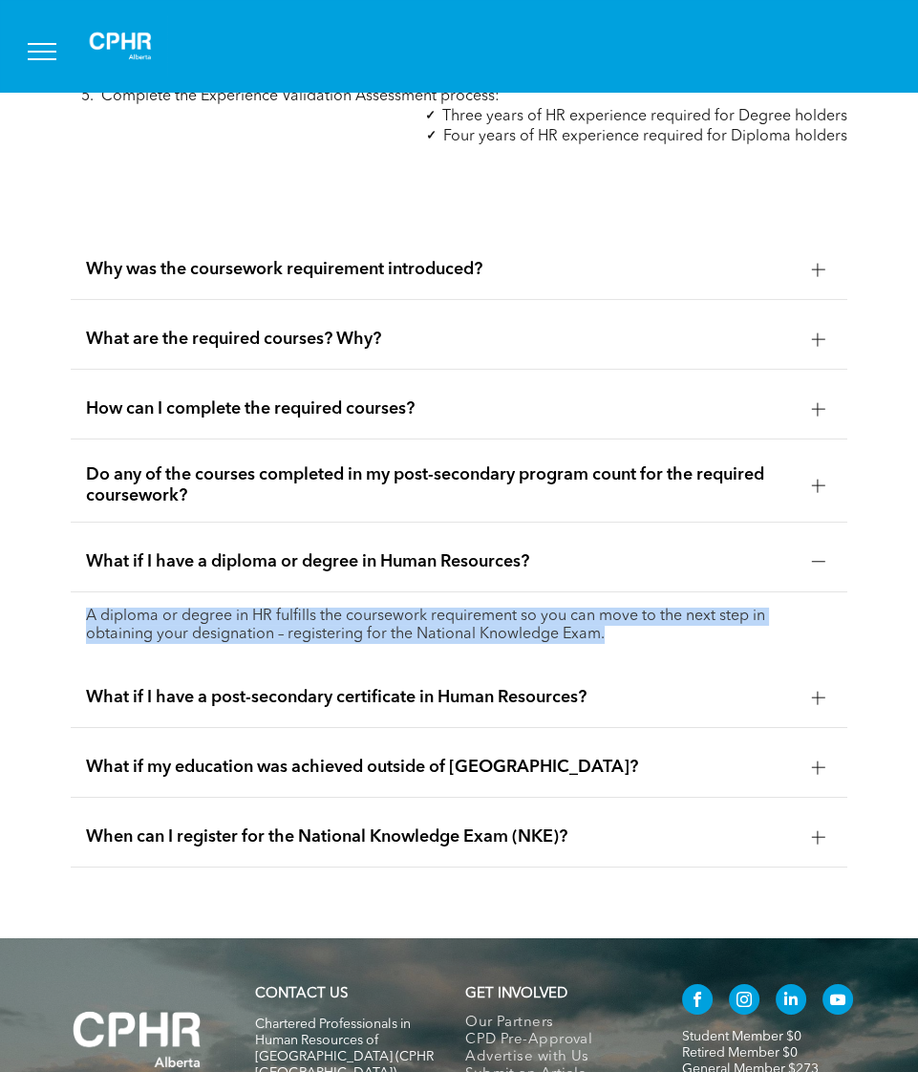
click at [268, 608] on p "A diploma or degree in HR fulfills the coursework requirement so you can move t…" at bounding box center [459, 626] width 747 height 36
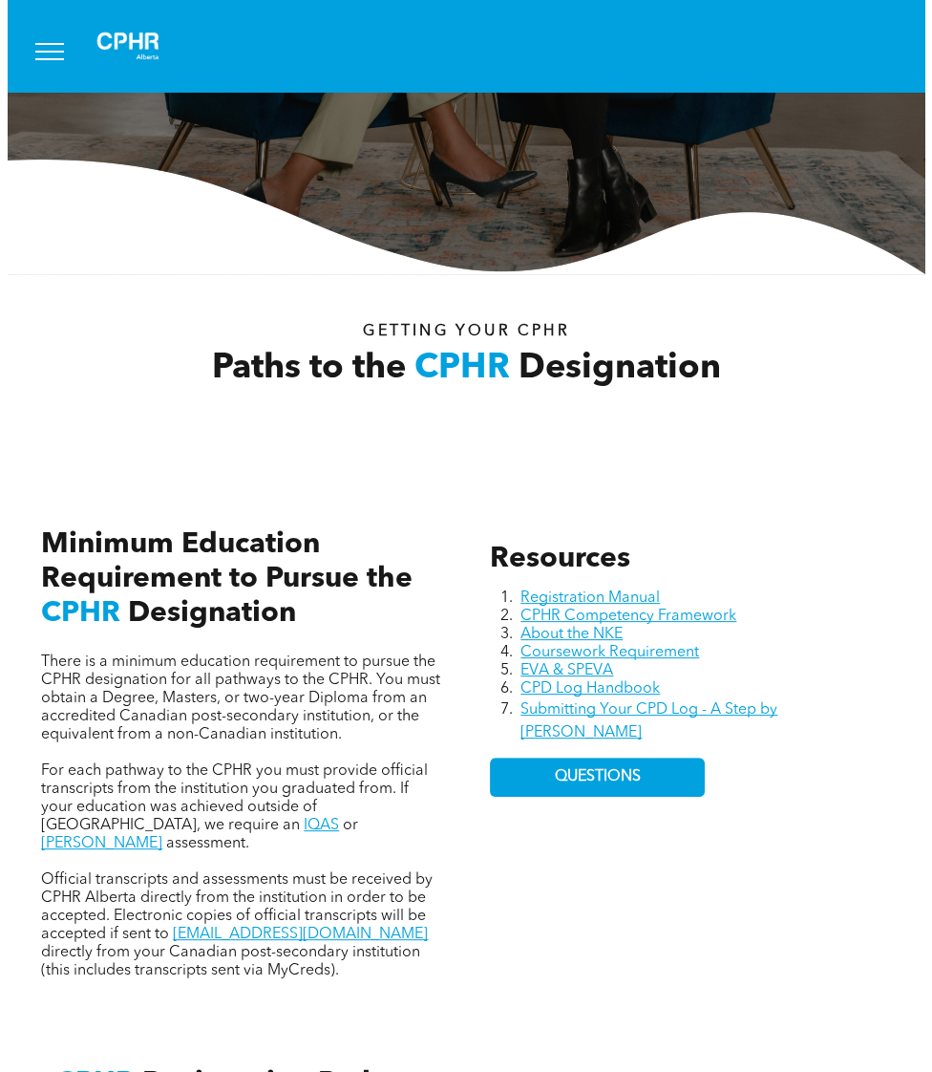
scroll to position [0, 0]
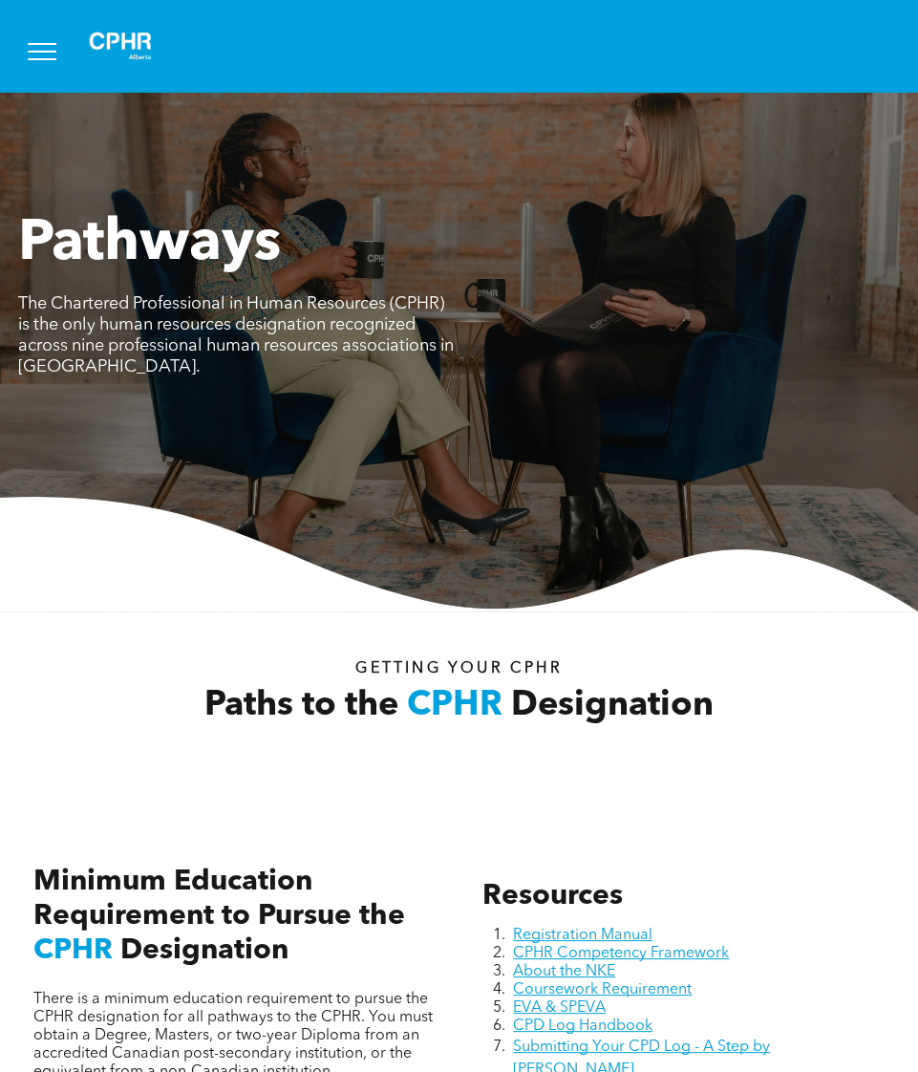
click at [45, 48] on button "menu" at bounding box center [42, 52] width 50 height 50
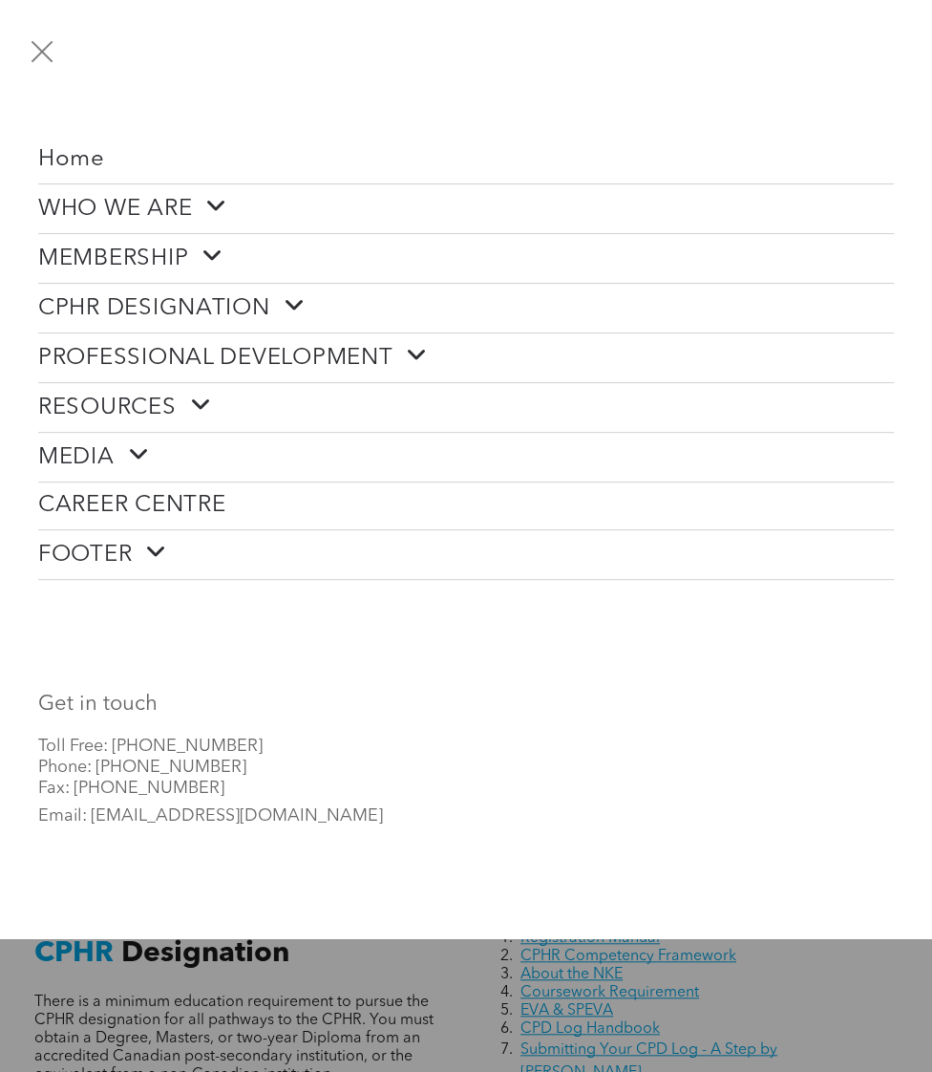
click at [282, 293] on span at bounding box center [287, 305] width 35 height 25
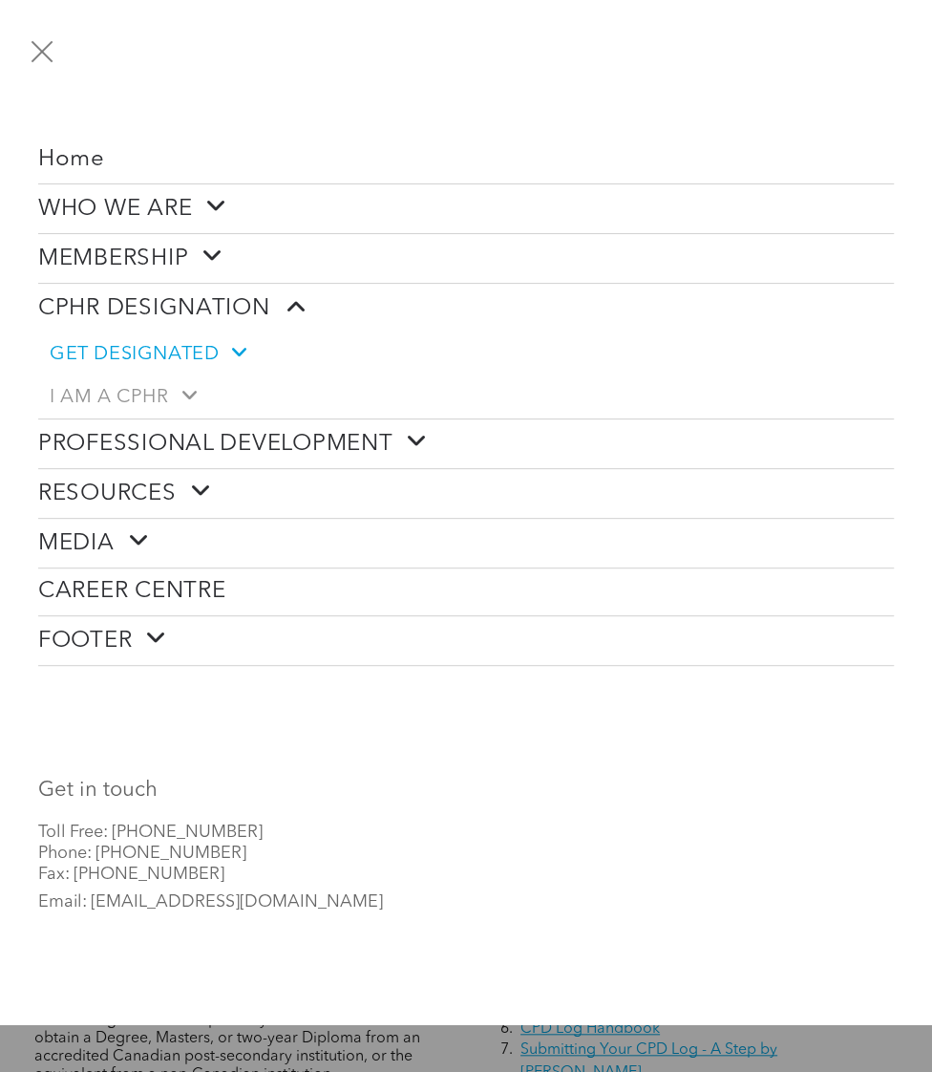
click at [226, 348] on span at bounding box center [232, 352] width 27 height 20
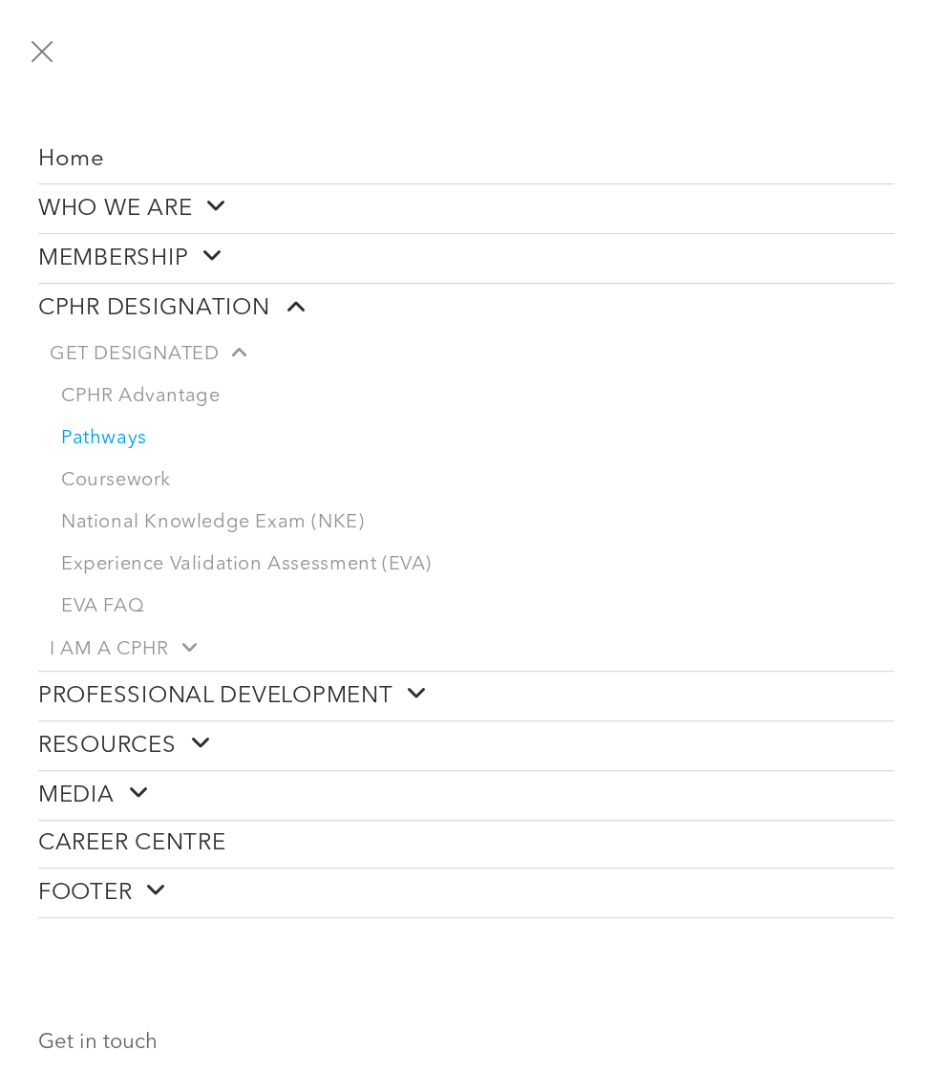
click at [197, 740] on span at bounding box center [193, 743] width 35 height 25
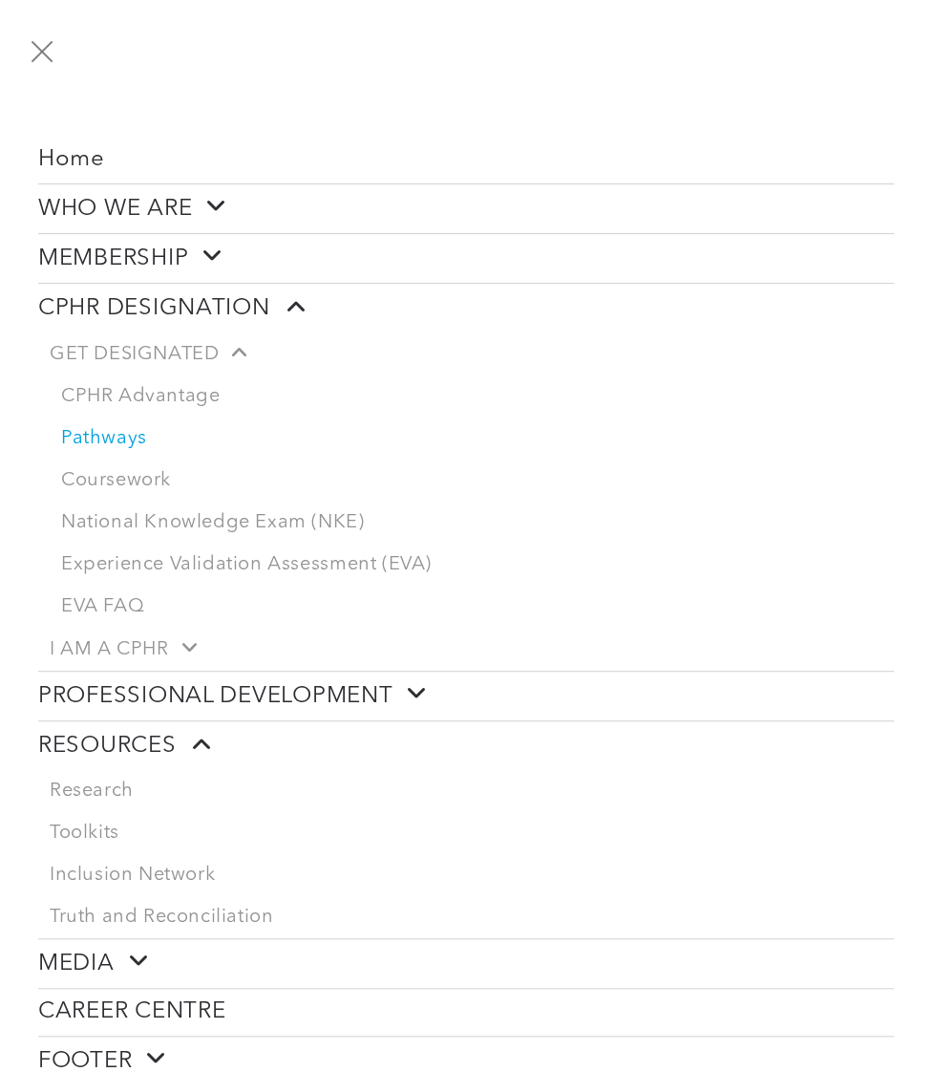
click at [198, 739] on span at bounding box center [193, 743] width 35 height 25
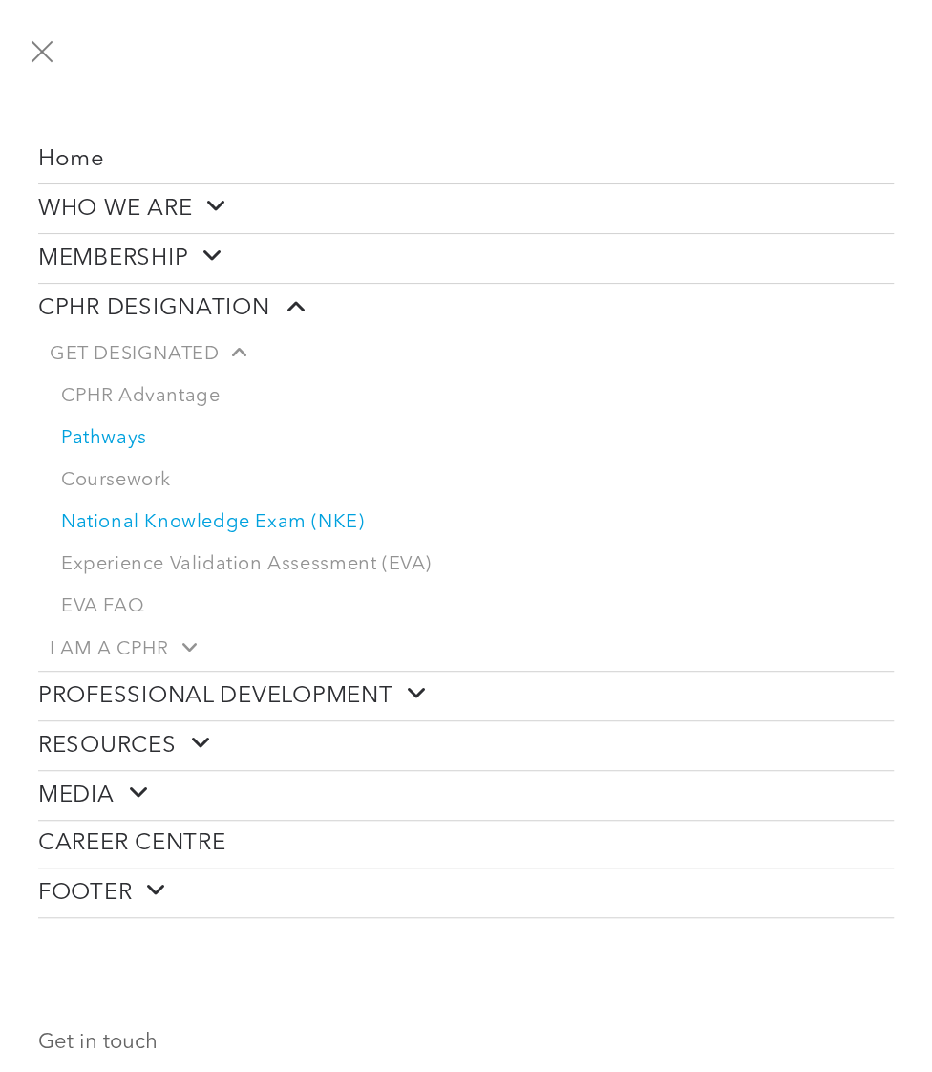
click at [147, 524] on link "National Knowledge Exam (NKE)" at bounding box center [472, 523] width 845 height 42
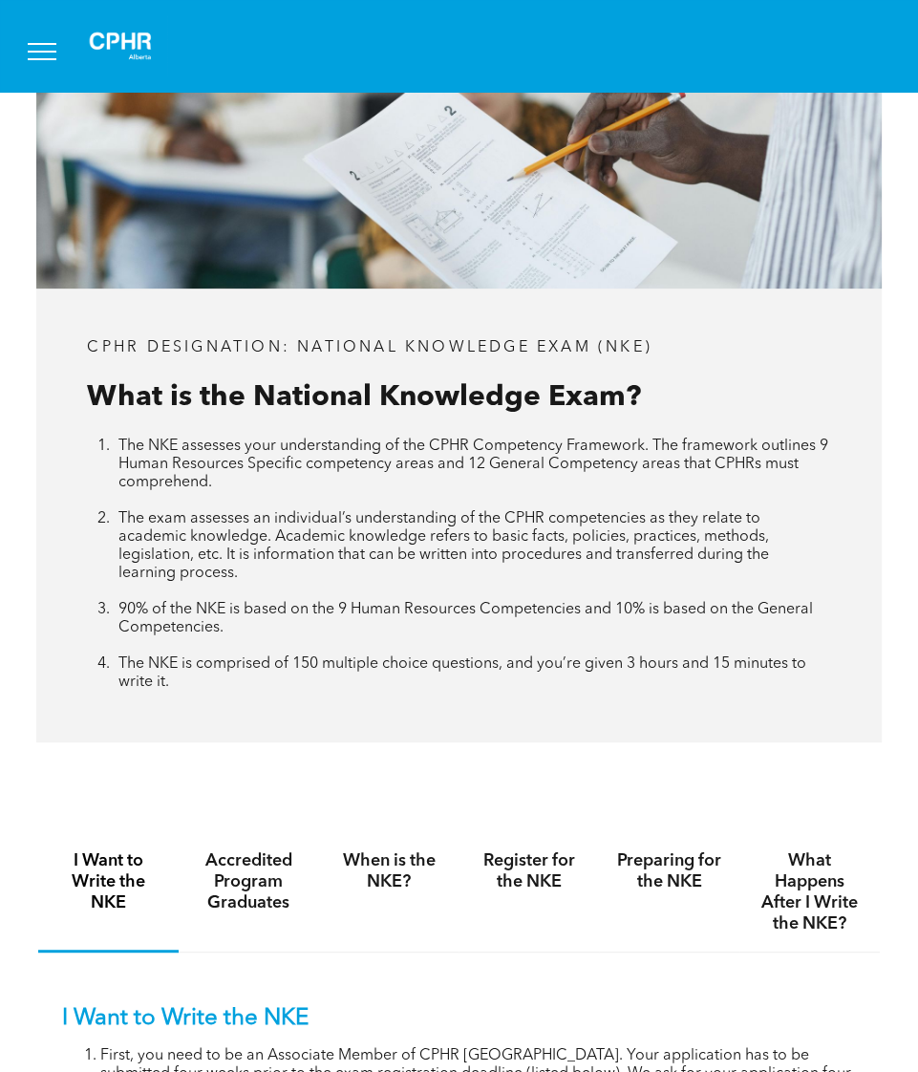
scroll to position [955, 0]
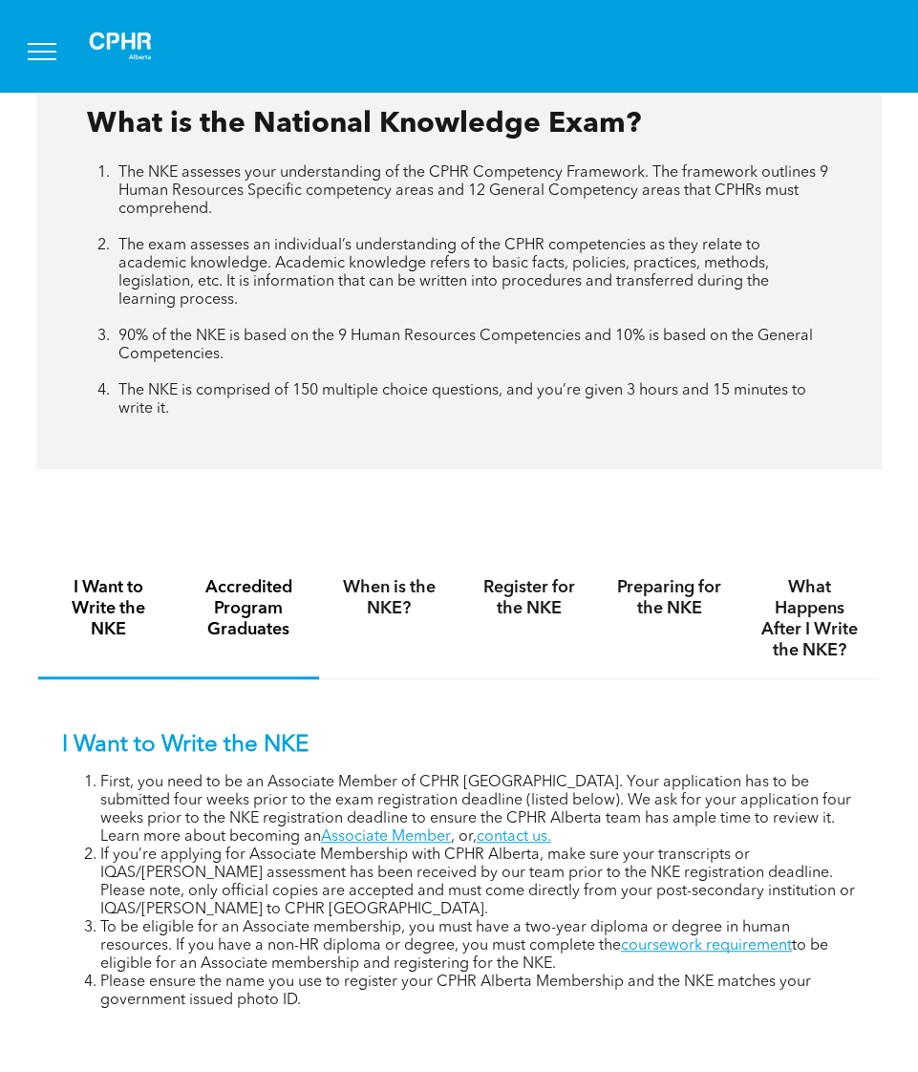
click at [275, 597] on h4 "Accredited Program Graduates" at bounding box center [249, 608] width 106 height 63
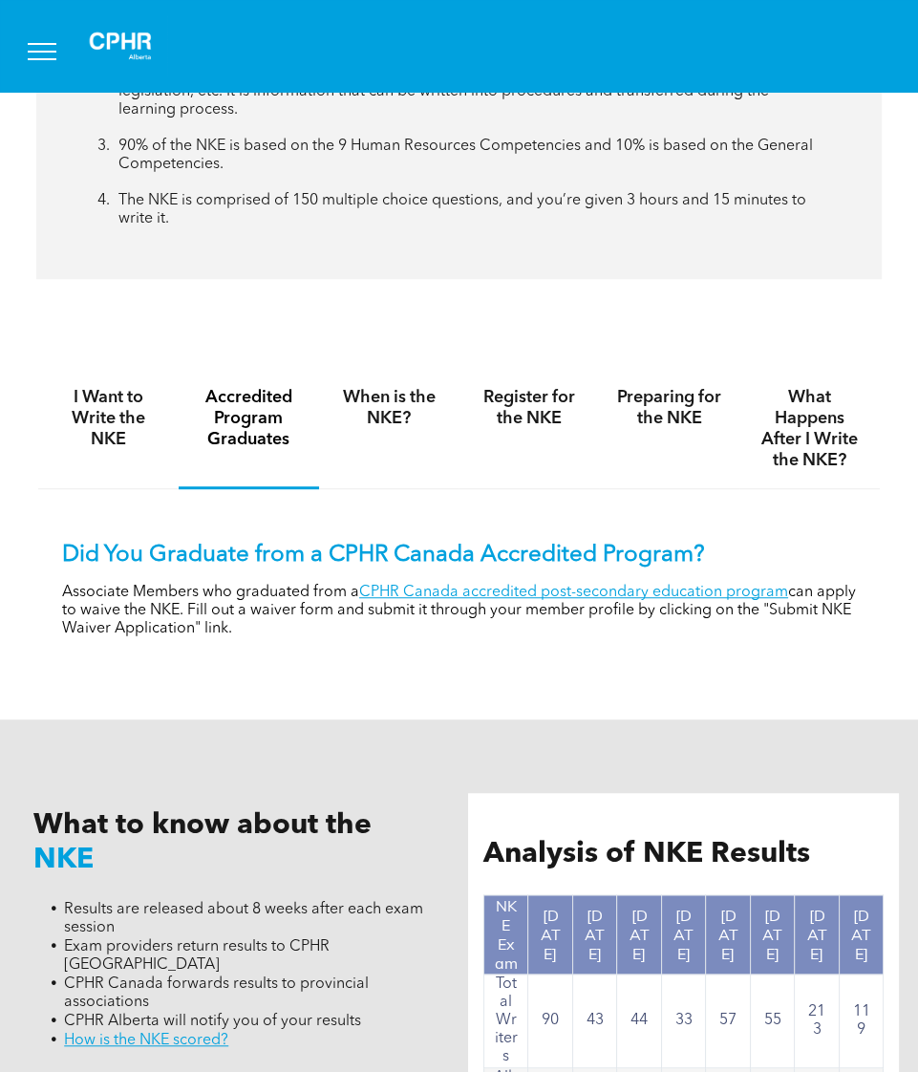
scroll to position [1146, 0]
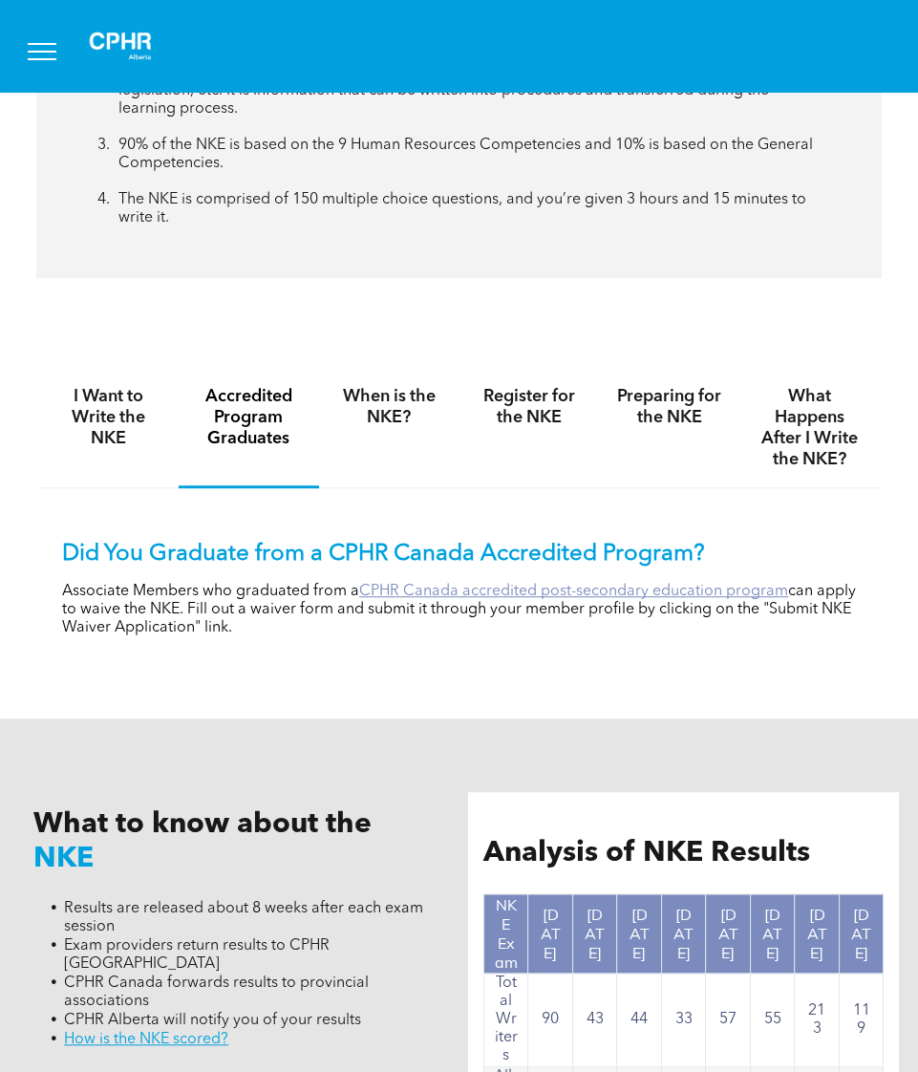
click at [460, 584] on link "CPHR Canada accredited post-secondary education program" at bounding box center [573, 591] width 429 height 15
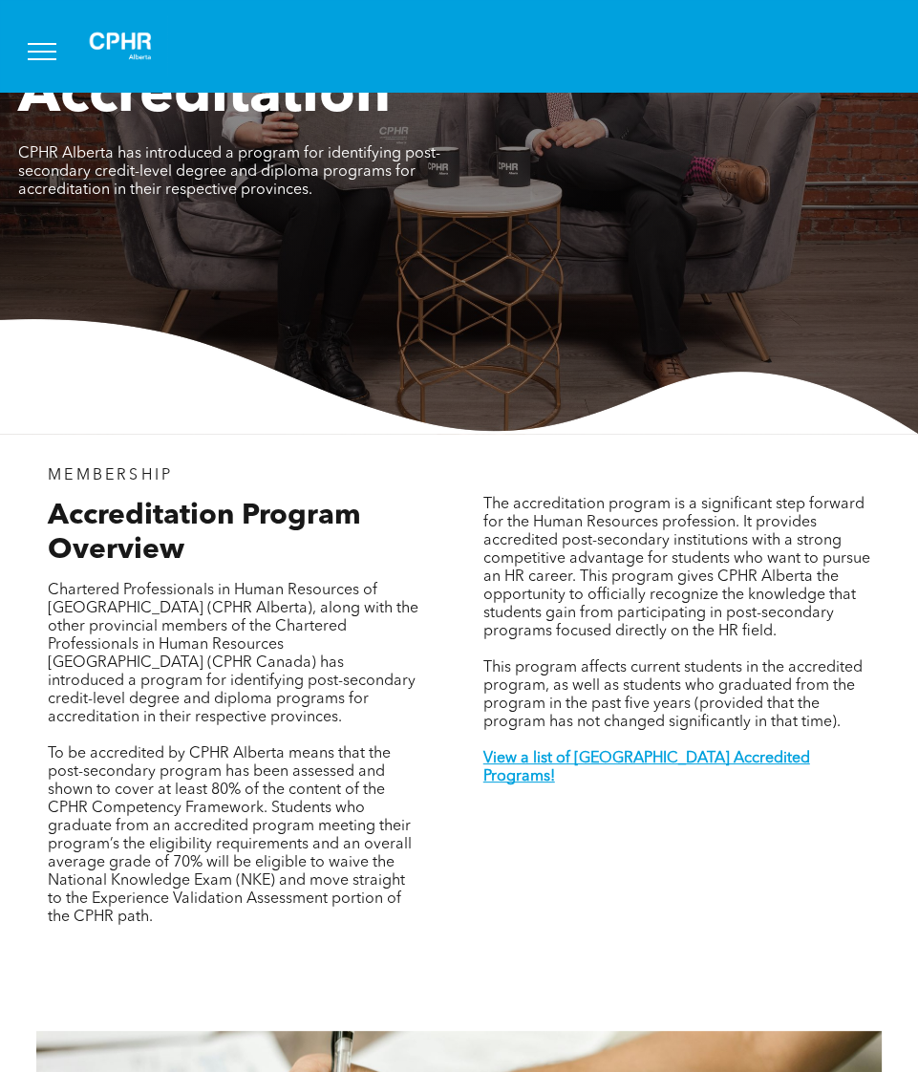
scroll to position [381, 0]
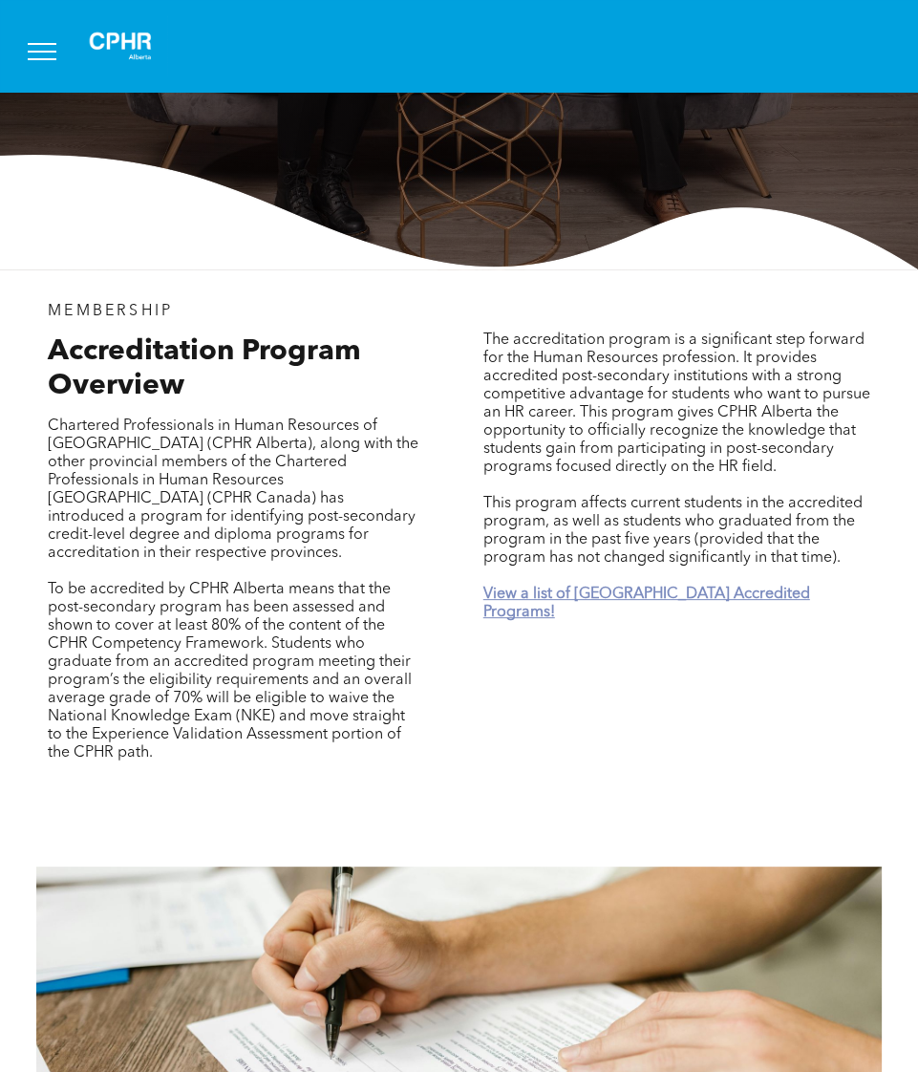
click at [494, 587] on strong "View a list of [GEOGRAPHIC_DATA] Accredited Programs!" at bounding box center [646, 603] width 327 height 33
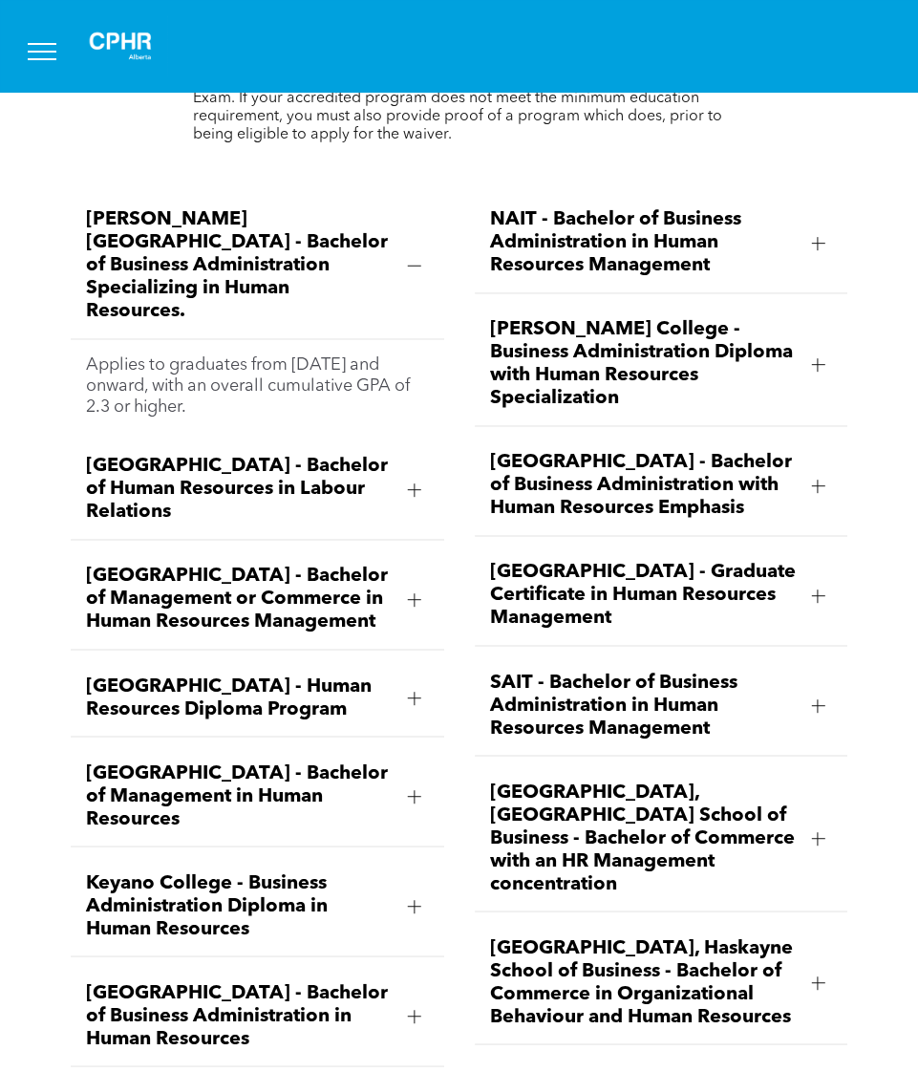
scroll to position [3241, 0]
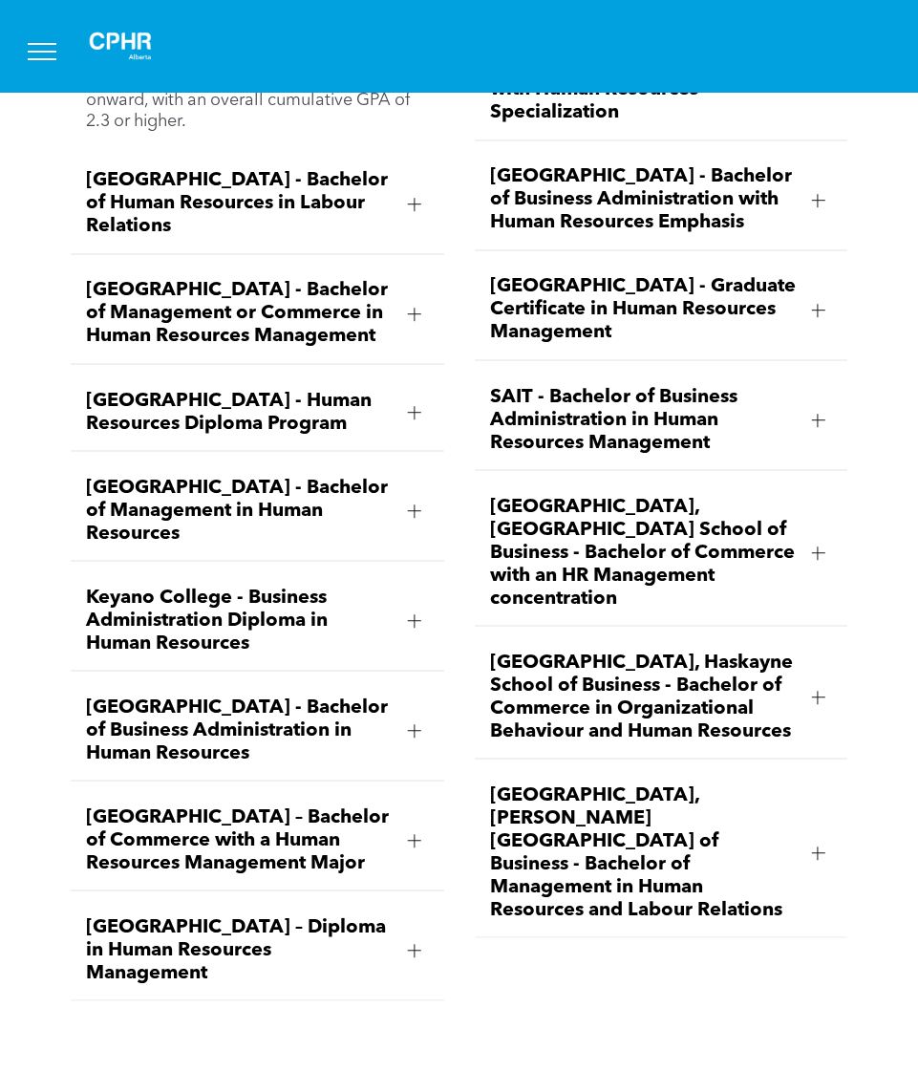
click at [164, 915] on span "[GEOGRAPHIC_DATA] – Diploma in Human Resources Management" at bounding box center [239, 949] width 307 height 69
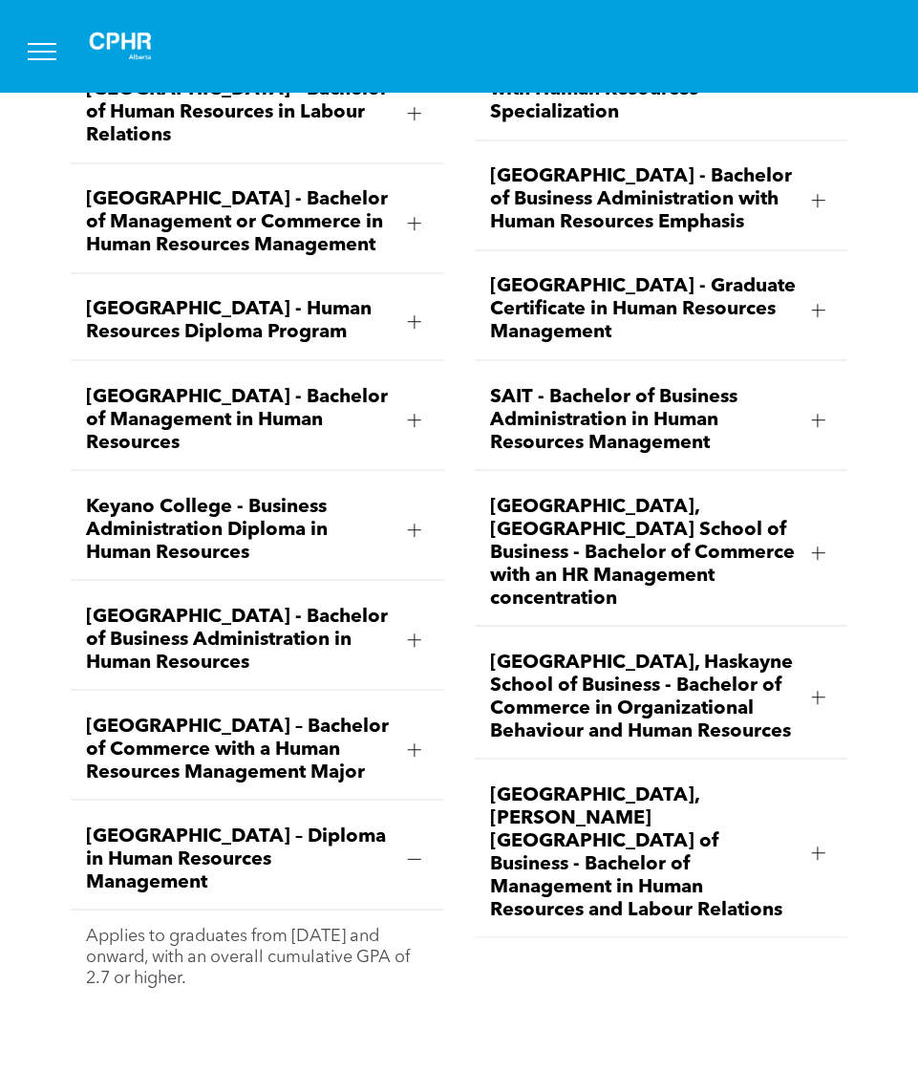
drag, startPoint x: 147, startPoint y: 862, endPoint x: 243, endPoint y: 930, distance: 117.2
click at [243, 930] on div "[PERSON_NAME][GEOGRAPHIC_DATA] - Bachelor of Business Administration Specializi…" at bounding box center [257, 454] width 404 height 1124
click at [267, 959] on div "[PERSON_NAME][GEOGRAPHIC_DATA] - Bachelor of Business Administration Specializi…" at bounding box center [459, 458] width 918 height 1169
click at [216, 715] on span "[GEOGRAPHIC_DATA] – Bachelor of Commerce with a Human Resources Management Major" at bounding box center [239, 749] width 307 height 69
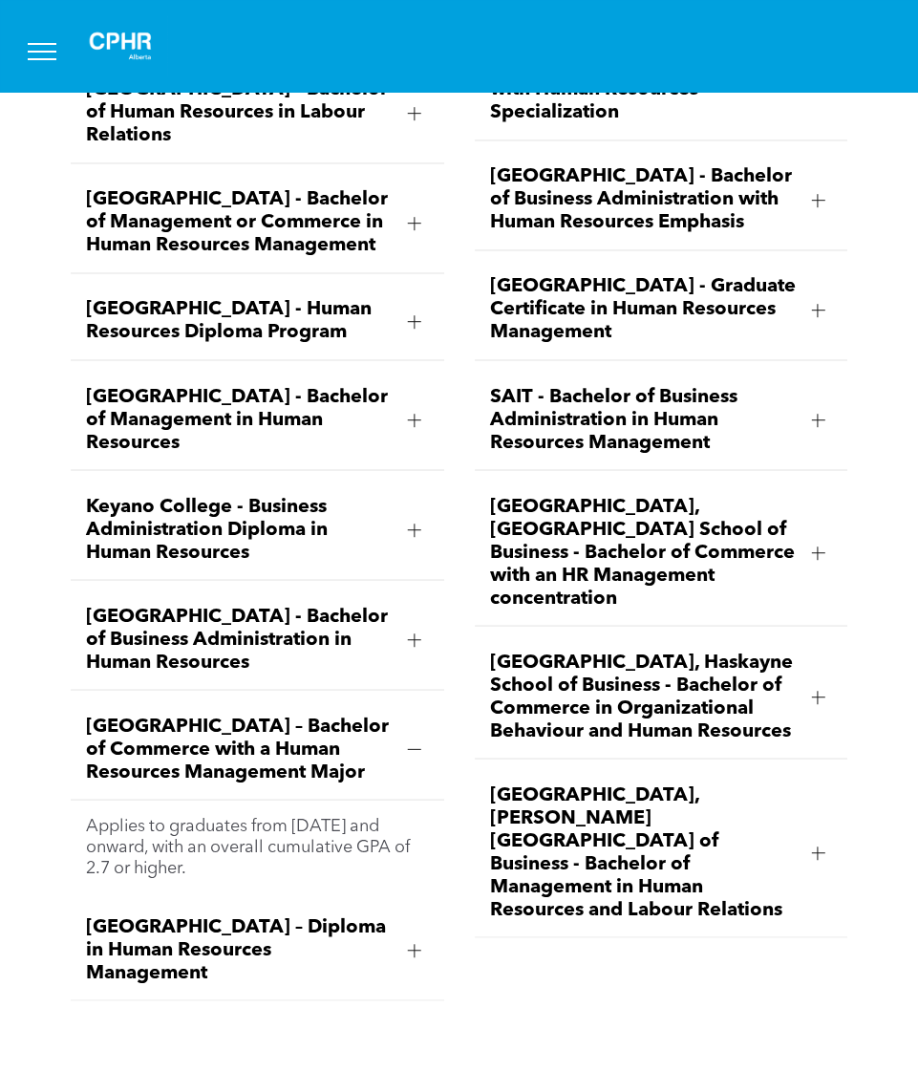
click at [216, 715] on span "[GEOGRAPHIC_DATA] – Bachelor of Commerce with a Human Resources Management Major" at bounding box center [239, 749] width 307 height 69
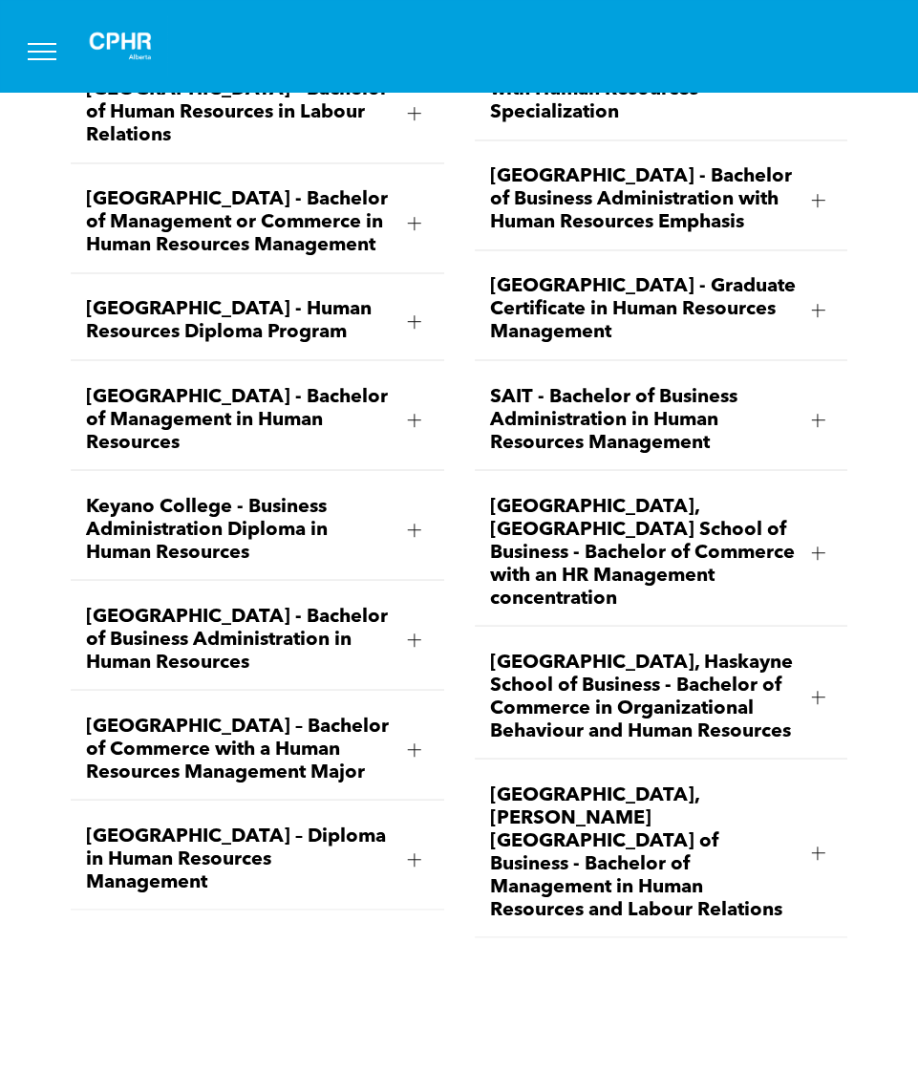
click at [216, 824] on span "[GEOGRAPHIC_DATA] – Diploma in Human Resources Management" at bounding box center [239, 858] width 307 height 69
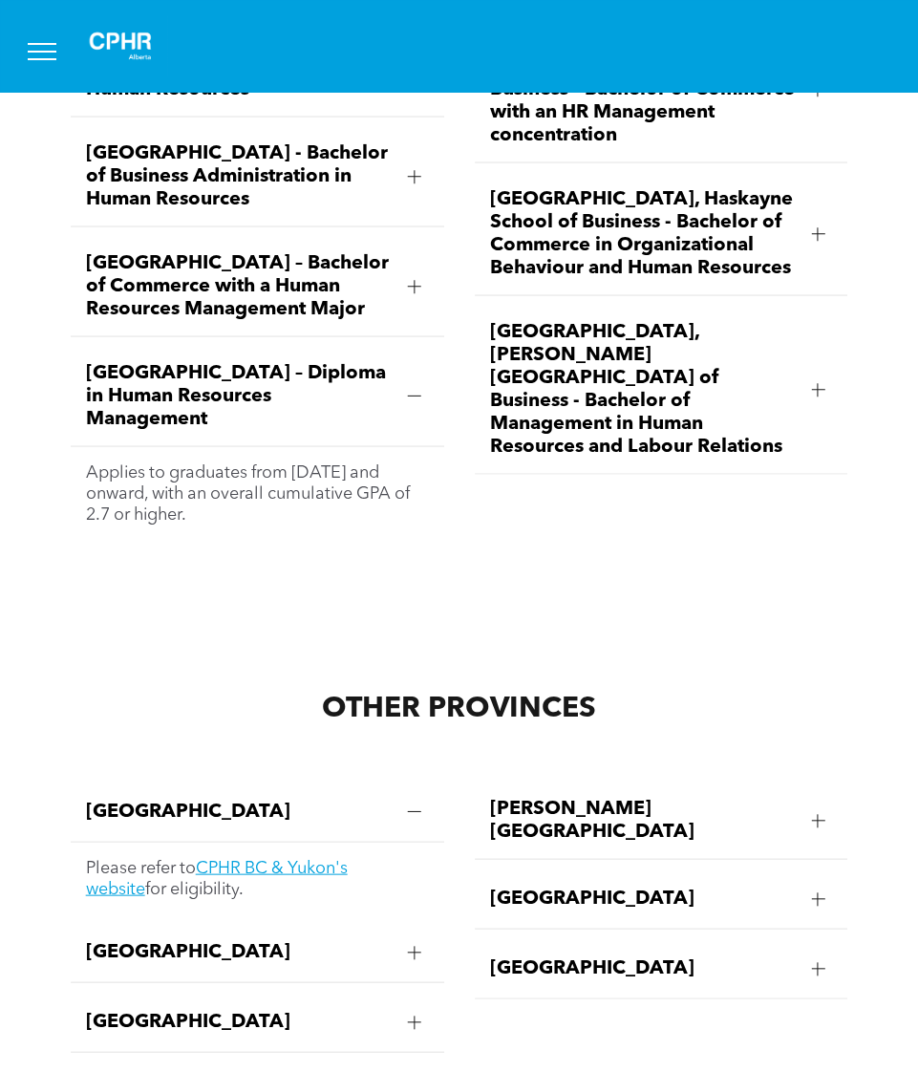
scroll to position [3718, 0]
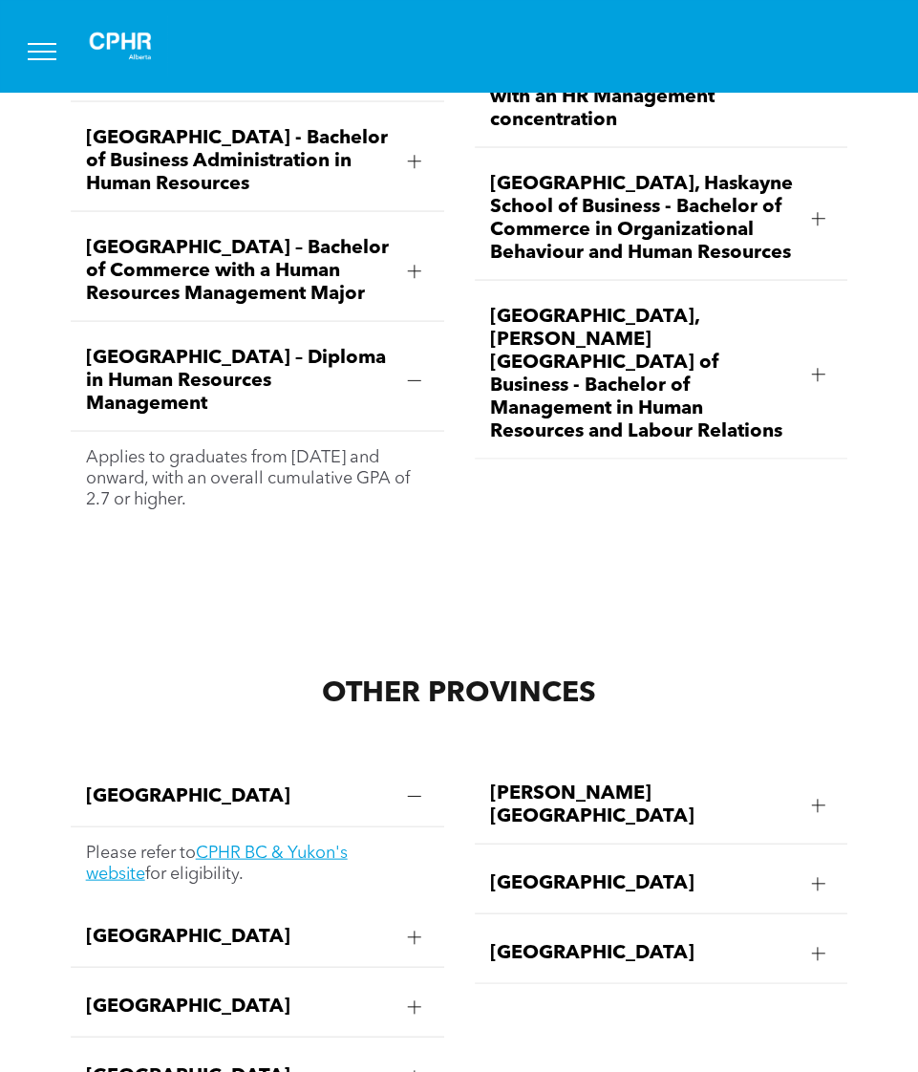
drag, startPoint x: 84, startPoint y: 388, endPoint x: 241, endPoint y: 473, distance: 178.3
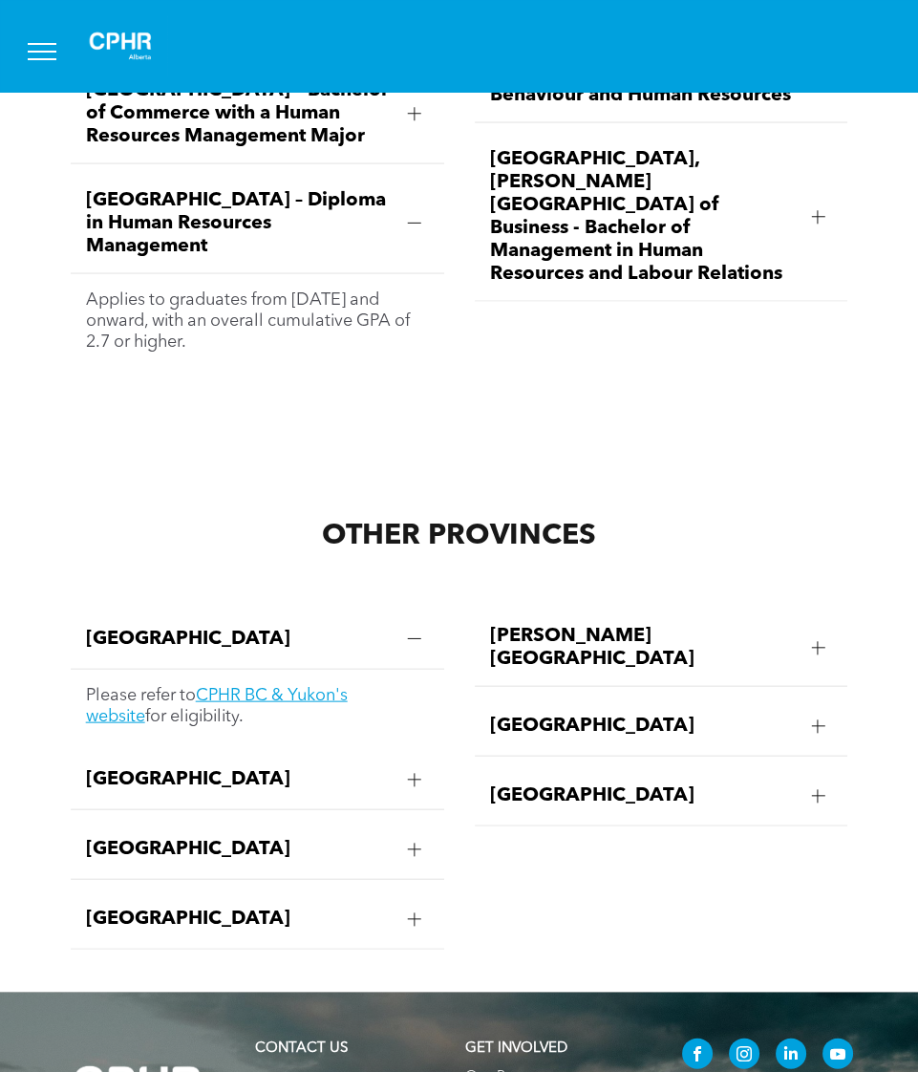
scroll to position [3909, 0]
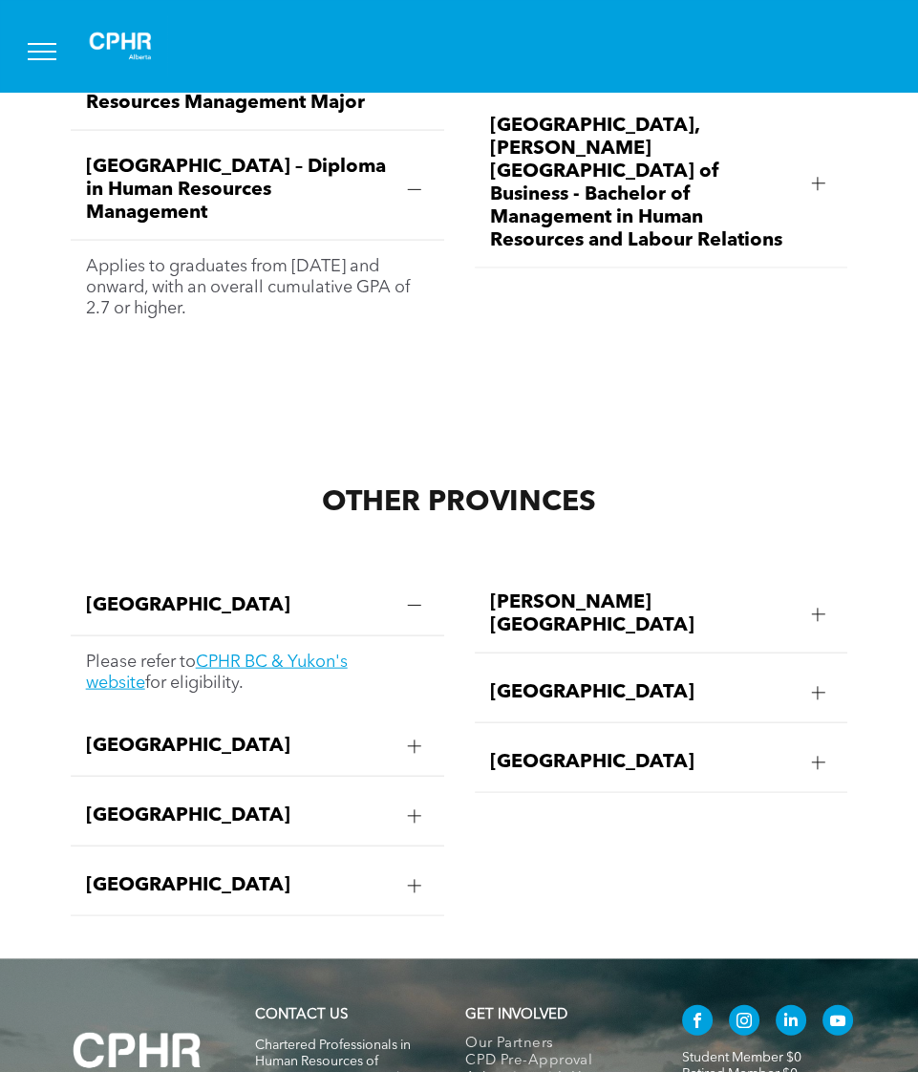
click at [192, 735] on span "[GEOGRAPHIC_DATA]" at bounding box center [239, 746] width 307 height 23
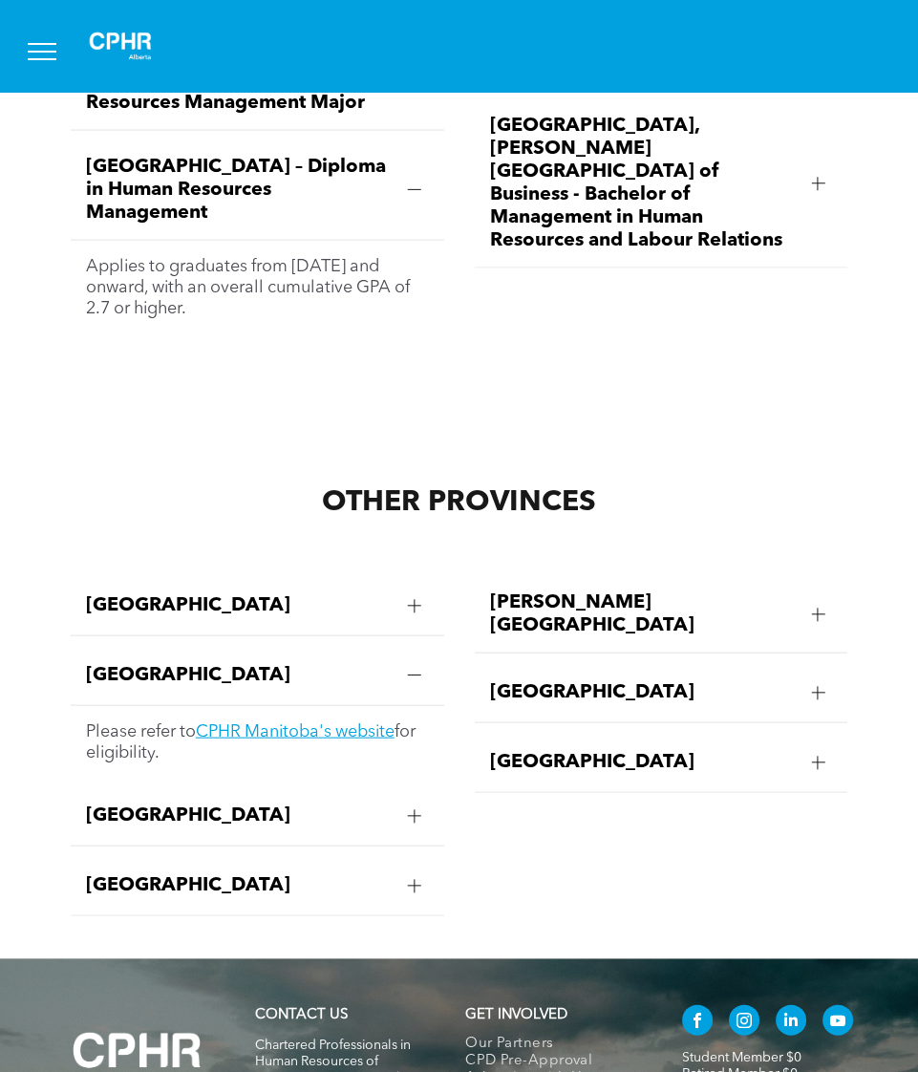
click at [251, 594] on span "[GEOGRAPHIC_DATA]" at bounding box center [239, 605] width 307 height 23
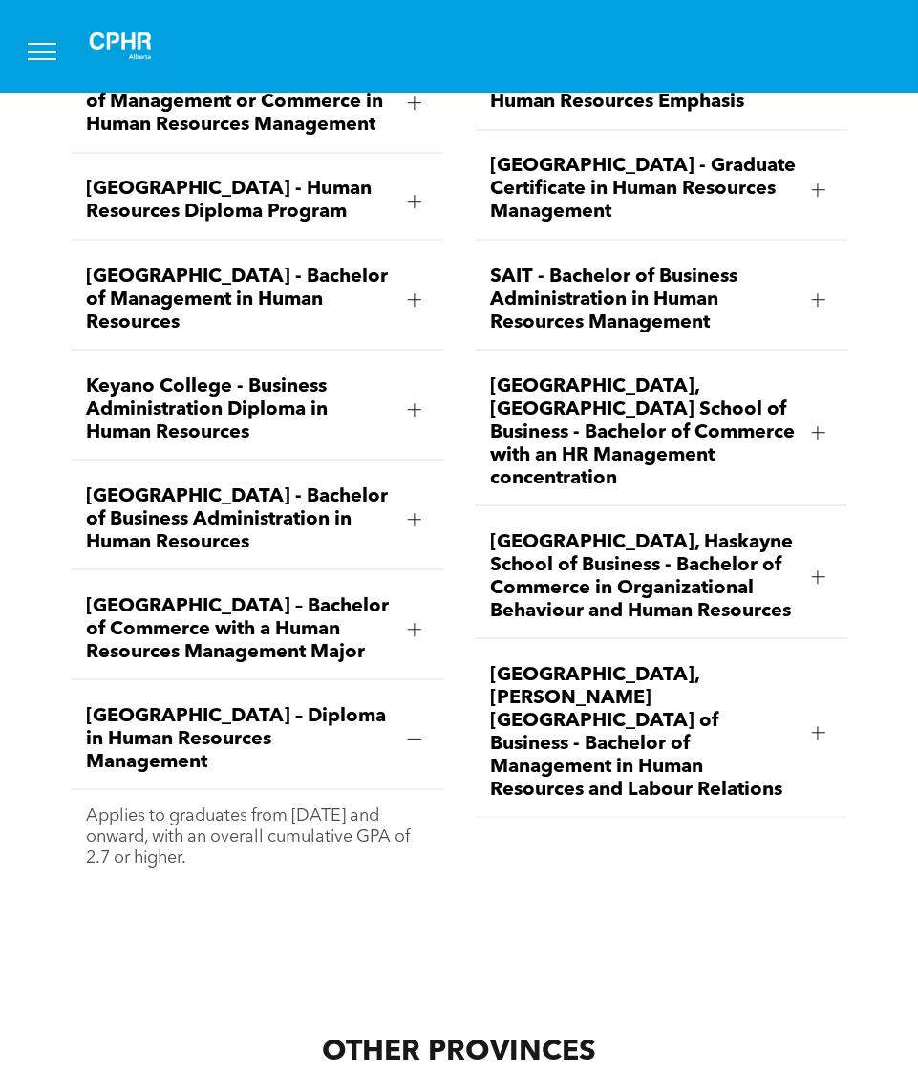
scroll to position [3335, 0]
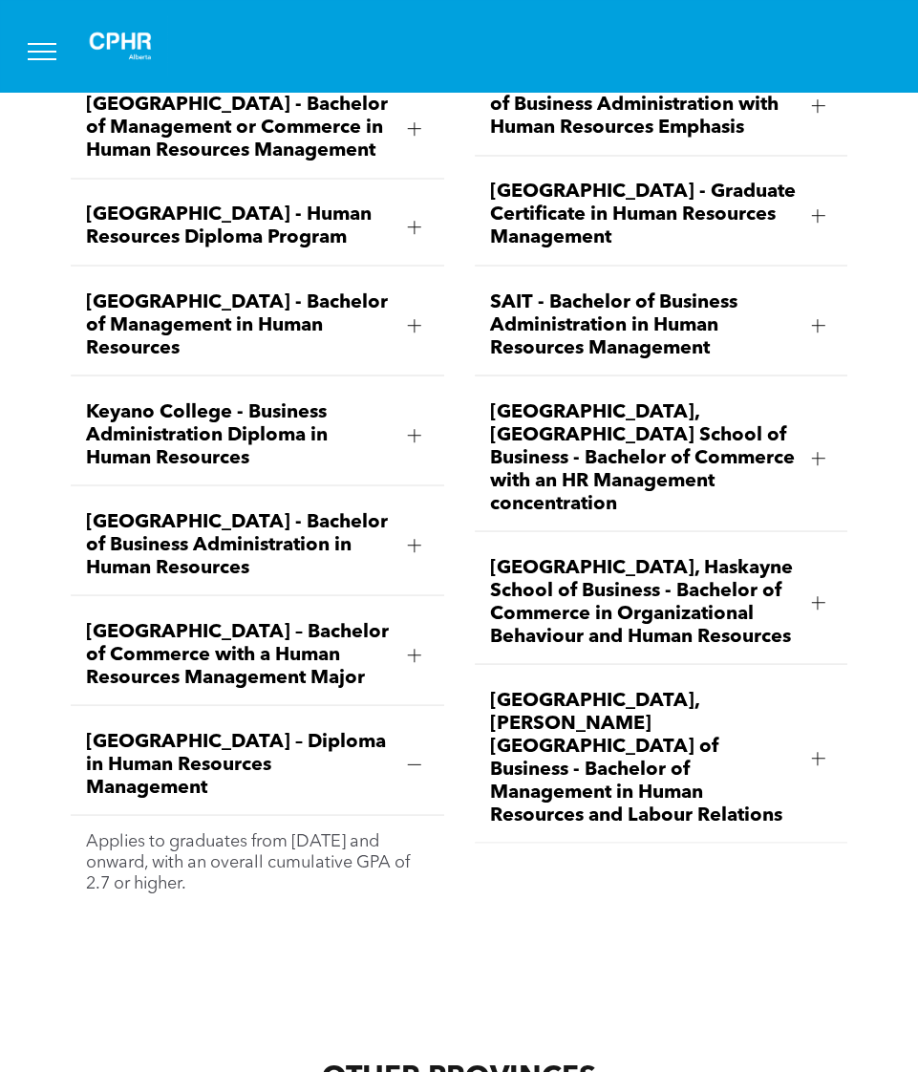
click at [333, 620] on span "[GEOGRAPHIC_DATA] – Bachelor of Commerce with a Human Resources Management Major" at bounding box center [239, 654] width 307 height 69
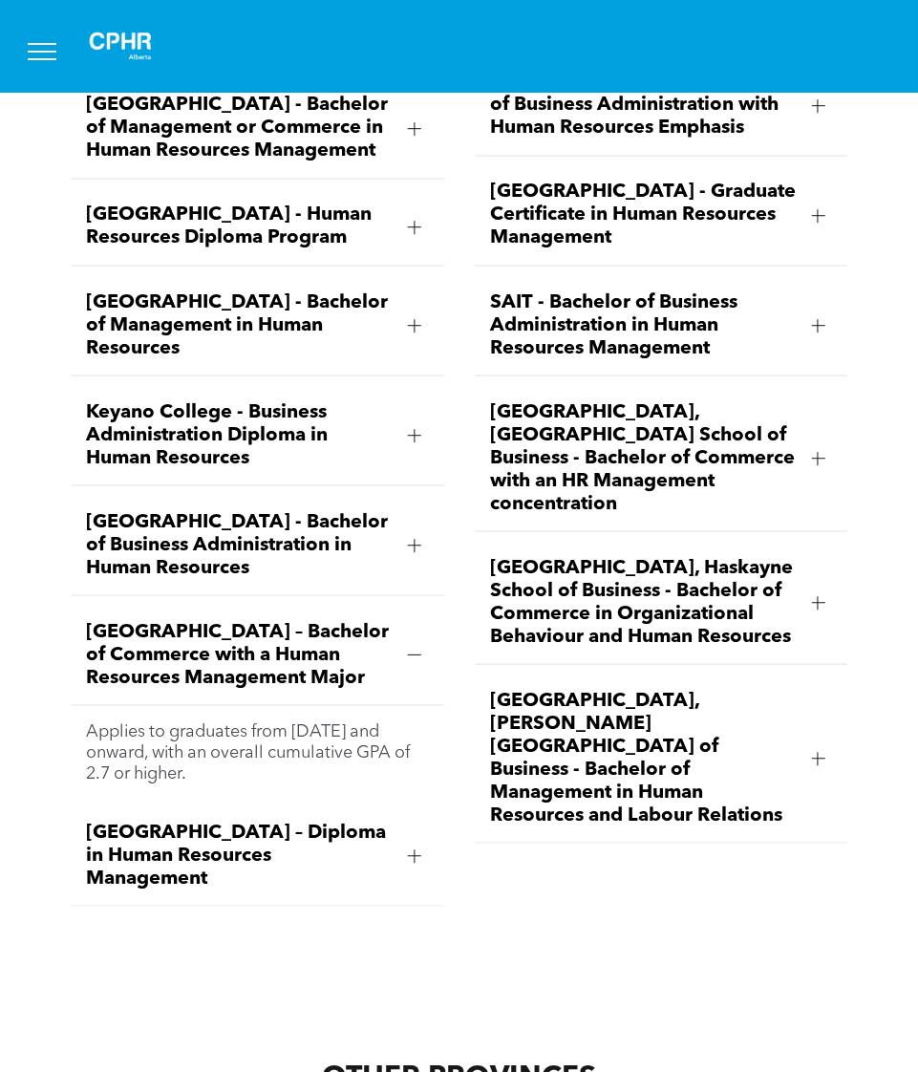
click at [333, 620] on span "[GEOGRAPHIC_DATA] – Bachelor of Commerce with a Human Resources Management Major" at bounding box center [239, 654] width 307 height 69
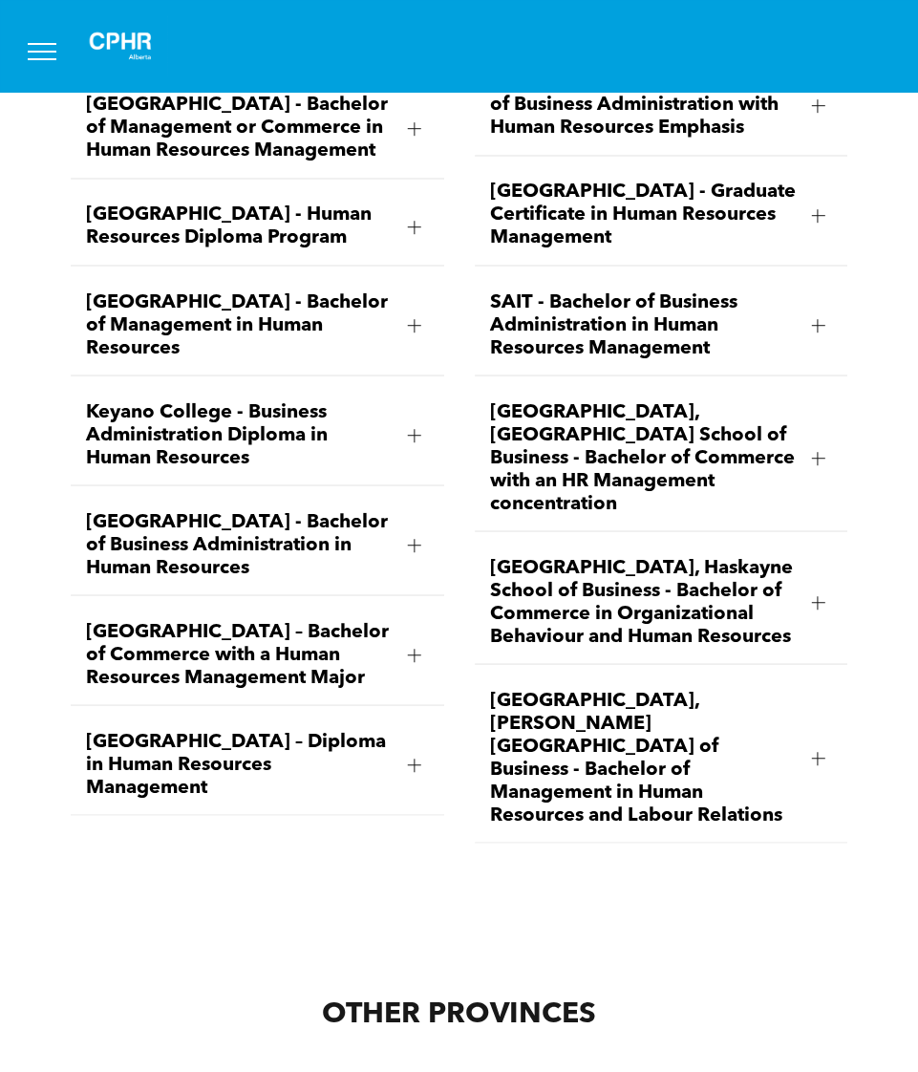
click at [308, 730] on span "[GEOGRAPHIC_DATA] – Diploma in Human Resources Management" at bounding box center [239, 764] width 307 height 69
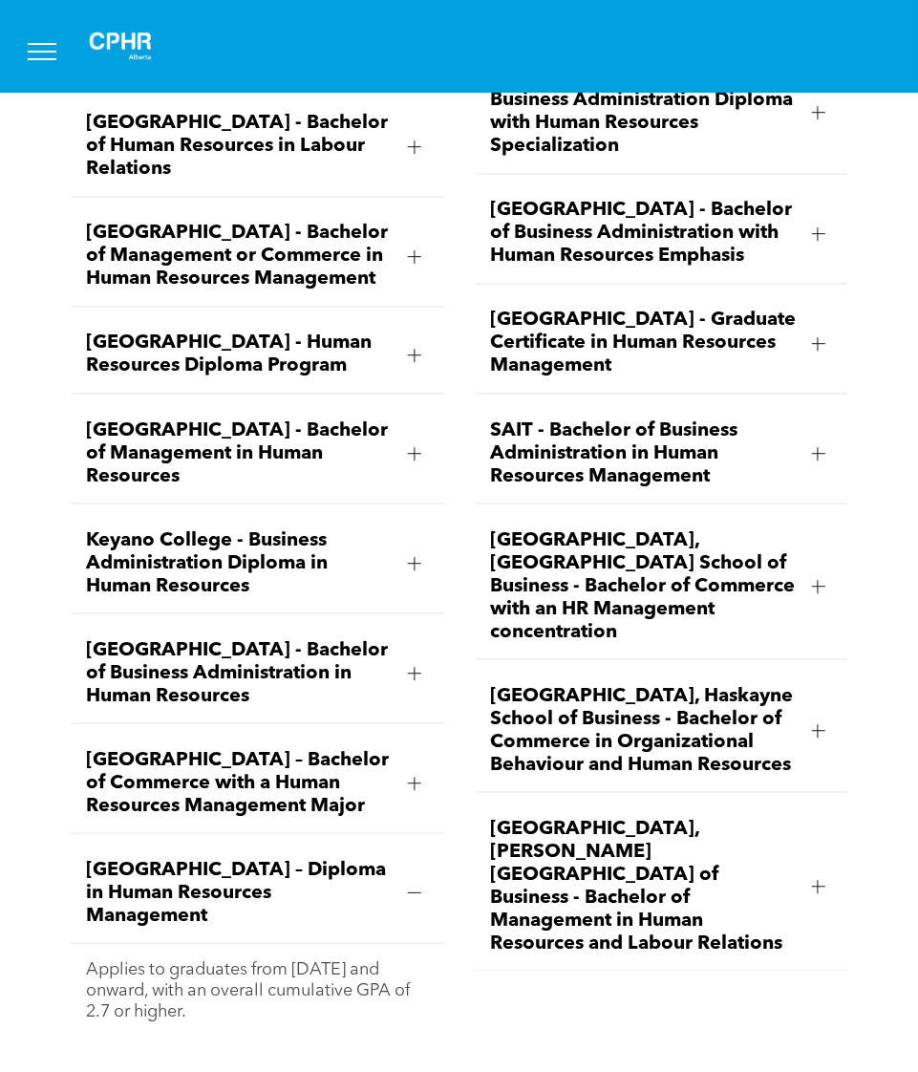
scroll to position [3241, 0]
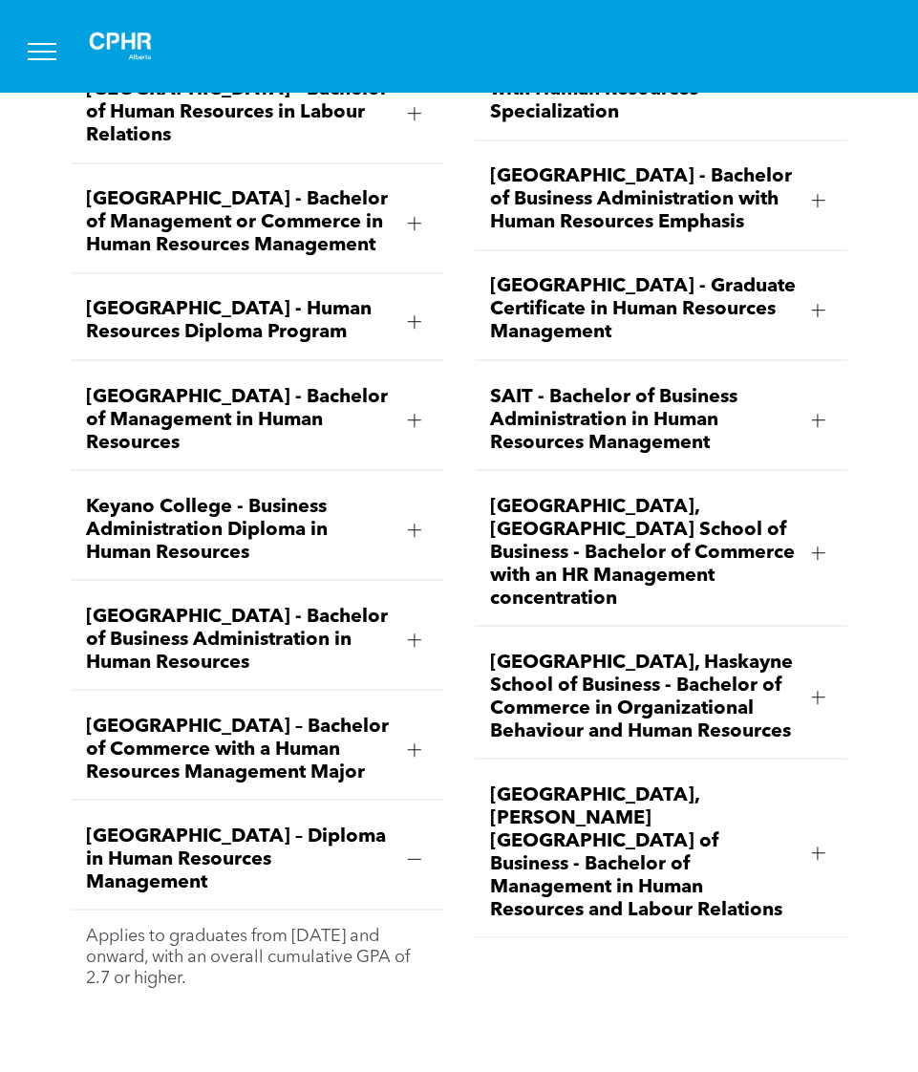
click at [415, 845] on div at bounding box center [414, 859] width 29 height 29
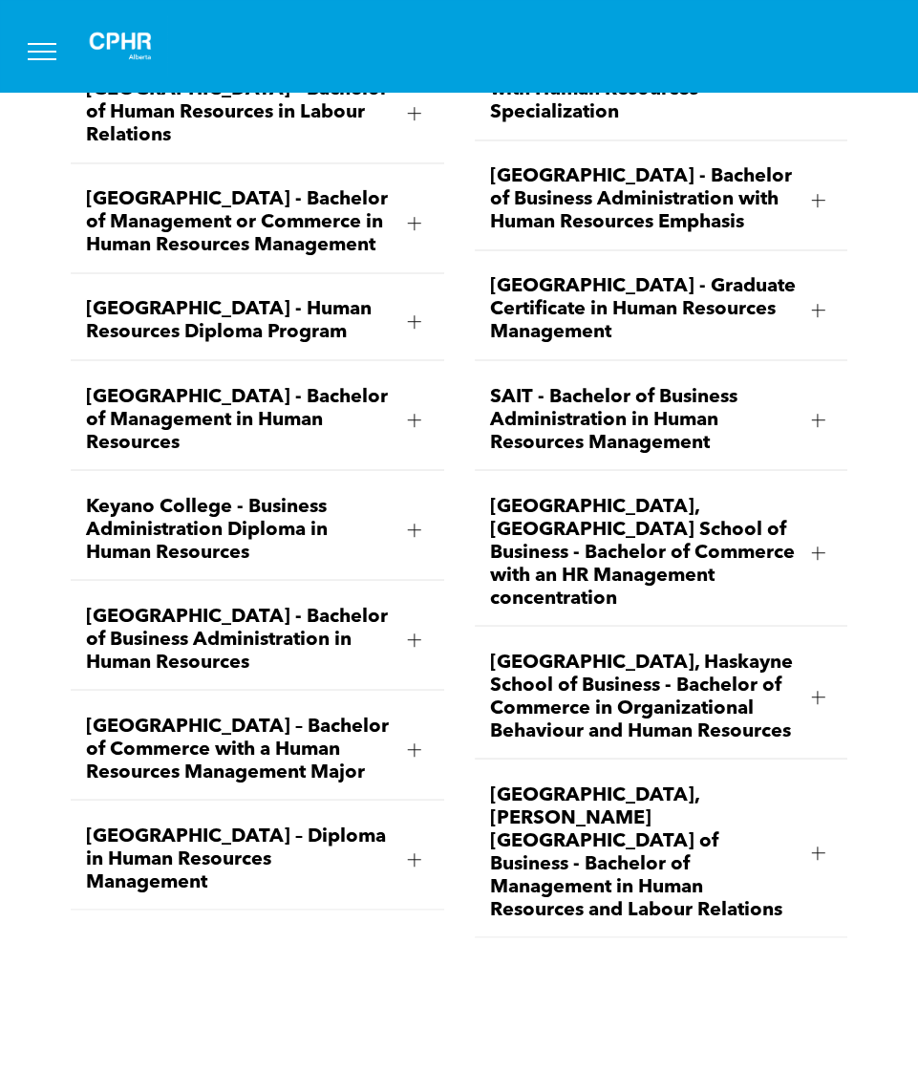
scroll to position [3718, 0]
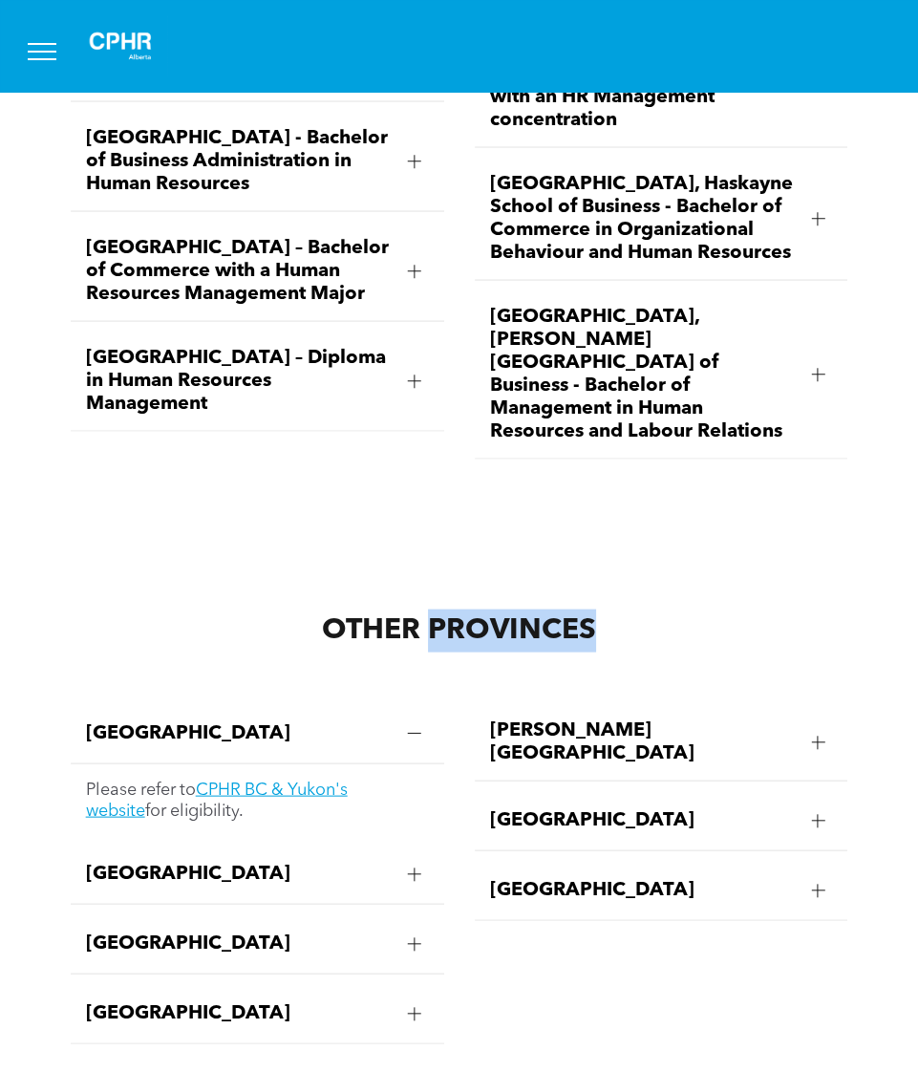
drag, startPoint x: 432, startPoint y: 531, endPoint x: 608, endPoint y: 536, distance: 175.9
click at [608, 610] on h2 "OTHER PROVINCES" at bounding box center [460, 631] width 778 height 43
click at [393, 616] on span "OTHER PROVINCES" at bounding box center [459, 630] width 274 height 29
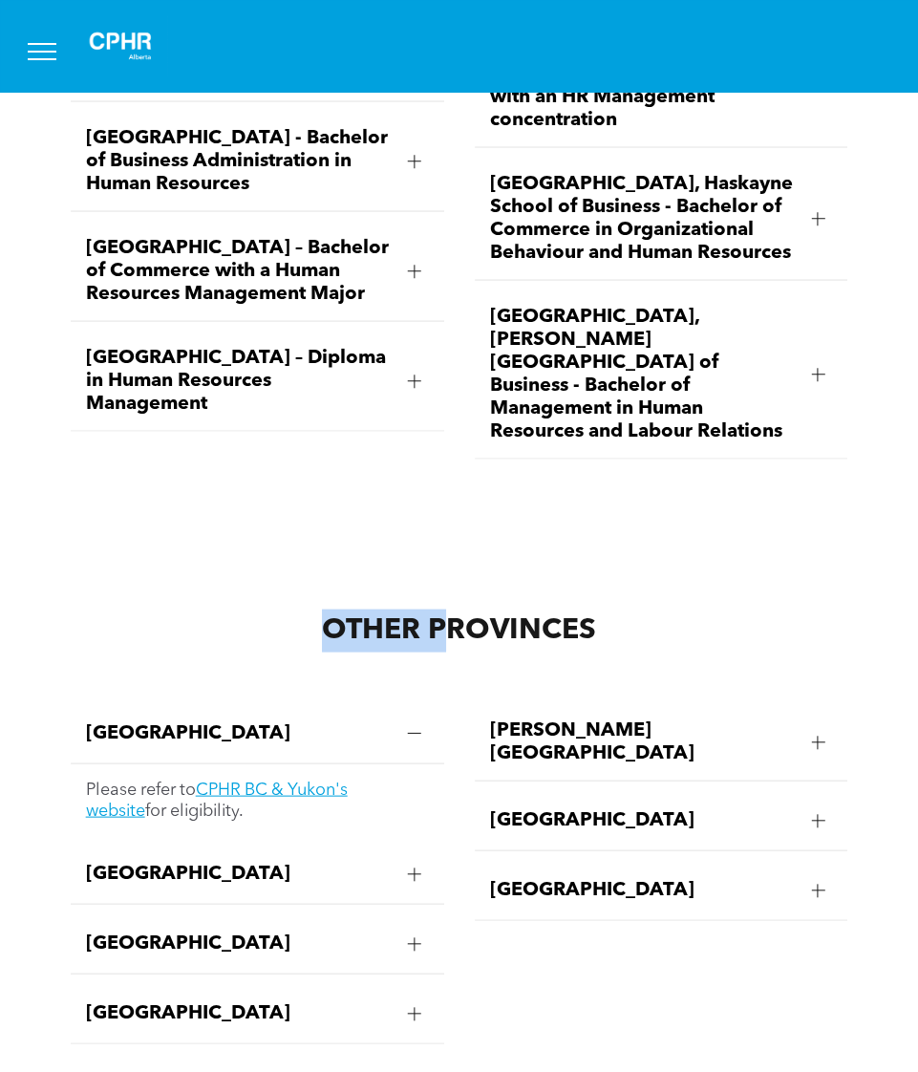
drag, startPoint x: 327, startPoint y: 527, endPoint x: 439, endPoint y: 529, distance: 111.8
click at [439, 616] on span "OTHER PROVINCES" at bounding box center [459, 630] width 274 height 29
click at [452, 616] on span "OTHER PROVINCES" at bounding box center [459, 630] width 274 height 29
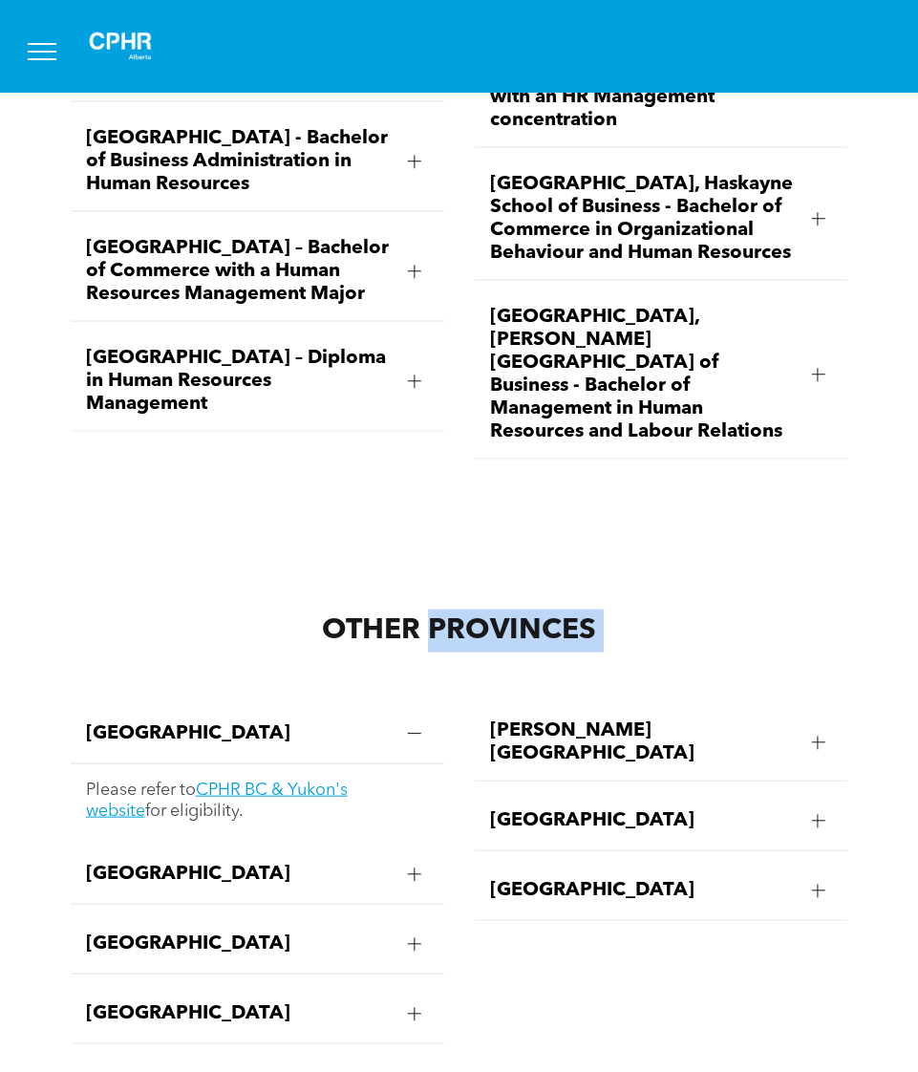
drag, startPoint x: 452, startPoint y: 532, endPoint x: 657, endPoint y: 532, distance: 205.4
click at [657, 610] on h2 "OTHER PROVINCES" at bounding box center [460, 631] width 778 height 43
click at [570, 616] on span "OTHER PROVINCES" at bounding box center [459, 630] width 274 height 29
drag, startPoint x: 448, startPoint y: 525, endPoint x: 678, endPoint y: 530, distance: 230.3
click at [678, 610] on h2 "OTHER PROVINCES" at bounding box center [460, 631] width 778 height 43
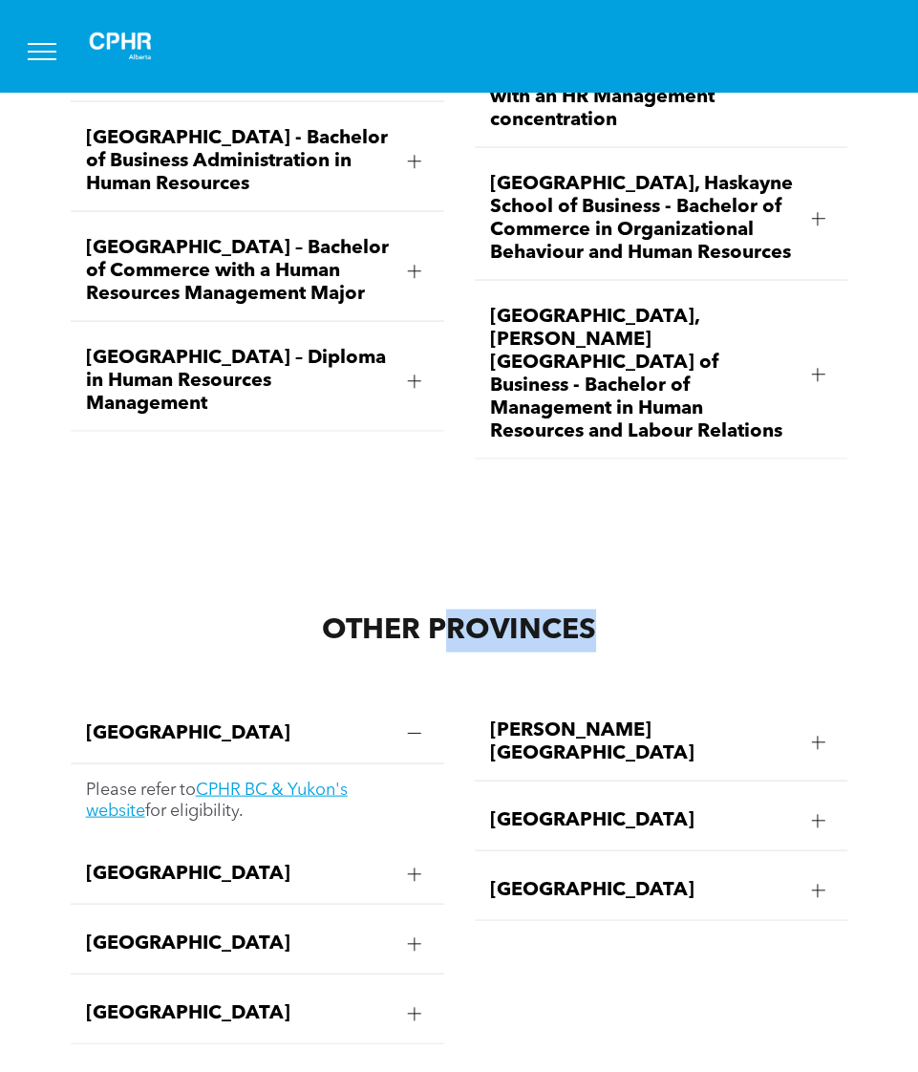
click at [440, 616] on span "OTHER PROVINCES" at bounding box center [459, 630] width 274 height 29
drag, startPoint x: 440, startPoint y: 529, endPoint x: 314, endPoint y: 530, distance: 126.1
click at [314, 610] on h2 "OTHER PROVINCES" at bounding box center [460, 631] width 778 height 43
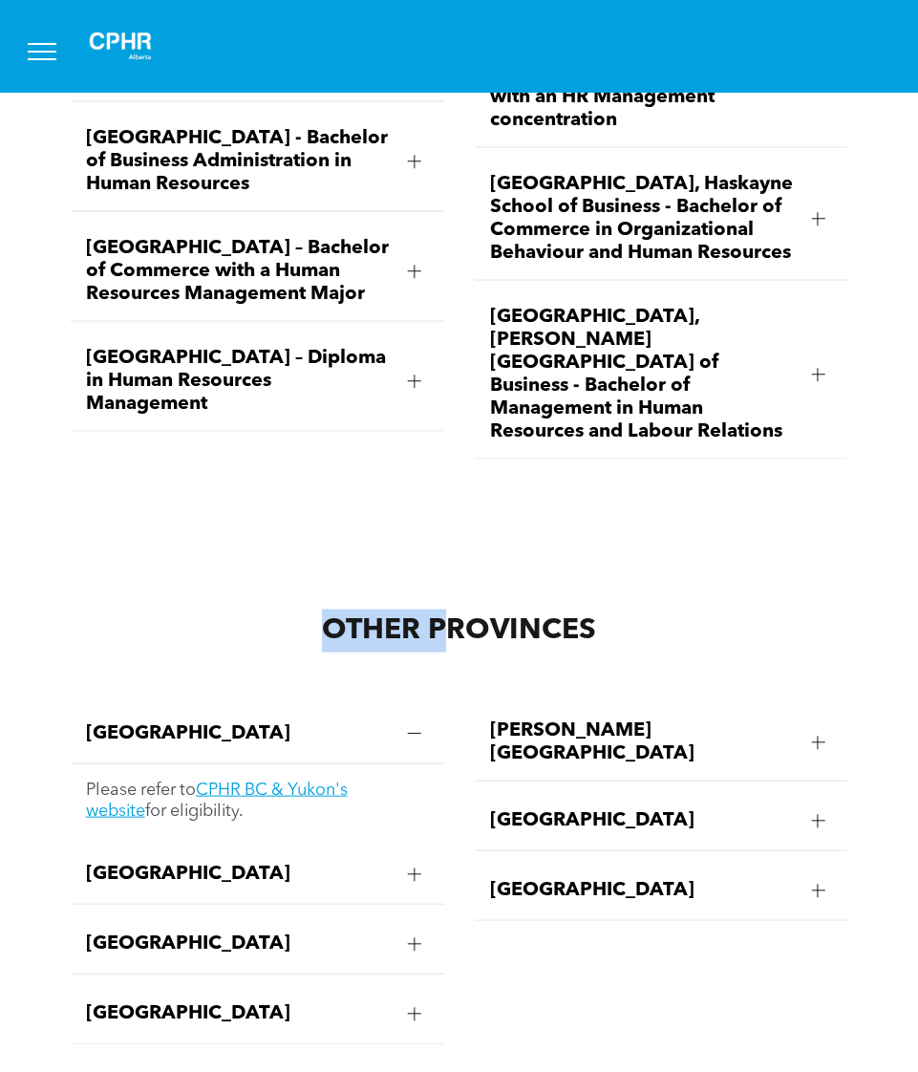
drag, startPoint x: 445, startPoint y: 530, endPoint x: 301, endPoint y: 529, distance: 144.3
click at [301, 610] on h2 "OTHER PROVINCES" at bounding box center [460, 631] width 778 height 43
click at [449, 616] on span "OTHER PROVINCES" at bounding box center [459, 630] width 274 height 29
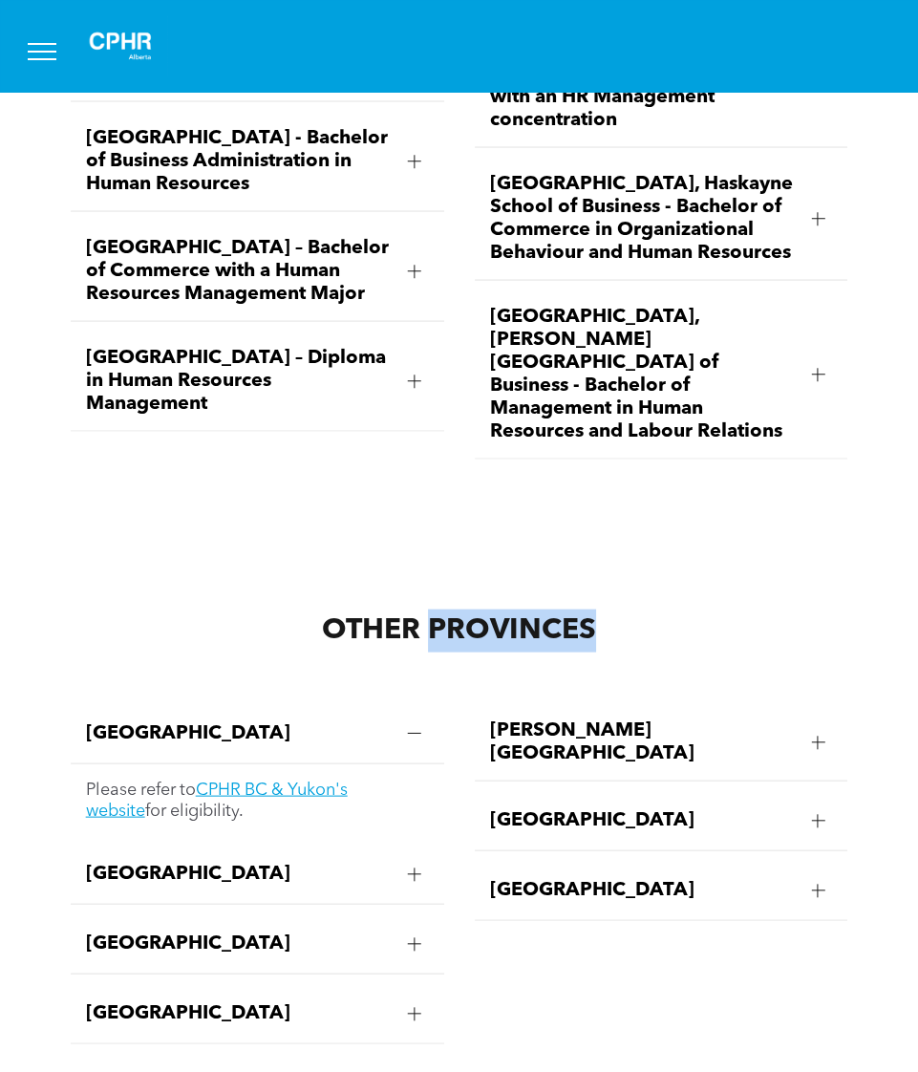
drag, startPoint x: 449, startPoint y: 531, endPoint x: 583, endPoint y: 525, distance: 133.9
click at [583, 616] on span "OTHER PROVINCES" at bounding box center [459, 630] width 274 height 29
drag, startPoint x: 439, startPoint y: 528, endPoint x: 623, endPoint y: 528, distance: 184.4
click at [623, 610] on h2 "OTHER PROVINCES" at bounding box center [460, 631] width 778 height 43
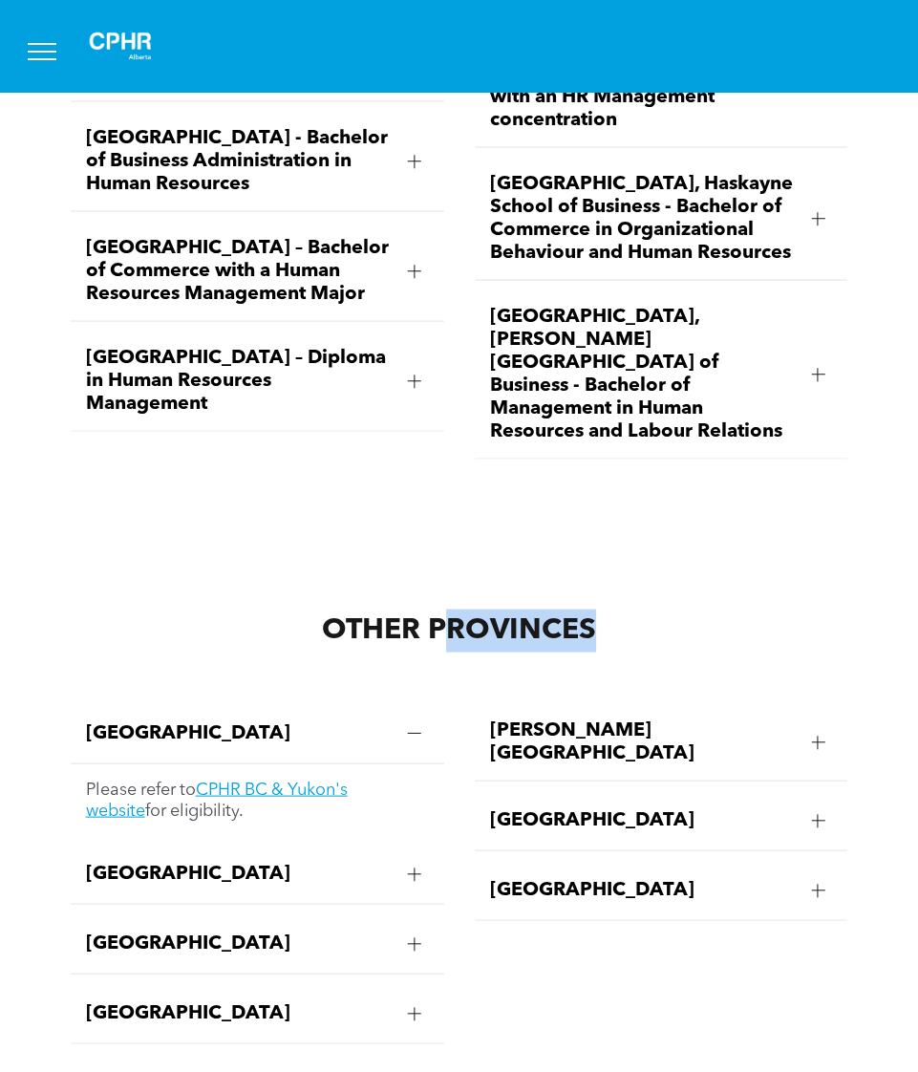
click at [509, 616] on span "OTHER PROVINCES" at bounding box center [459, 630] width 274 height 29
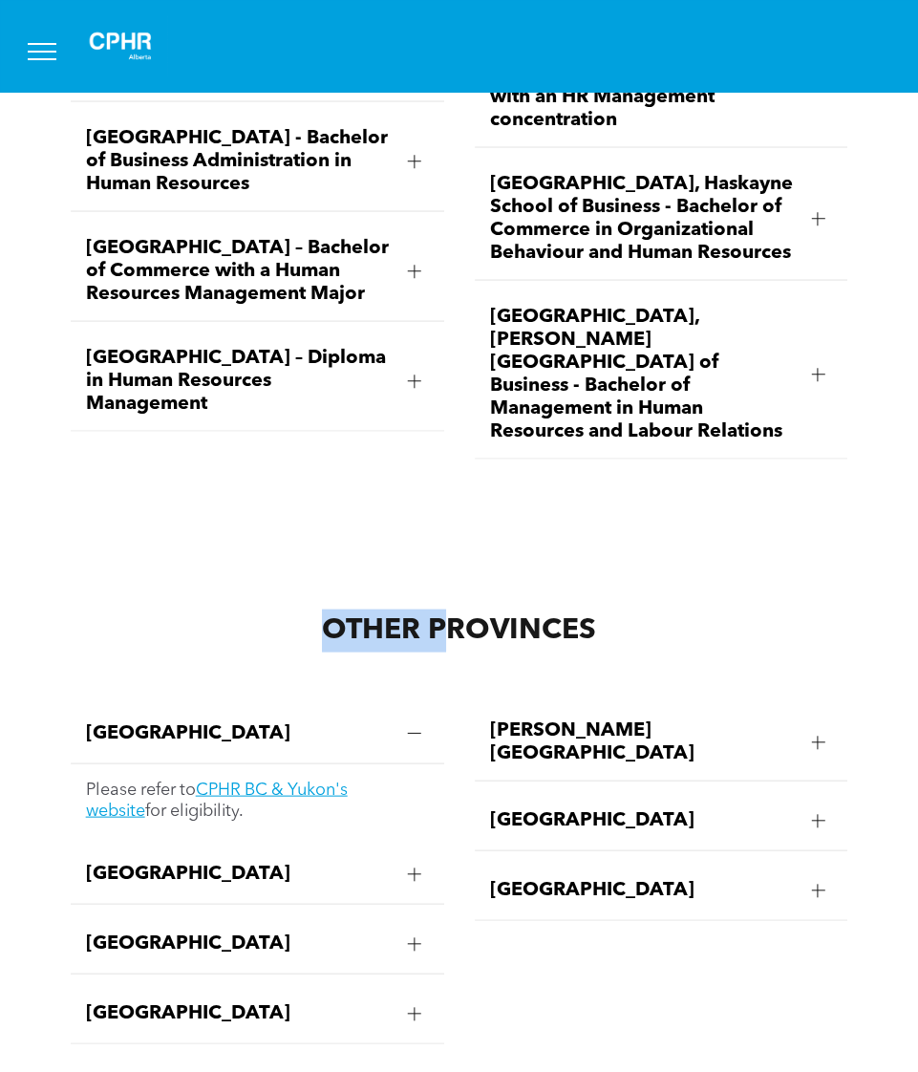
drag, startPoint x: 448, startPoint y: 527, endPoint x: 209, endPoint y: 525, distance: 238.8
click at [209, 610] on h2 "OTHER PROVINCES" at bounding box center [460, 631] width 778 height 43
click at [452, 616] on span "OTHER PROVINCES" at bounding box center [459, 630] width 274 height 29
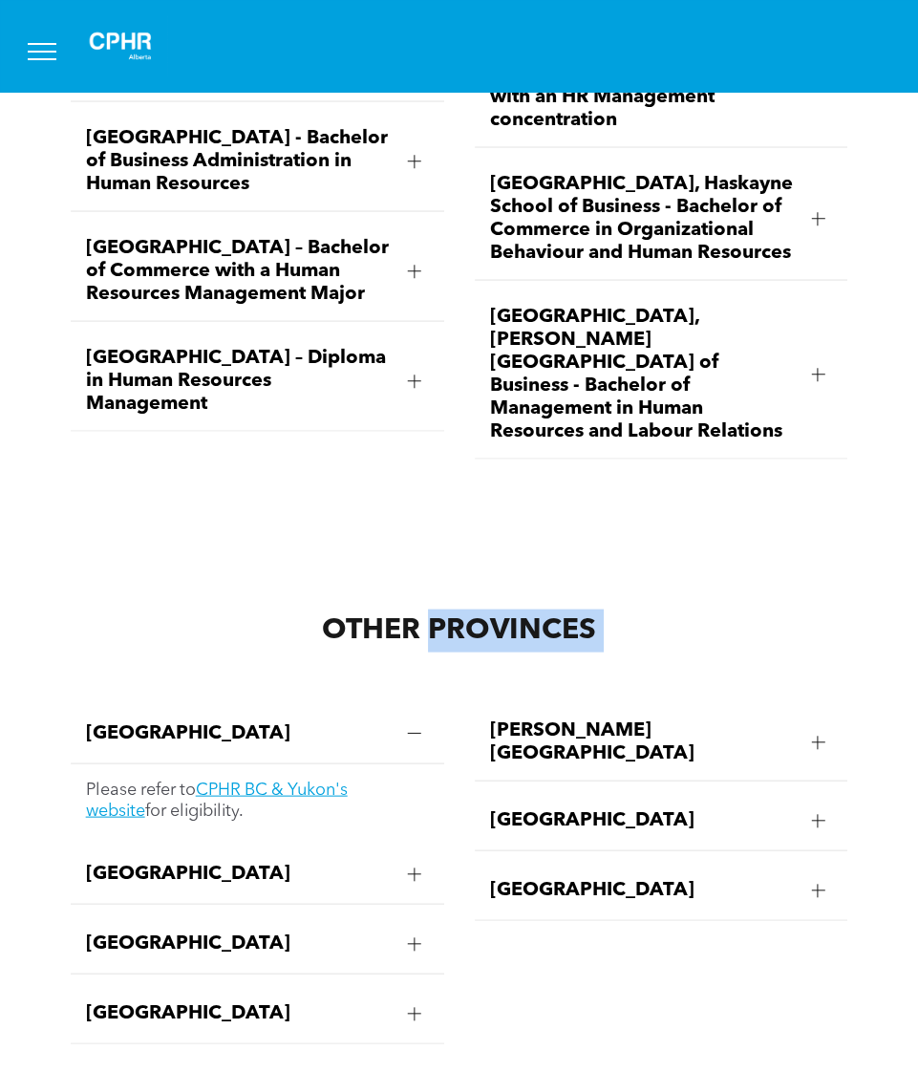
drag, startPoint x: 452, startPoint y: 532, endPoint x: 613, endPoint y: 530, distance: 161.5
click at [613, 610] on h2 "OTHER PROVINCES" at bounding box center [460, 631] width 778 height 43
